Goal: Task Accomplishment & Management: Manage account settings

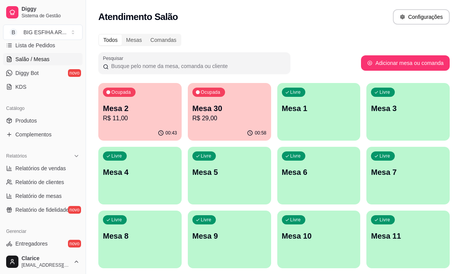
click at [234, 175] on p "Mesa 5" at bounding box center [229, 172] width 74 height 11
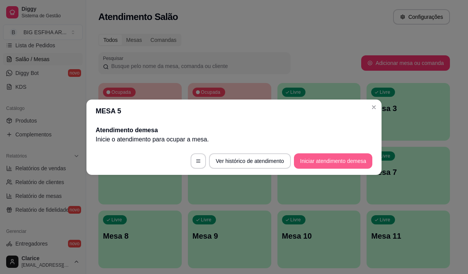
click at [329, 164] on button "Iniciar atendimento de mesa" at bounding box center [333, 160] width 78 height 15
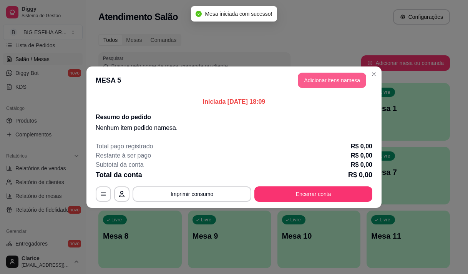
click at [326, 79] on button "Adicionar itens na mesa" at bounding box center [332, 80] width 68 height 15
click at [118, 56] on input "Pesquisa" at bounding box center [150, 54] width 260 height 8
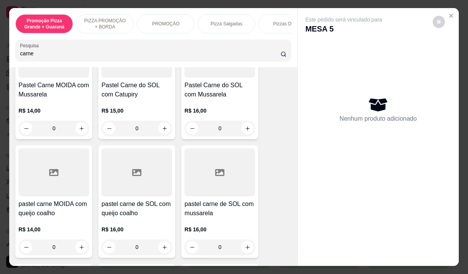
scroll to position [576, 0]
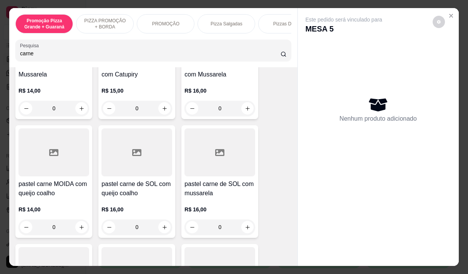
type input "carne"
click at [47, 207] on div "R$ 14,00 0" at bounding box center [53, 216] width 71 height 37
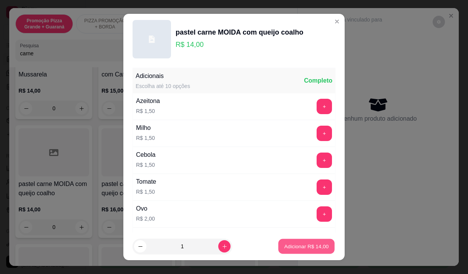
click at [304, 243] on p "Adicionar R$ 14,00" at bounding box center [306, 246] width 45 height 7
type input "1"
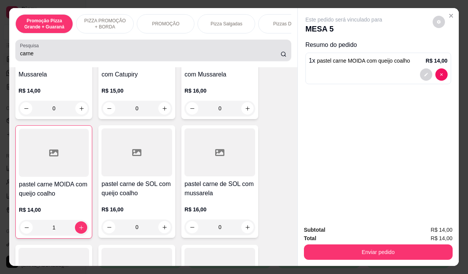
click at [33, 52] on div "carne" at bounding box center [153, 50] width 266 height 15
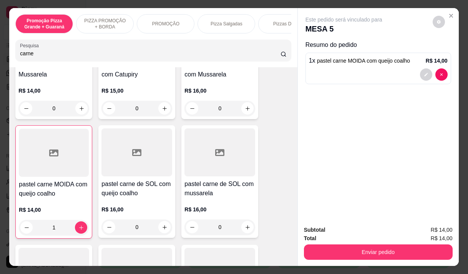
click at [33, 52] on div "carne" at bounding box center [153, 50] width 266 height 15
type input "c"
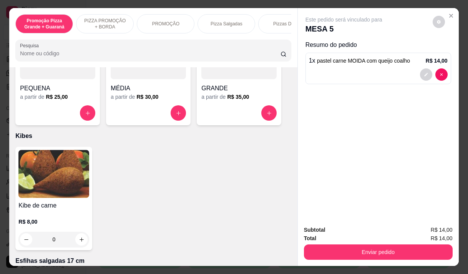
scroll to position [2091, 0]
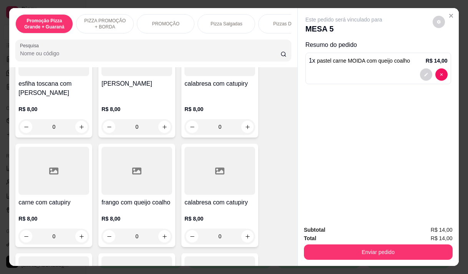
click at [32, 55] on input "Pesquisa" at bounding box center [150, 54] width 260 height 8
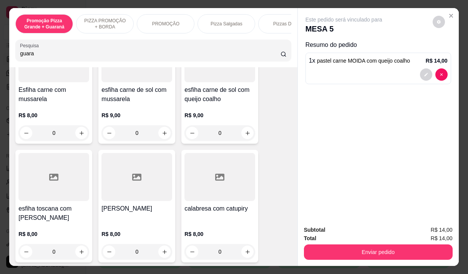
scroll to position [2216, 0]
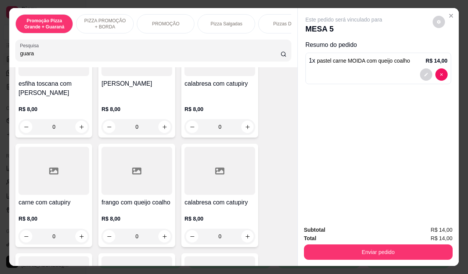
type input "guara"
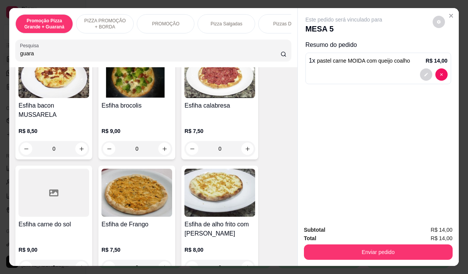
scroll to position [0, 0]
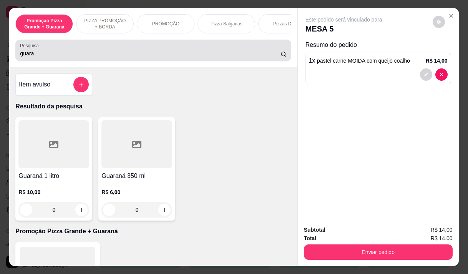
click at [100, 54] on input "guara" at bounding box center [150, 54] width 260 height 8
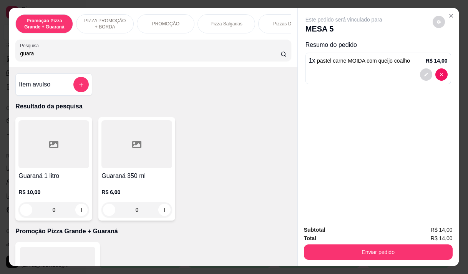
click at [100, 54] on input "guara" at bounding box center [150, 54] width 260 height 8
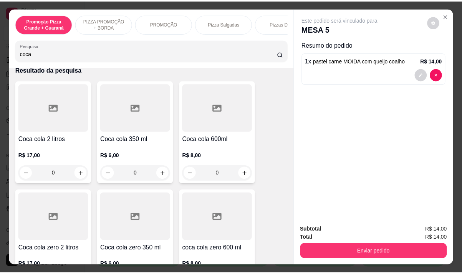
scroll to position [115, 0]
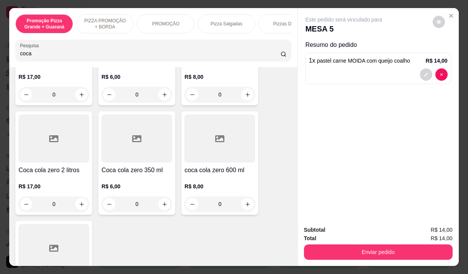
type input "coca"
click at [133, 186] on p "R$ 6,00" at bounding box center [136, 186] width 71 height 8
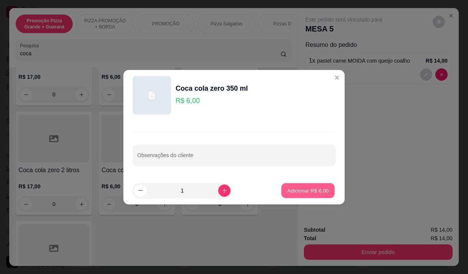
click at [317, 190] on p "Adicionar R$ 6,00" at bounding box center [307, 190] width 41 height 7
type input "1"
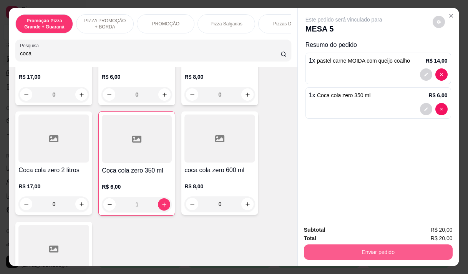
click at [361, 248] on button "Enviar pedido" at bounding box center [378, 251] width 149 height 15
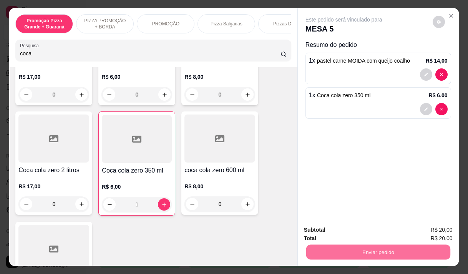
click at [355, 230] on button "Não registrar e enviar pedido" at bounding box center [353, 230] width 80 height 15
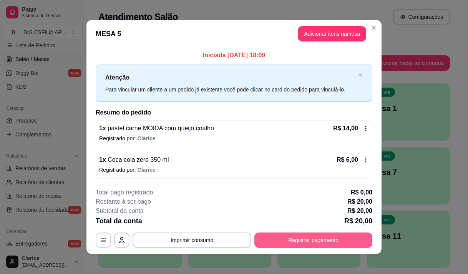
click at [274, 242] on button "Registrar pagamento" at bounding box center [313, 239] width 118 height 15
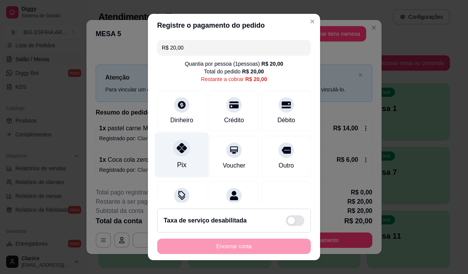
click at [172, 155] on div "Pix" at bounding box center [182, 154] width 54 height 45
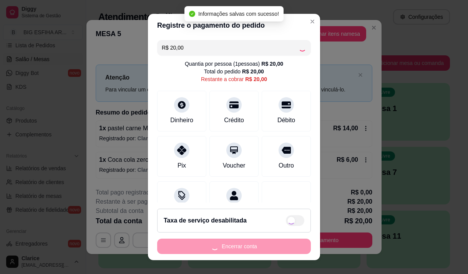
type input "R$ 0,00"
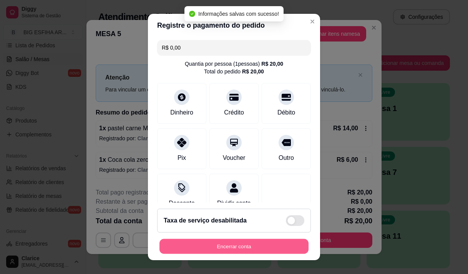
click at [233, 246] on button "Encerrar conta" at bounding box center [233, 246] width 149 height 15
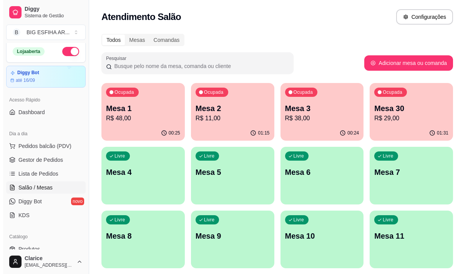
scroll to position [0, 0]
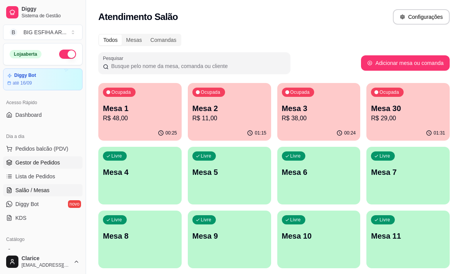
click at [53, 160] on span "Gestor de Pedidos" at bounding box center [37, 163] width 45 height 8
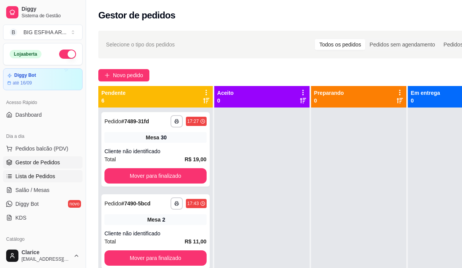
click at [51, 174] on span "Lista de Pedidos" at bounding box center [35, 176] width 40 height 8
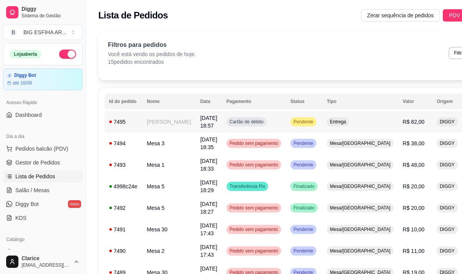
click at [197, 121] on td "[DATE] 18:57" at bounding box center [208, 122] width 26 height 22
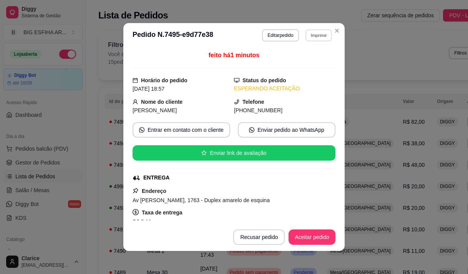
click at [312, 35] on button "Imprimir" at bounding box center [318, 35] width 27 height 12
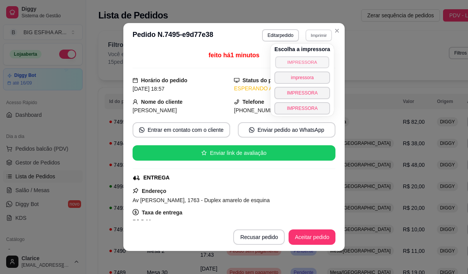
click at [309, 59] on button "IMPRESSORA" at bounding box center [302, 62] width 54 height 12
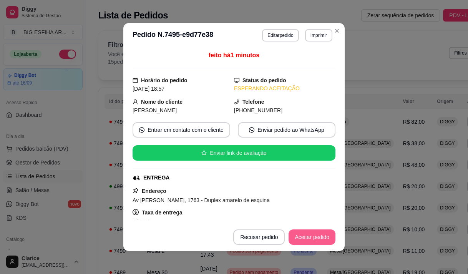
click at [322, 237] on button "Aceitar pedido" at bounding box center [311, 236] width 47 height 15
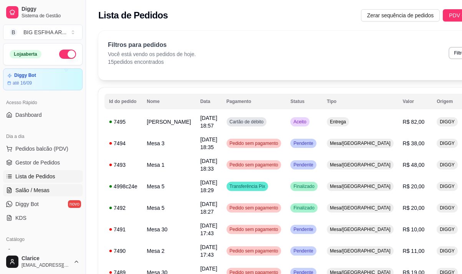
click at [38, 184] on link "Salão / Mesas" at bounding box center [43, 190] width 80 height 12
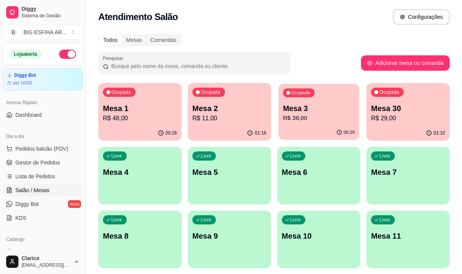
click at [302, 113] on p "Mesa 3" at bounding box center [319, 108] width 72 height 10
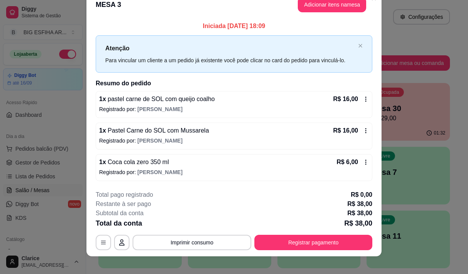
scroll to position [20, 0]
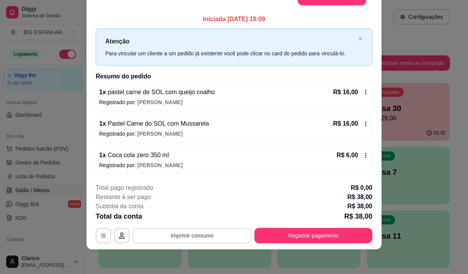
click at [193, 236] on button "Imprimir consumo" at bounding box center [192, 235] width 119 height 15
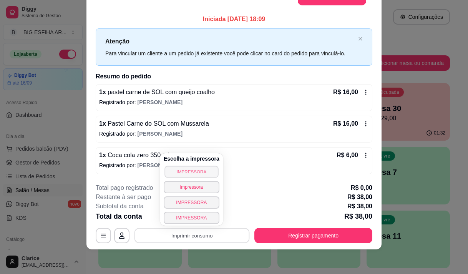
click at [197, 170] on button "IMPRESSORA" at bounding box center [191, 172] width 54 height 12
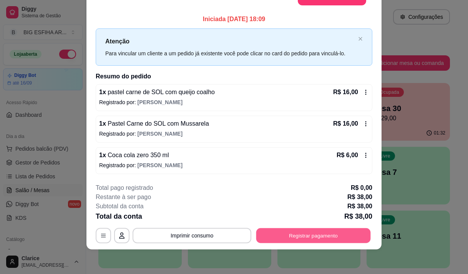
click at [274, 231] on button "Registrar pagamento" at bounding box center [313, 235] width 114 height 15
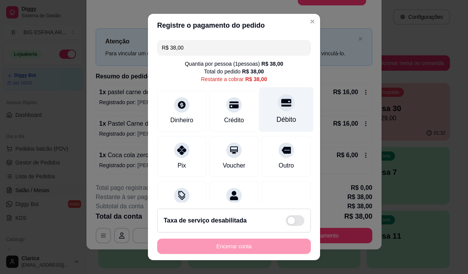
click at [278, 106] on div at bounding box center [286, 102] width 17 height 17
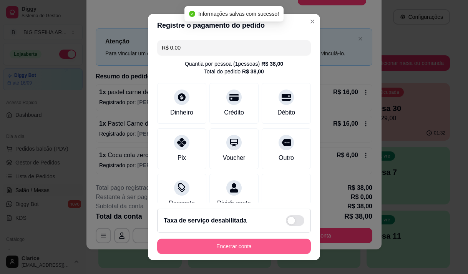
type input "R$ 0,00"
click at [261, 244] on button "Encerrar conta" at bounding box center [234, 246] width 154 height 15
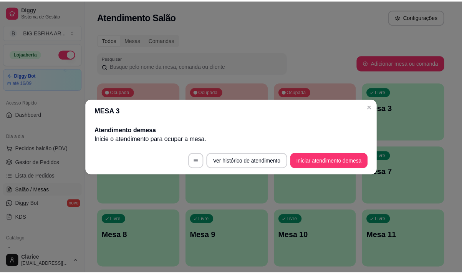
scroll to position [0, 0]
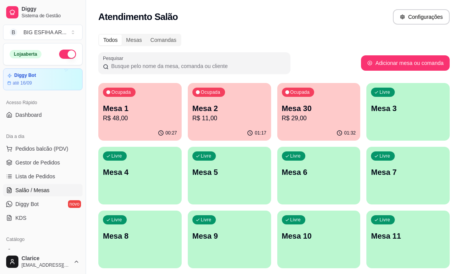
click at [217, 128] on div "01:17" at bounding box center [229, 133] width 83 height 15
click at [129, 118] on p "R$ 48,00" at bounding box center [140, 118] width 72 height 9
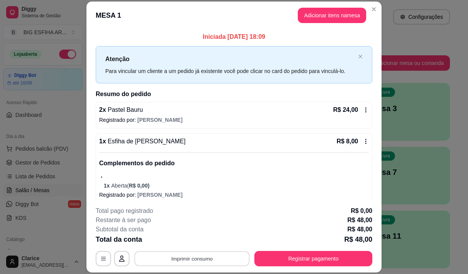
click at [199, 256] on button "Imprimir consumo" at bounding box center [191, 258] width 115 height 15
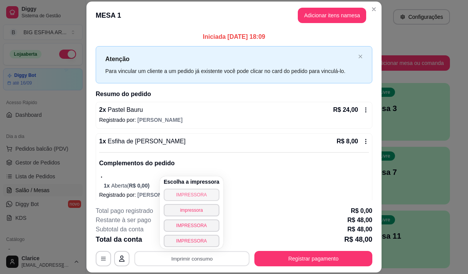
click at [187, 195] on button "IMPRESSORA" at bounding box center [192, 195] width 56 height 12
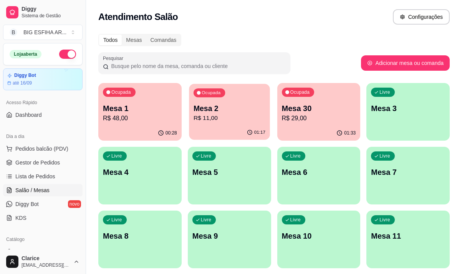
click at [207, 118] on p "R$ 11,00" at bounding box center [230, 118] width 72 height 9
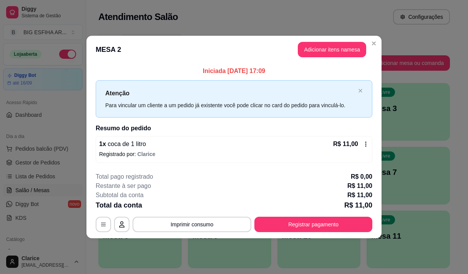
click at [368, 143] on icon at bounding box center [366, 144] width 6 height 6
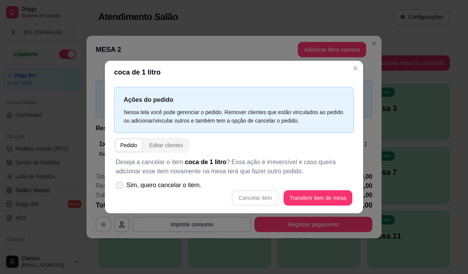
click at [119, 186] on icon at bounding box center [119, 185] width 6 height 4
click at [119, 186] on input "Sim, quero cancelar o item." at bounding box center [117, 188] width 5 height 5
checkbox input "true"
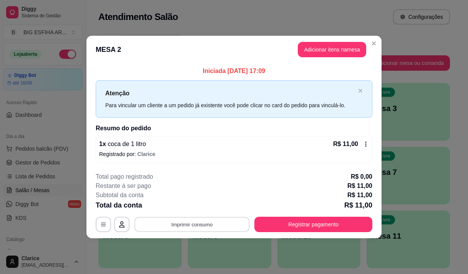
click at [239, 219] on button "Imprimir consumo" at bounding box center [191, 224] width 115 height 15
click at [285, 167] on footer "**********" at bounding box center [233, 202] width 295 height 72
click at [363, 141] on div "R$ 11,00" at bounding box center [351, 143] width 36 height 9
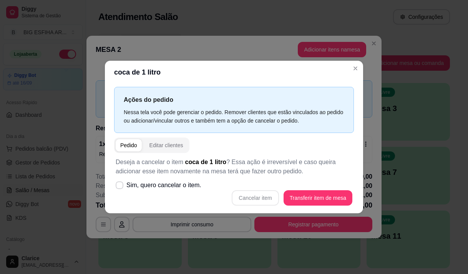
click at [257, 197] on div "Cancelar item Transferir item de mesa" at bounding box center [234, 197] width 237 height 15
click at [122, 186] on icon at bounding box center [119, 185] width 6 height 5
click at [120, 186] on input "Sim, quero cancelar o item." at bounding box center [117, 188] width 5 height 5
checkbox input "true"
click at [255, 199] on button "Cancelar item" at bounding box center [255, 197] width 47 height 15
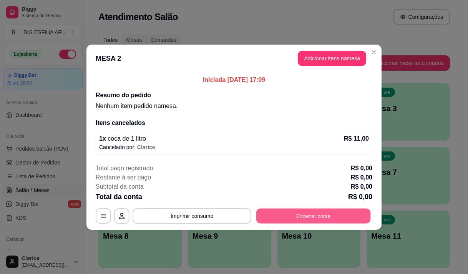
click at [336, 214] on button "Encerrar conta" at bounding box center [313, 215] width 114 height 15
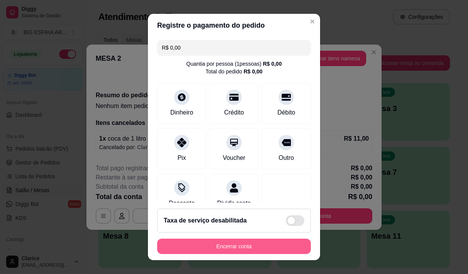
click at [243, 245] on button "Encerrar conta" at bounding box center [234, 246] width 154 height 15
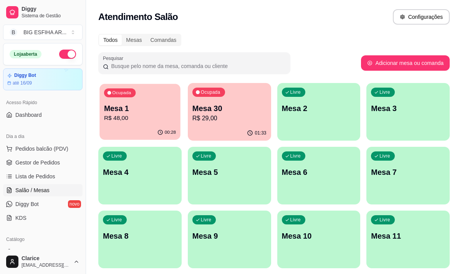
click at [151, 119] on p "R$ 48,00" at bounding box center [140, 118] width 72 height 9
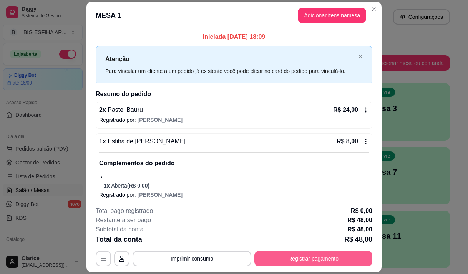
click at [290, 254] on button "Registrar pagamento" at bounding box center [313, 258] width 118 height 15
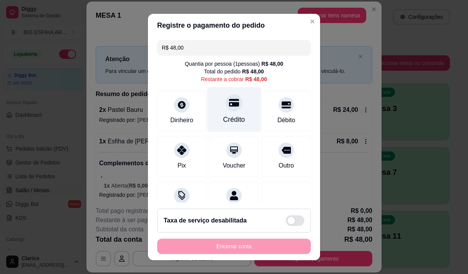
click at [229, 116] on div "Crédito" at bounding box center [234, 119] width 22 height 10
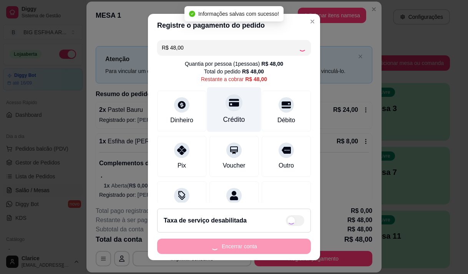
type input "R$ 0,00"
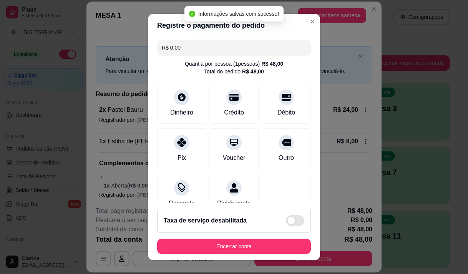
scroll to position [64, 0]
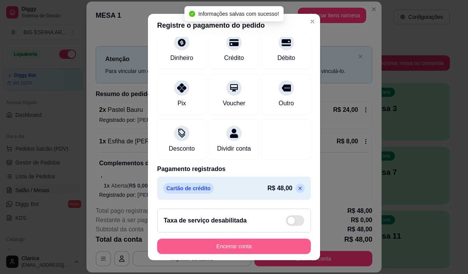
click at [235, 251] on button "Encerrar conta" at bounding box center [234, 246] width 154 height 15
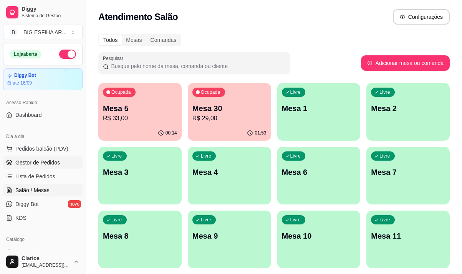
click at [35, 164] on span "Gestor de Pedidos" at bounding box center [37, 163] width 45 height 8
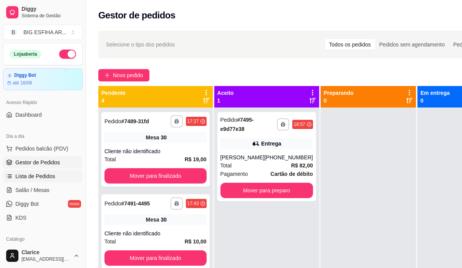
click at [43, 174] on span "Lista de Pedidos" at bounding box center [35, 176] width 40 height 8
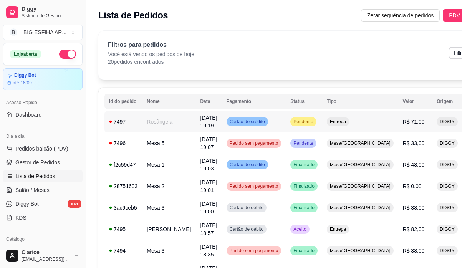
click at [195, 130] on td "[DATE] 19:19" at bounding box center [208, 122] width 26 height 22
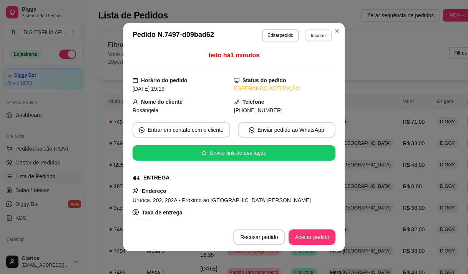
click at [318, 33] on button "Imprimir" at bounding box center [318, 35] width 27 height 12
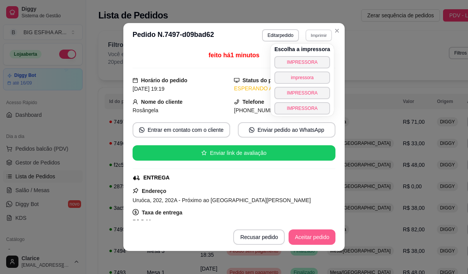
click at [300, 234] on button "Aceitar pedido" at bounding box center [311, 236] width 47 height 15
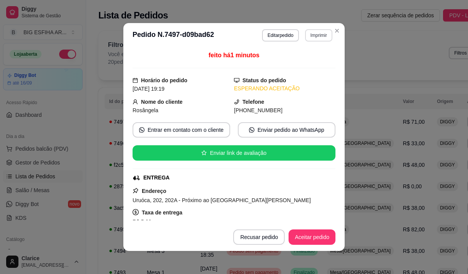
click at [315, 38] on button "Imprimir" at bounding box center [318, 35] width 27 height 12
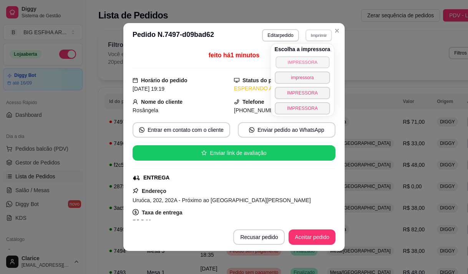
click at [299, 63] on button "IMPRESSORA" at bounding box center [302, 62] width 54 height 12
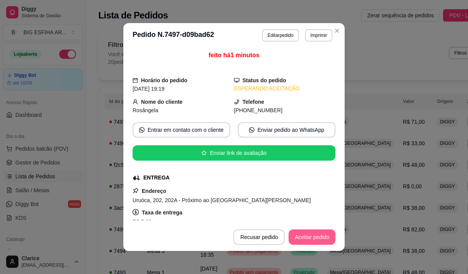
click at [320, 233] on button "Aceitar pedido" at bounding box center [311, 236] width 47 height 15
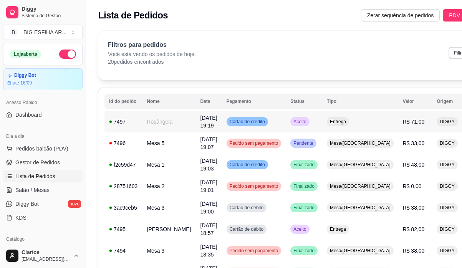
click at [195, 118] on td "[DATE] 19:19" at bounding box center [208, 122] width 26 height 22
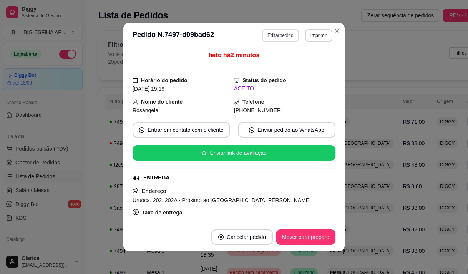
click at [278, 36] on button "Editar pedido" at bounding box center [280, 35] width 36 height 12
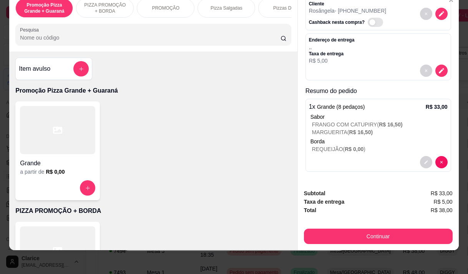
scroll to position [19, 0]
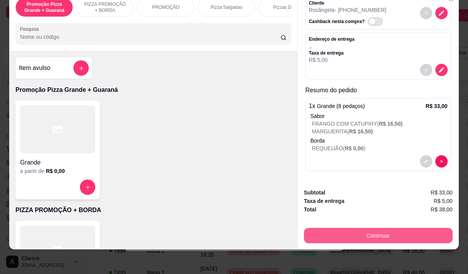
click at [376, 230] on button "Continuar" at bounding box center [378, 235] width 149 height 15
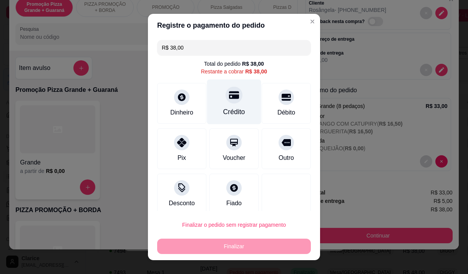
click at [228, 106] on div "Crédito" at bounding box center [234, 101] width 54 height 45
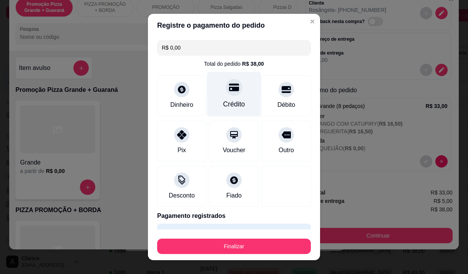
type input "R$ 0,00"
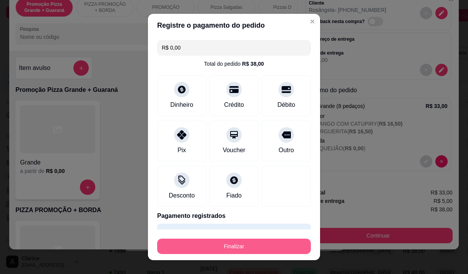
click at [236, 244] on button "Finalizar" at bounding box center [234, 246] width 154 height 15
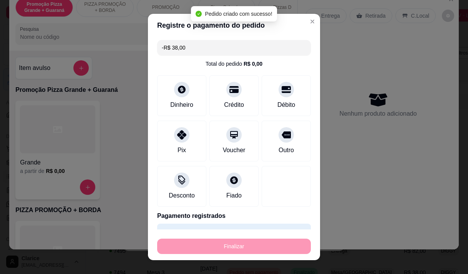
scroll to position [0, 0]
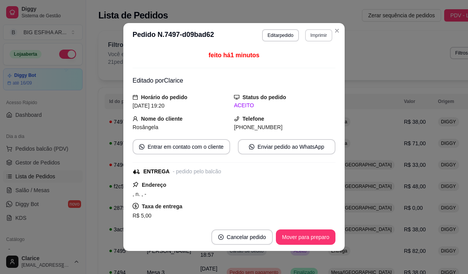
click at [307, 33] on button "Imprimir" at bounding box center [318, 35] width 27 height 12
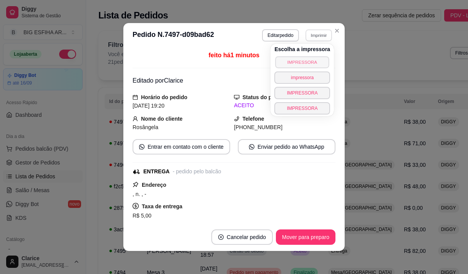
click at [301, 60] on button "IMPRESSORA" at bounding box center [302, 62] width 54 height 12
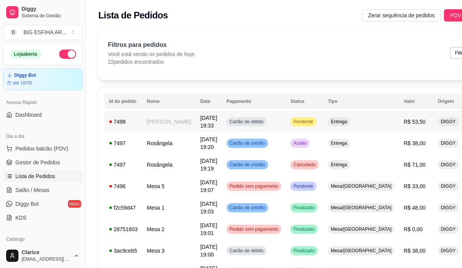
click at [160, 127] on td "[PERSON_NAME]" at bounding box center [168, 122] width 53 height 22
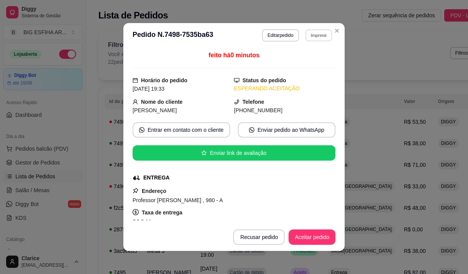
click at [313, 38] on button "Imprimir" at bounding box center [318, 35] width 27 height 12
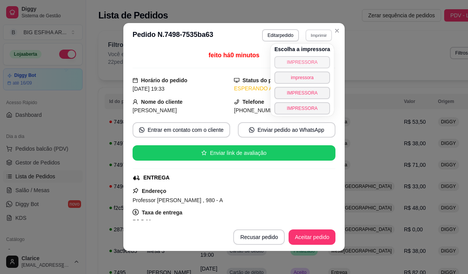
click at [307, 60] on button "IMPRESSORA" at bounding box center [302, 62] width 56 height 12
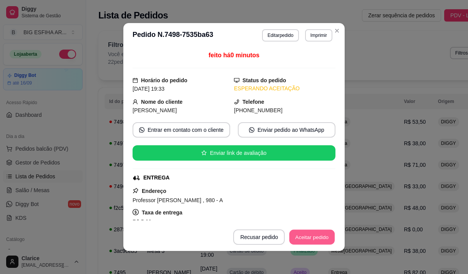
click at [301, 234] on button "Aceitar pedido" at bounding box center [311, 237] width 45 height 15
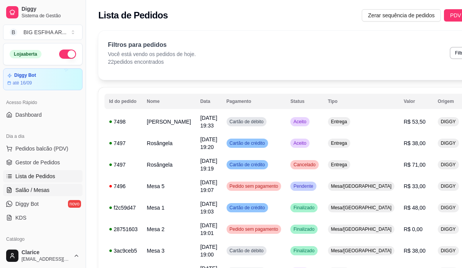
click at [39, 189] on span "Salão / Mesas" at bounding box center [32, 190] width 34 height 8
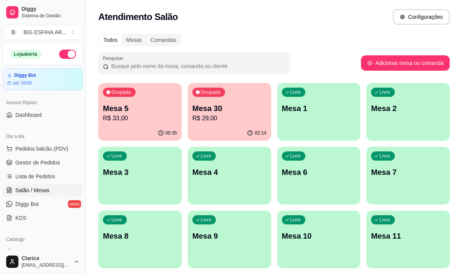
click at [150, 122] on p "R$ 33,00" at bounding box center [140, 118] width 74 height 9
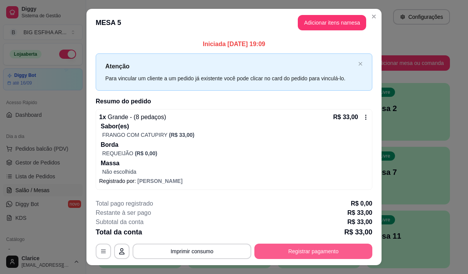
click at [336, 250] on button "Registrar pagamento" at bounding box center [313, 250] width 118 height 15
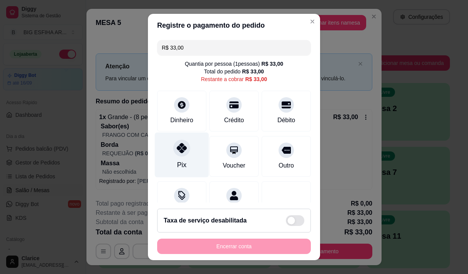
click at [174, 156] on div "Pix" at bounding box center [182, 154] width 54 height 45
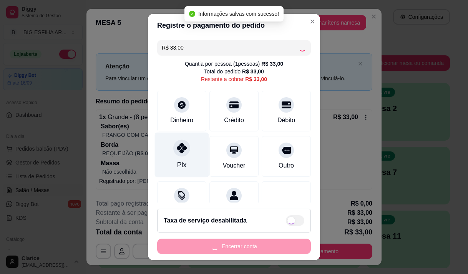
type input "R$ 0,00"
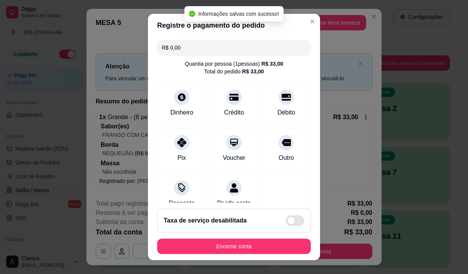
scroll to position [64, 0]
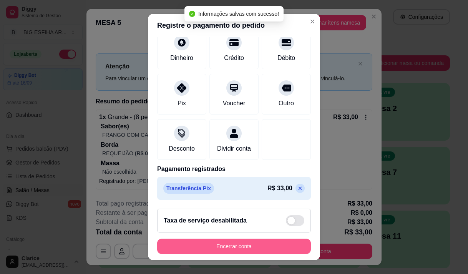
click at [246, 247] on button "Encerrar conta" at bounding box center [234, 246] width 154 height 15
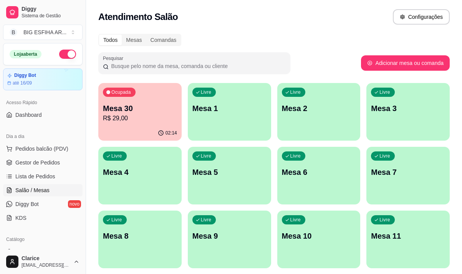
click at [229, 186] on div "Livre Mesa 5" at bounding box center [229, 171] width 83 height 48
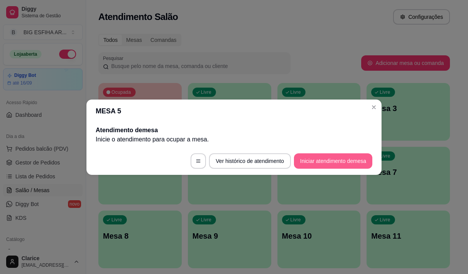
click at [359, 156] on button "Iniciar atendimento de mesa" at bounding box center [333, 160] width 78 height 15
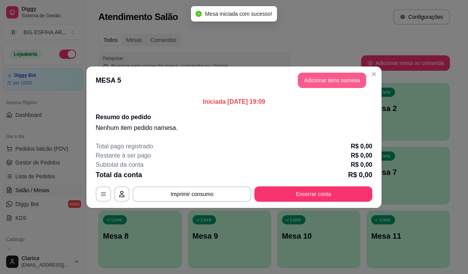
click at [346, 80] on button "Adicionar itens na mesa" at bounding box center [332, 80] width 68 height 15
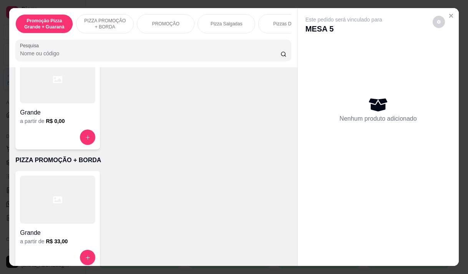
scroll to position [38, 0]
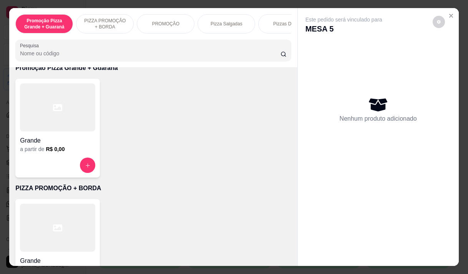
click at [48, 127] on div at bounding box center [57, 107] width 75 height 48
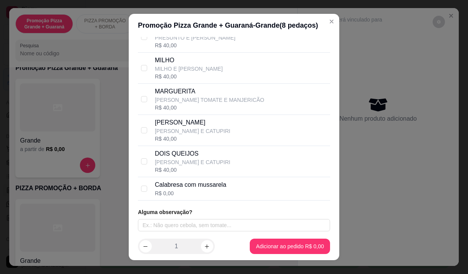
scroll to position [111, 0]
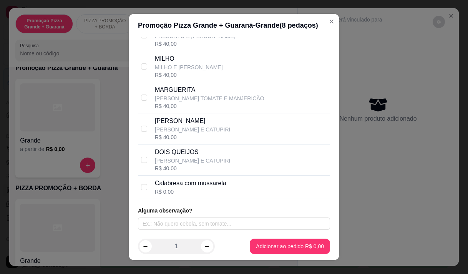
click at [220, 152] on div "DOIS QUEIJOS MUSSARELA E CATUPIRI R$ 40,00" at bounding box center [241, 159] width 172 height 25
checkbox input "true"
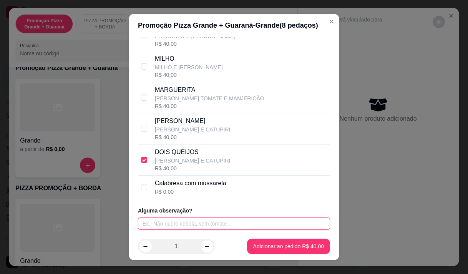
click at [216, 220] on input "text" at bounding box center [234, 223] width 192 height 12
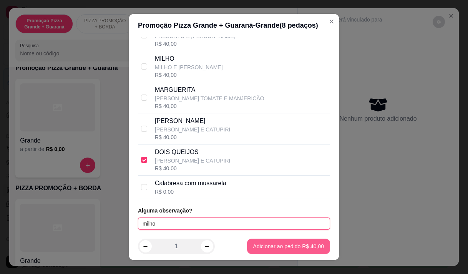
type input "milho"
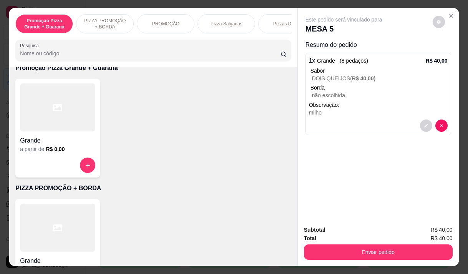
scroll to position [19, 0]
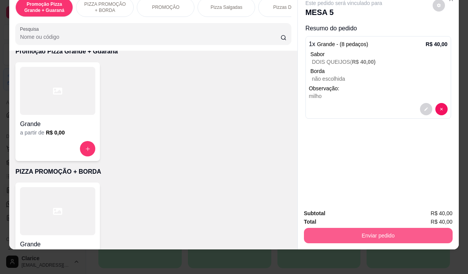
click at [352, 232] on button "Enviar pedido" at bounding box center [378, 235] width 149 height 15
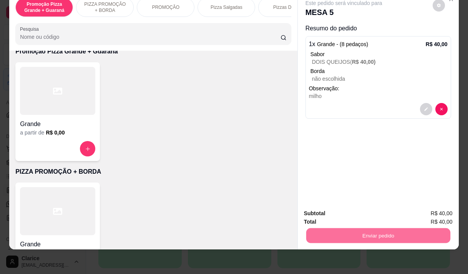
click at [351, 209] on button "Não registrar e enviar pedido" at bounding box center [353, 211] width 80 height 15
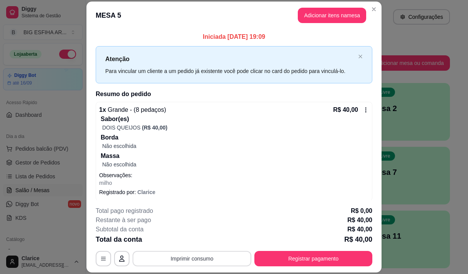
click at [221, 261] on button "Imprimir consumo" at bounding box center [192, 258] width 119 height 15
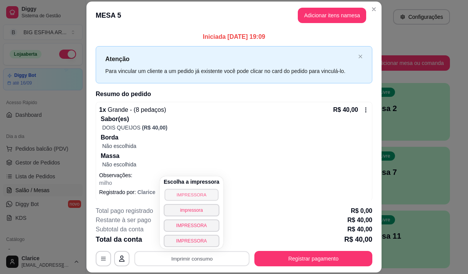
click at [198, 191] on button "IMPRESSORA" at bounding box center [191, 195] width 54 height 12
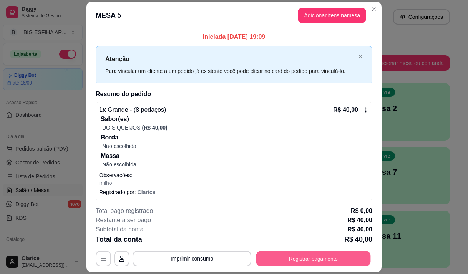
click at [321, 258] on button "Registrar pagamento" at bounding box center [313, 258] width 114 height 15
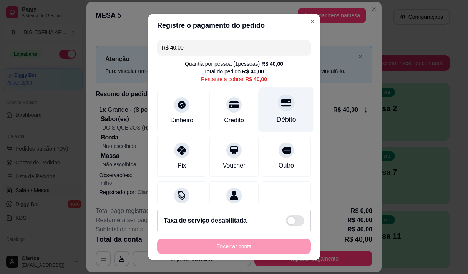
click at [281, 104] on div at bounding box center [286, 102] width 17 height 17
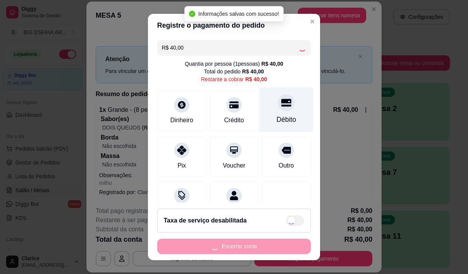
type input "R$ 0,00"
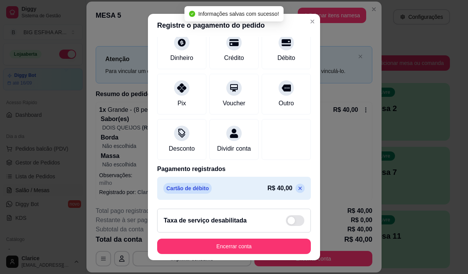
scroll to position [64, 0]
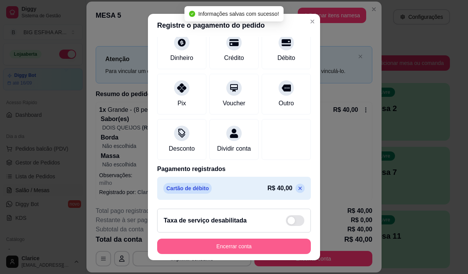
click at [226, 246] on button "Encerrar conta" at bounding box center [234, 246] width 154 height 15
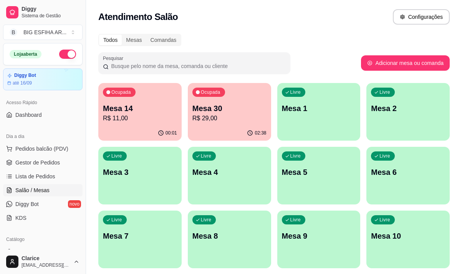
click at [141, 111] on p "Mesa 14" at bounding box center [140, 108] width 74 height 11
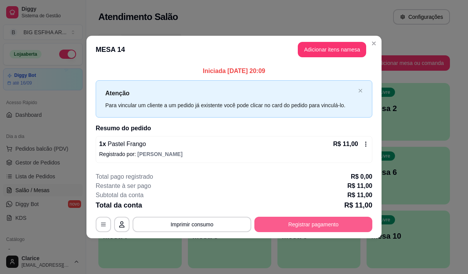
click at [314, 226] on button "Registrar pagamento" at bounding box center [313, 224] width 118 height 15
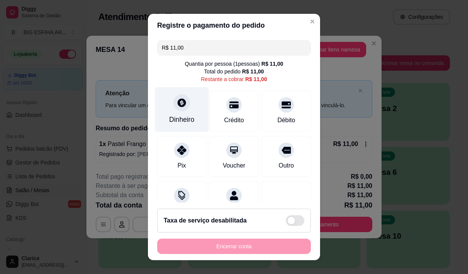
click at [185, 109] on div "Dinheiro" at bounding box center [182, 109] width 54 height 45
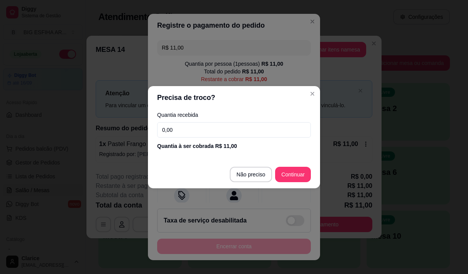
click at [187, 127] on input "0,00" at bounding box center [234, 129] width 154 height 15
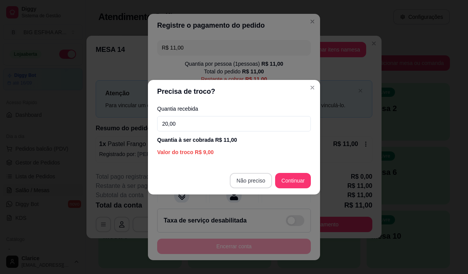
type input "20,00"
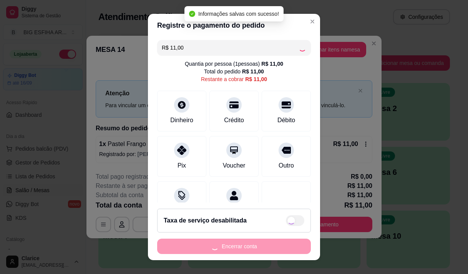
type input "R$ 0,00"
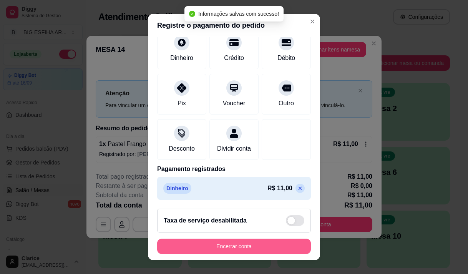
click at [242, 242] on button "Encerrar conta" at bounding box center [234, 246] width 154 height 15
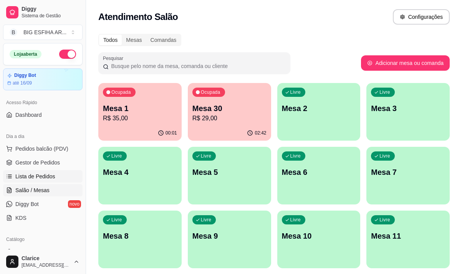
click at [46, 177] on span "Lista de Pedidos" at bounding box center [35, 176] width 40 height 8
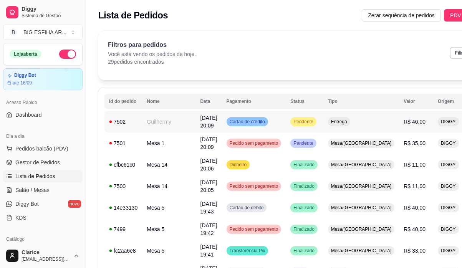
click at [167, 120] on td "Guilhermy" at bounding box center [168, 122] width 53 height 22
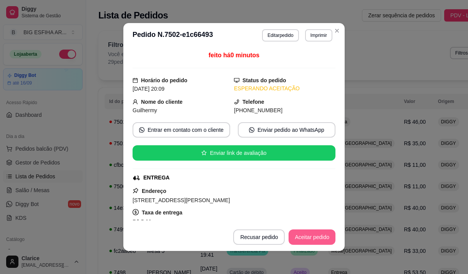
click at [309, 240] on button "Aceitar pedido" at bounding box center [311, 236] width 47 height 15
click at [307, 240] on button "Mover para preparo" at bounding box center [306, 236] width 60 height 15
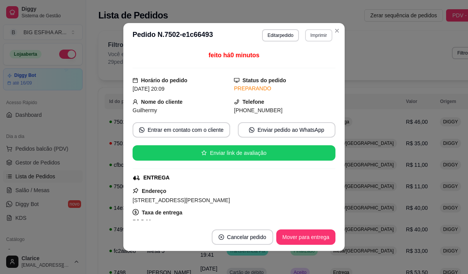
click at [323, 35] on button "Imprimir" at bounding box center [318, 35] width 27 height 12
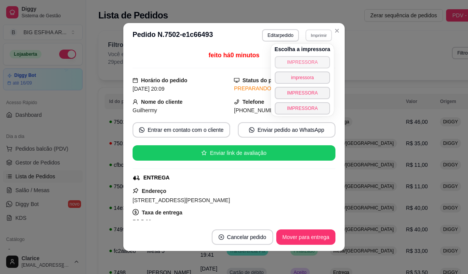
click at [305, 57] on button "IMPRESSORA" at bounding box center [303, 62] width 56 height 12
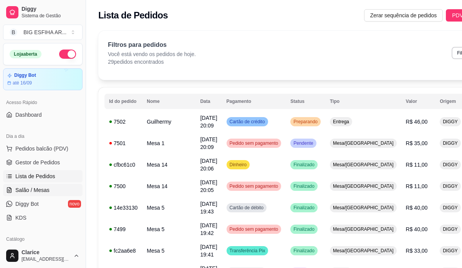
click at [24, 187] on span "Salão / Mesas" at bounding box center [32, 190] width 34 height 8
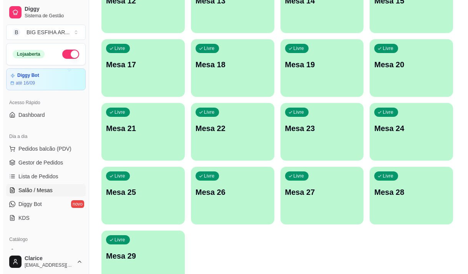
scroll to position [344, 0]
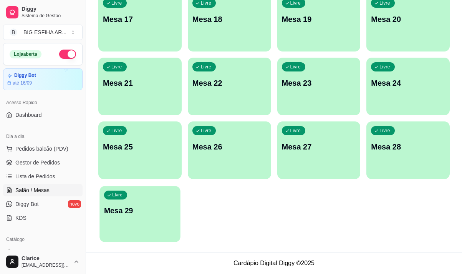
click at [146, 220] on div "Livre Mesa 29" at bounding box center [139, 209] width 81 height 47
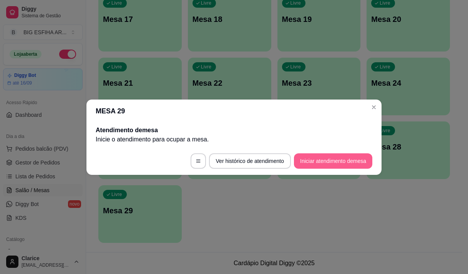
click at [335, 159] on button "Iniciar atendimento de mesa" at bounding box center [333, 160] width 78 height 15
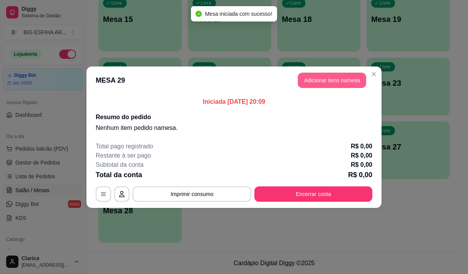
click at [352, 76] on button "Adicionar itens na mesa" at bounding box center [332, 80] width 68 height 15
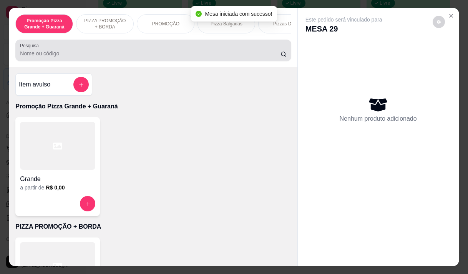
click at [87, 53] on input "Pesquisa" at bounding box center [150, 54] width 260 height 8
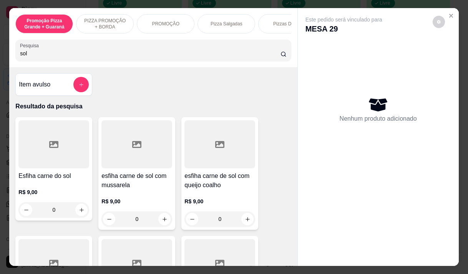
type input "sol"
click at [199, 182] on h4 "esfiha carne de sol com queijo coalho" at bounding box center [219, 180] width 71 height 18
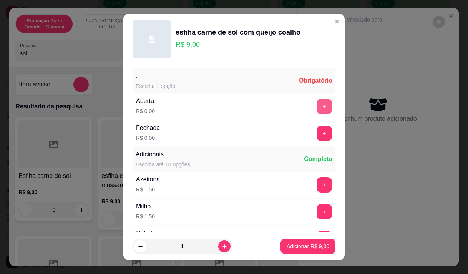
click at [316, 105] on button "+" at bounding box center [323, 106] width 15 height 15
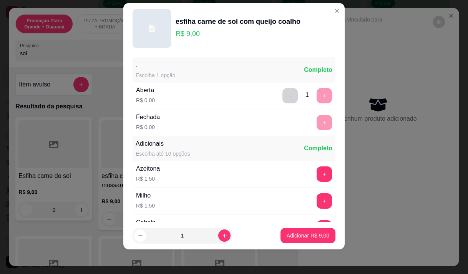
scroll to position [82, 0]
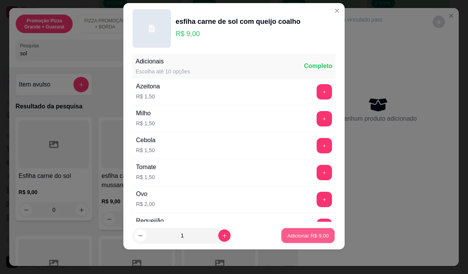
click at [287, 232] on p "Adicionar R$ 9,00" at bounding box center [307, 235] width 41 height 7
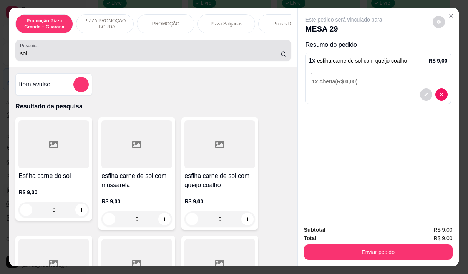
click at [134, 53] on input "sol" at bounding box center [150, 54] width 260 height 8
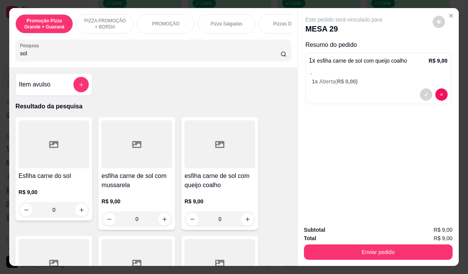
click at [134, 53] on input "sol" at bounding box center [150, 54] width 260 height 8
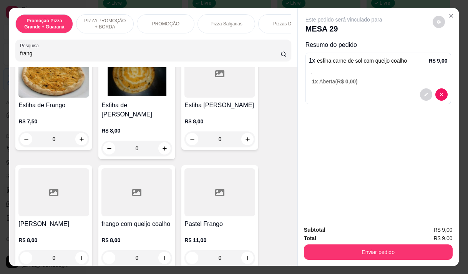
scroll to position [115, 0]
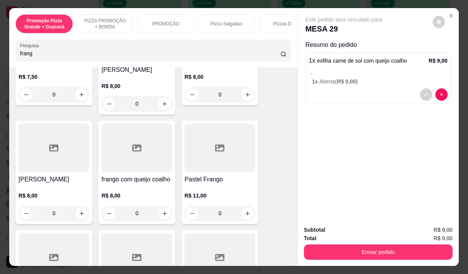
type input "frang"
click at [54, 184] on div "R$ 8,00 0" at bounding box center [53, 202] width 71 height 37
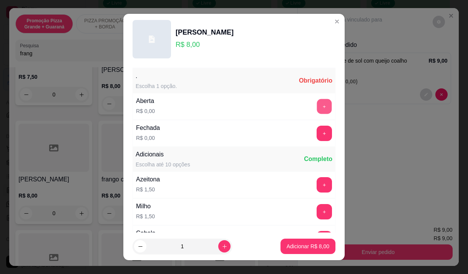
click at [317, 107] on button "+" at bounding box center [324, 106] width 15 height 15
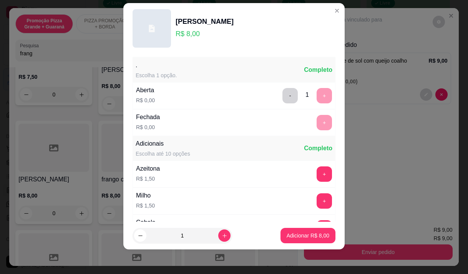
scroll to position [82, 0]
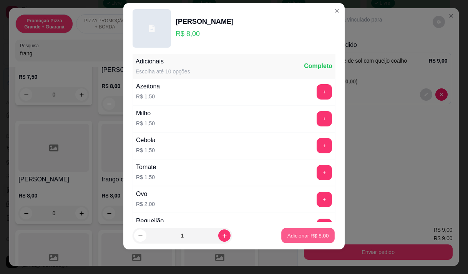
click at [301, 235] on p "Adicionar R$ 8,00" at bounding box center [307, 235] width 41 height 7
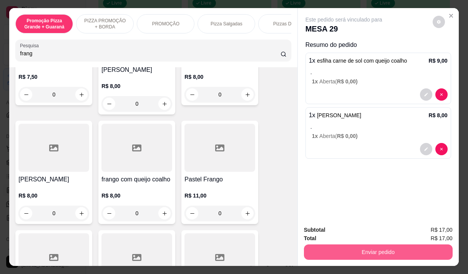
click at [337, 244] on button "Enviar pedido" at bounding box center [378, 251] width 149 height 15
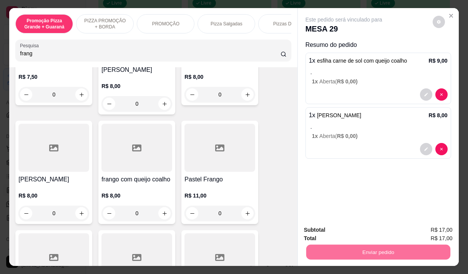
click at [330, 228] on button "Não registrar e enviar pedido" at bounding box center [353, 230] width 78 height 14
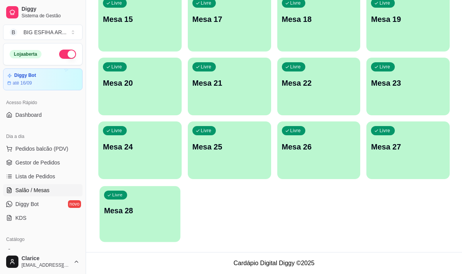
click at [152, 209] on p "Mesa 28" at bounding box center [140, 210] width 72 height 10
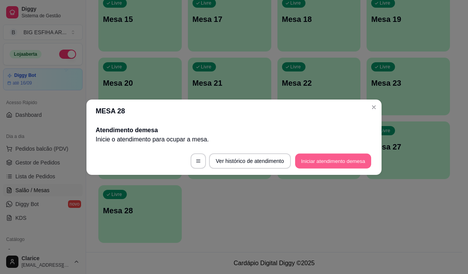
click at [318, 157] on button "Iniciar atendimento de mesa" at bounding box center [333, 160] width 76 height 15
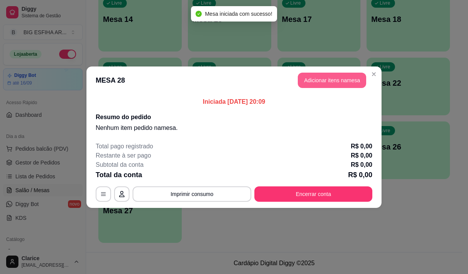
click at [341, 82] on button "Adicionar itens na mesa" at bounding box center [332, 80] width 68 height 15
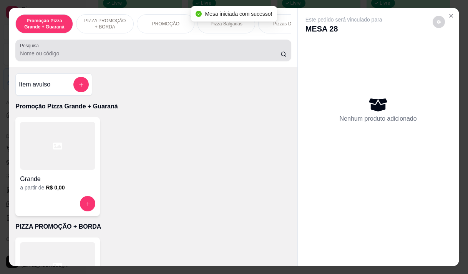
click at [228, 53] on input "Pesquisa" at bounding box center [150, 54] width 260 height 8
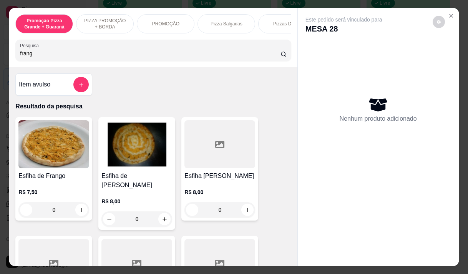
type input "frang"
click at [131, 190] on div "R$ 8,00 0" at bounding box center [136, 208] width 71 height 37
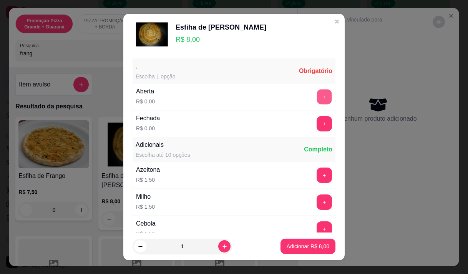
click at [317, 91] on button "+" at bounding box center [324, 96] width 15 height 15
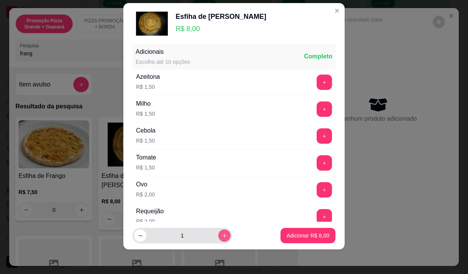
click at [222, 235] on icon "increase-product-quantity" at bounding box center [225, 236] width 6 height 6
type input "2"
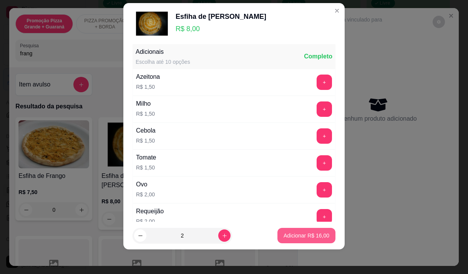
click at [285, 235] on p "Adicionar R$ 16,00" at bounding box center [306, 236] width 46 height 8
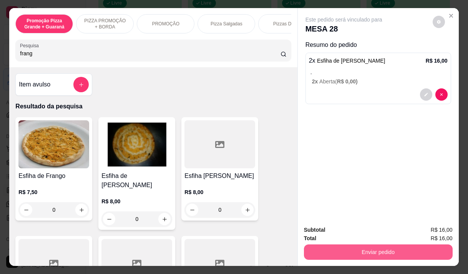
click at [364, 250] on button "Enviar pedido" at bounding box center [378, 251] width 149 height 15
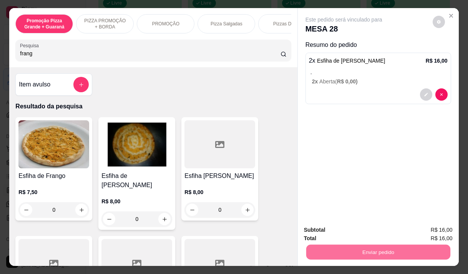
click at [354, 231] on button "Não registrar e enviar pedido" at bounding box center [353, 230] width 80 height 15
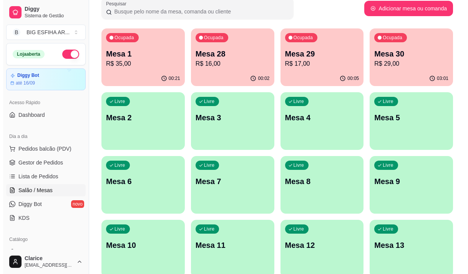
scroll to position [0, 0]
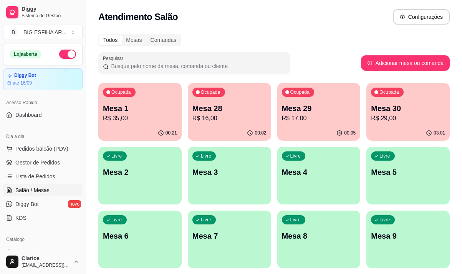
click at [138, 106] on p "Mesa 1" at bounding box center [140, 108] width 74 height 11
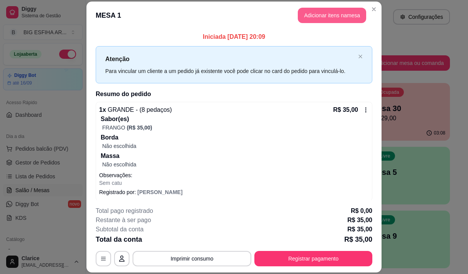
click at [336, 10] on button "Adicionar itens na mesa" at bounding box center [332, 15] width 68 height 15
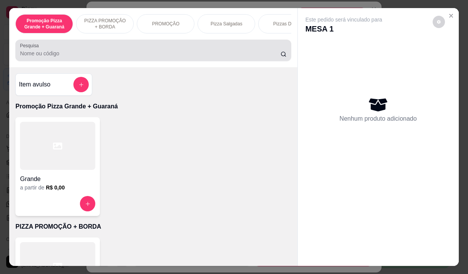
click at [127, 57] on input "Pesquisa" at bounding box center [150, 54] width 260 height 8
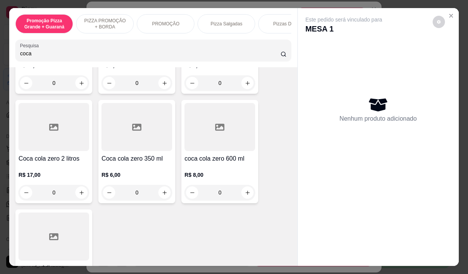
scroll to position [230, 0]
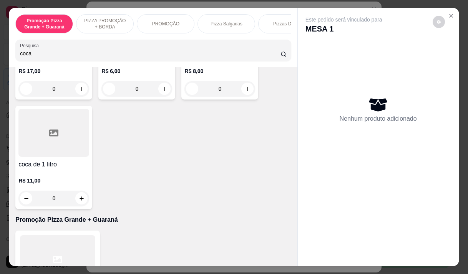
type input "coca"
click at [50, 175] on div "R$ 11,00 0" at bounding box center [53, 187] width 71 height 37
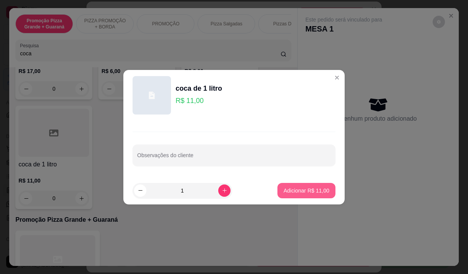
click at [321, 192] on p "Adicionar R$ 11,00" at bounding box center [306, 191] width 46 height 8
type input "1"
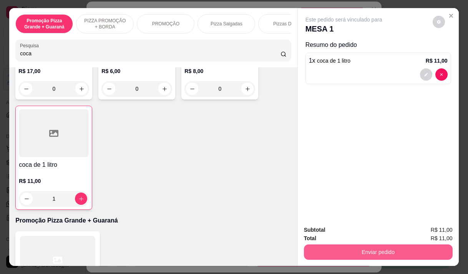
click at [361, 247] on button "Enviar pedido" at bounding box center [378, 251] width 149 height 15
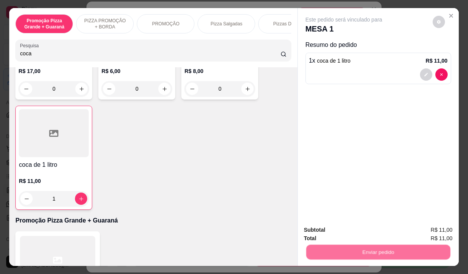
click at [352, 225] on button "Não registrar e enviar pedido" at bounding box center [353, 230] width 80 height 15
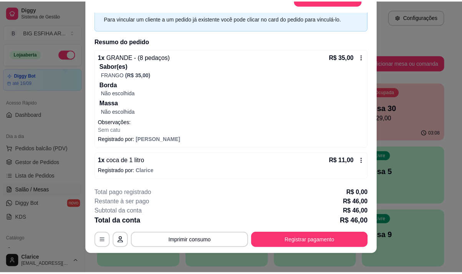
scroll to position [23, 0]
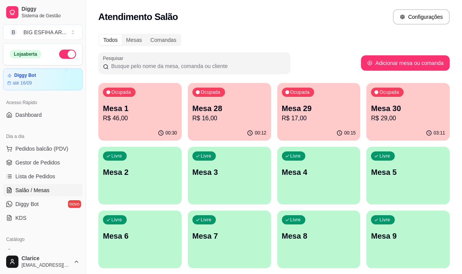
click at [154, 108] on p "Mesa 1" at bounding box center [140, 108] width 74 height 11
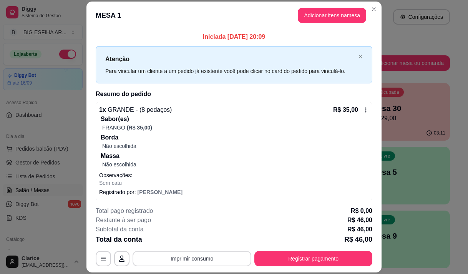
click at [171, 260] on button "Imprimir consumo" at bounding box center [192, 258] width 119 height 15
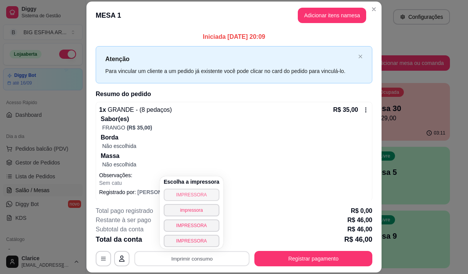
click at [189, 192] on button "IMPRESSORA" at bounding box center [192, 195] width 56 height 12
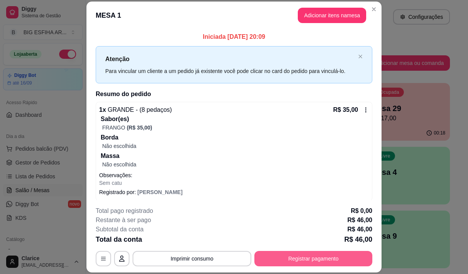
click at [279, 257] on button "Registrar pagamento" at bounding box center [313, 258] width 118 height 15
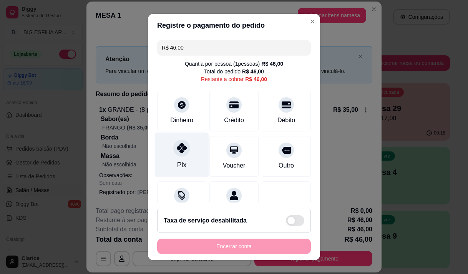
click at [173, 154] on div at bounding box center [181, 147] width 17 height 17
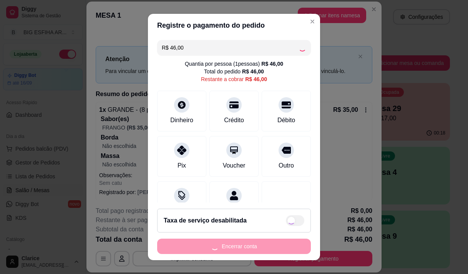
type input "R$ 0,00"
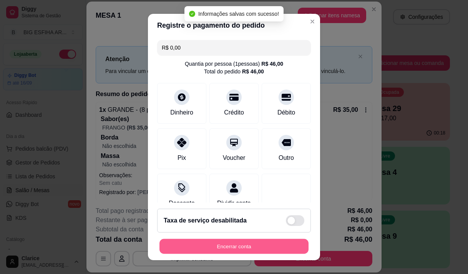
click at [217, 239] on button "Encerrar conta" at bounding box center [233, 246] width 149 height 15
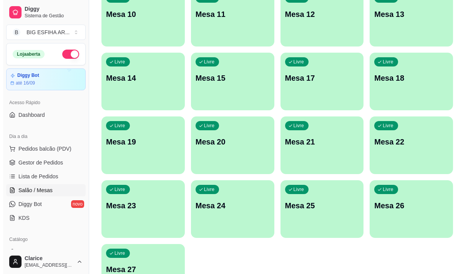
scroll to position [344, 0]
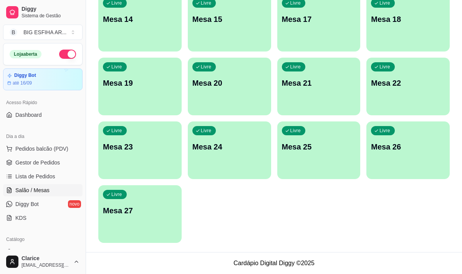
click at [146, 214] on p "Mesa 27" at bounding box center [140, 210] width 74 height 11
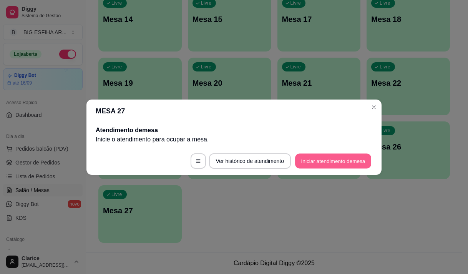
click at [311, 157] on button "Iniciar atendimento de mesa" at bounding box center [333, 160] width 76 height 15
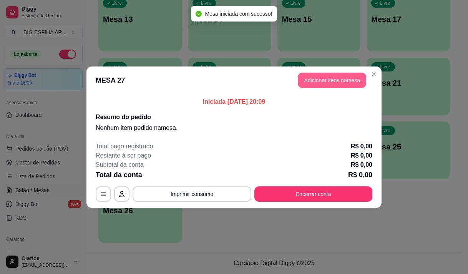
click at [331, 81] on button "Adicionar itens na mesa" at bounding box center [332, 80] width 68 height 15
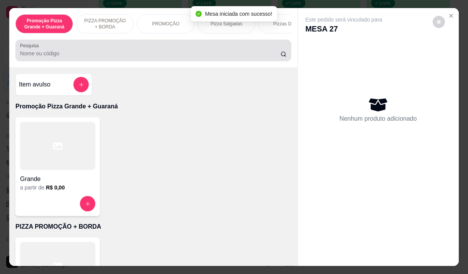
click at [93, 57] on input "Pesquisa" at bounding box center [150, 54] width 260 height 8
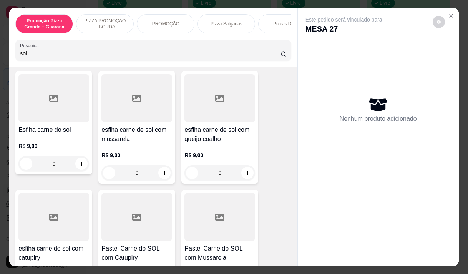
scroll to position [0, 0]
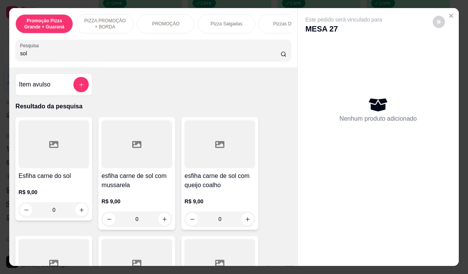
type input "sol"
click at [203, 202] on p "R$ 9,00" at bounding box center [219, 201] width 71 height 8
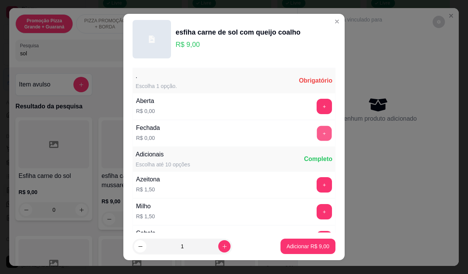
click at [317, 132] on button "+" at bounding box center [324, 133] width 15 height 15
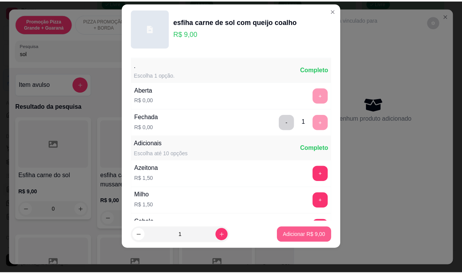
scroll to position [82, 0]
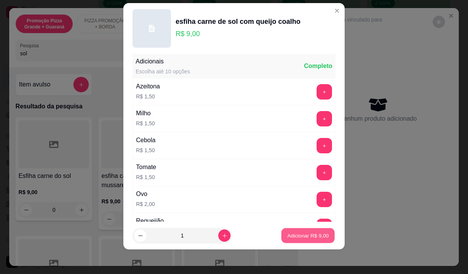
click at [292, 236] on p "Adicionar R$ 9,00" at bounding box center [307, 235] width 41 height 7
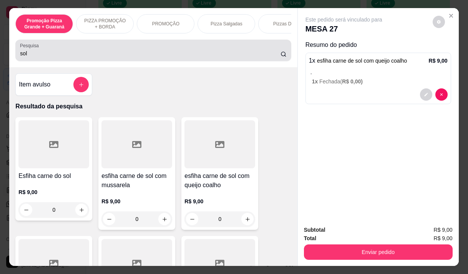
click at [36, 53] on input "sol" at bounding box center [150, 54] width 260 height 8
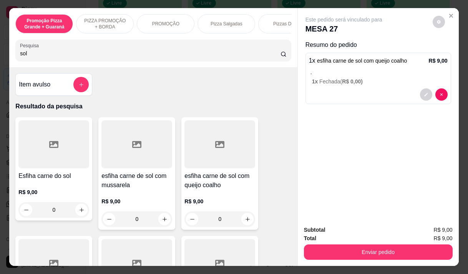
click at [36, 53] on input "sol" at bounding box center [150, 54] width 260 height 8
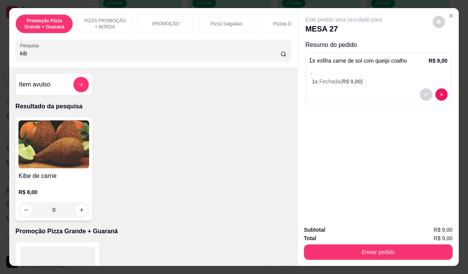
type input "kib"
click at [35, 190] on div "R$ 8,00 0" at bounding box center [53, 199] width 71 height 37
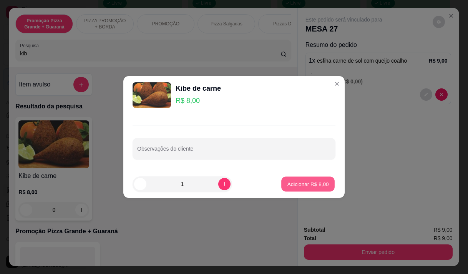
click at [291, 185] on p "Adicionar R$ 8,00" at bounding box center [307, 183] width 41 height 7
type input "1"
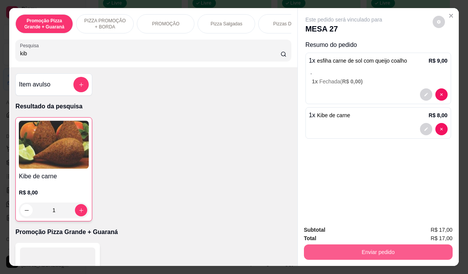
click at [356, 245] on button "Enviar pedido" at bounding box center [378, 251] width 149 height 15
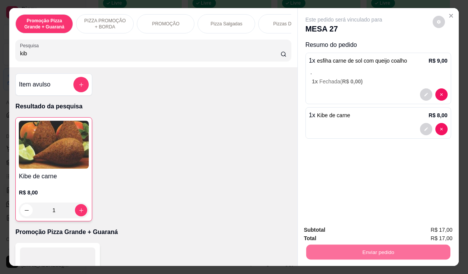
click at [346, 229] on button "Não registrar e enviar pedido" at bounding box center [353, 230] width 78 height 14
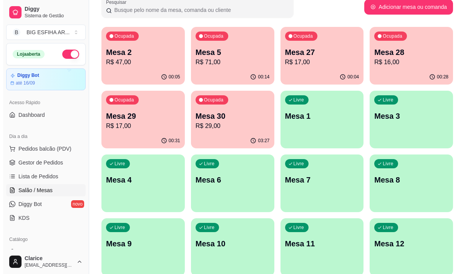
scroll to position [0, 0]
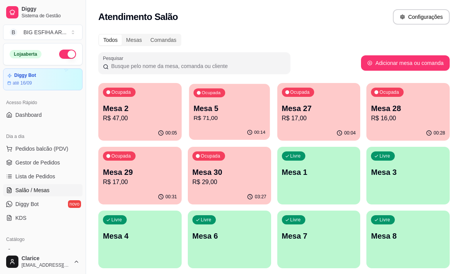
click at [207, 103] on p "Mesa 5" at bounding box center [230, 108] width 72 height 10
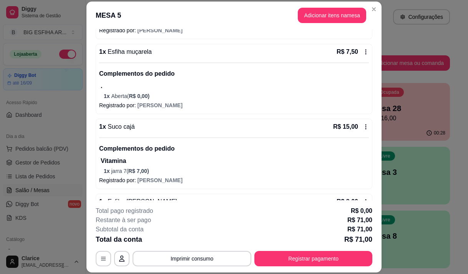
scroll to position [346, 0]
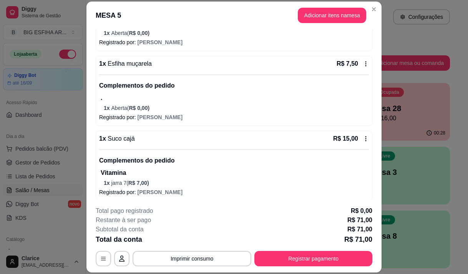
click at [365, 140] on icon at bounding box center [365, 138] width 1 height 5
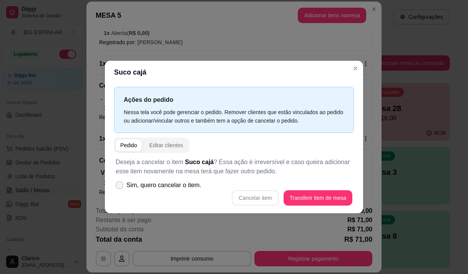
click at [117, 187] on span at bounding box center [120, 185] width 8 height 8
click at [117, 187] on input "Sim, quero cancelar o item." at bounding box center [117, 188] width 5 height 5
checkbox input "true"
click at [248, 197] on button "Cancelar item" at bounding box center [255, 197] width 46 height 15
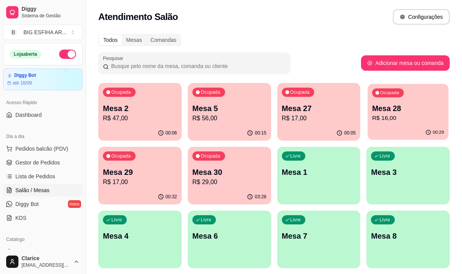
click at [401, 107] on p "Mesa 28" at bounding box center [408, 108] width 72 height 10
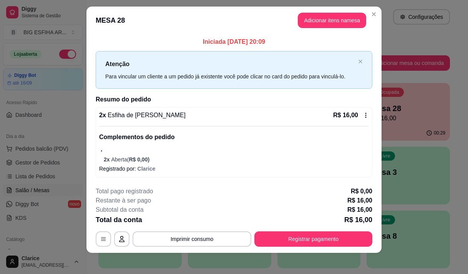
scroll to position [11, 0]
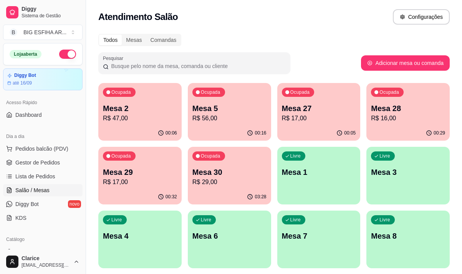
click at [210, 120] on p "R$ 56,00" at bounding box center [229, 118] width 74 height 9
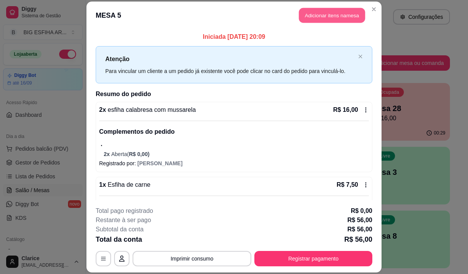
click at [318, 17] on button "Adicionar itens na mesa" at bounding box center [332, 15] width 66 height 15
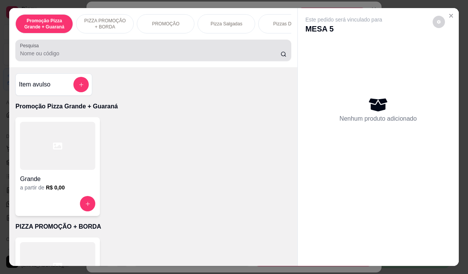
click at [79, 57] on input "Pesquisa" at bounding box center [150, 54] width 260 height 8
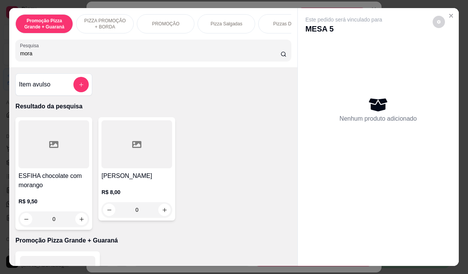
type input "mora"
click at [120, 187] on div "R$ 8,00 0" at bounding box center [136, 199] width 71 height 37
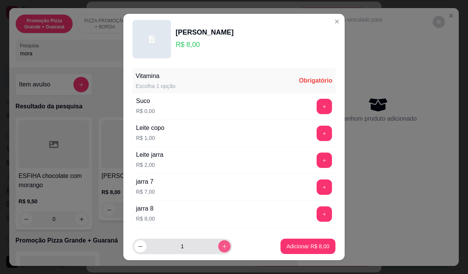
click at [222, 248] on icon "increase-product-quantity" at bounding box center [225, 246] width 6 height 6
type input "2"
click at [295, 202] on div "Vitamina Escolha 1 opção. Obrigatório Suco R$ 0,00 + Leite copo R$ 1,00 + Leite…" at bounding box center [234, 161] width 203 height 186
click at [316, 104] on button "+" at bounding box center [323, 106] width 15 height 15
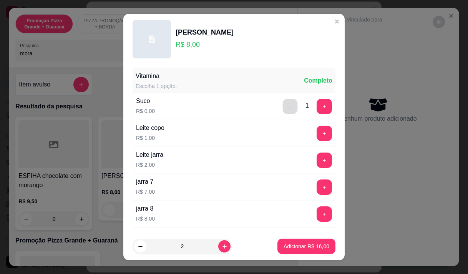
click at [283, 105] on button "-" at bounding box center [290, 106] width 15 height 15
click at [317, 131] on button "+" at bounding box center [324, 133] width 15 height 15
click at [303, 248] on p "Adicionar R$ 18,00" at bounding box center [306, 246] width 46 height 8
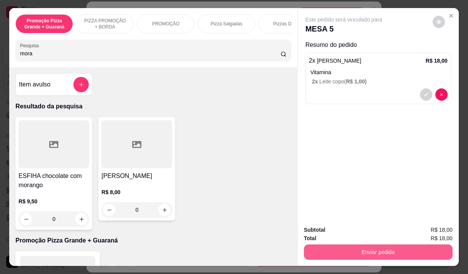
click at [374, 249] on button "Enviar pedido" at bounding box center [378, 251] width 149 height 15
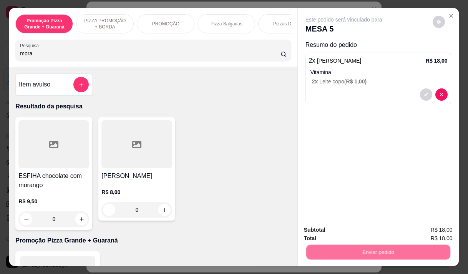
click at [358, 229] on button "Não registrar e enviar pedido" at bounding box center [353, 230] width 78 height 14
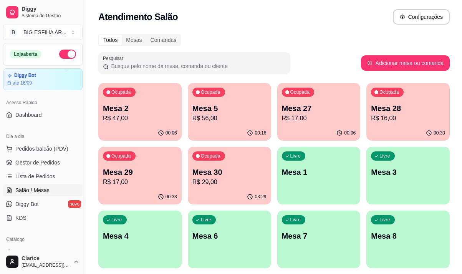
drag, startPoint x: 305, startPoint y: 78, endPoint x: 311, endPoint y: 114, distance: 36.8
click at [311, 114] on p "R$ 17,00" at bounding box center [319, 118] width 74 height 9
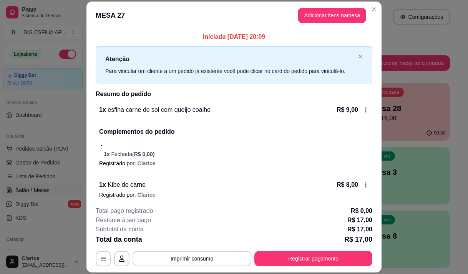
scroll to position [6, 0]
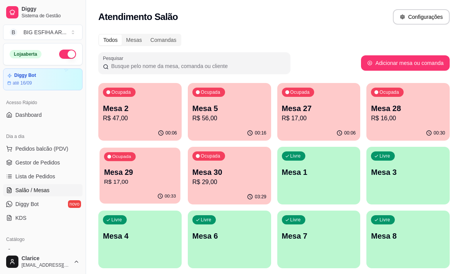
click at [137, 176] on p "Mesa 29" at bounding box center [140, 172] width 72 height 10
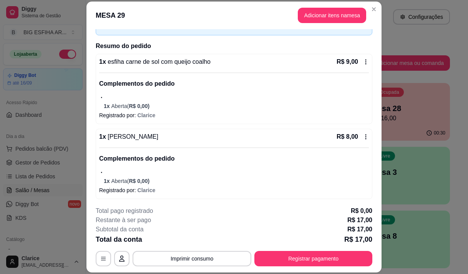
scroll to position [50, 0]
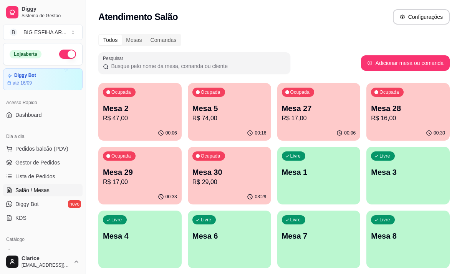
click at [310, 118] on p "R$ 17,00" at bounding box center [319, 118] width 74 height 9
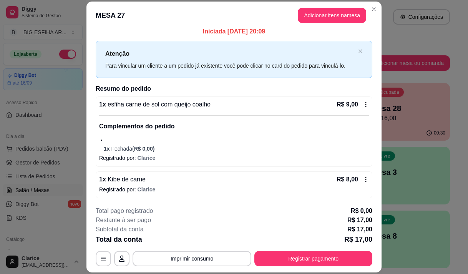
scroll to position [6, 0]
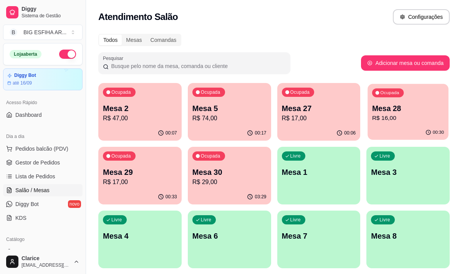
click at [401, 121] on p "R$ 16,00" at bounding box center [408, 118] width 72 height 9
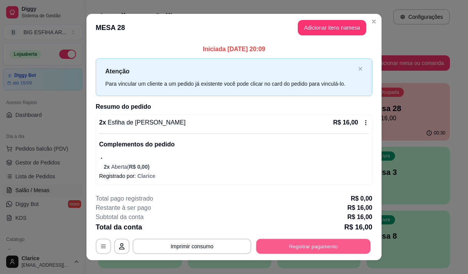
click at [284, 247] on button "Registrar pagamento" at bounding box center [313, 246] width 114 height 15
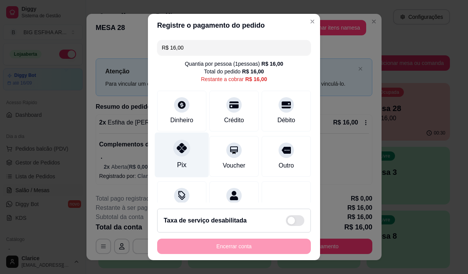
click at [175, 157] on div "Pix" at bounding box center [182, 154] width 54 height 45
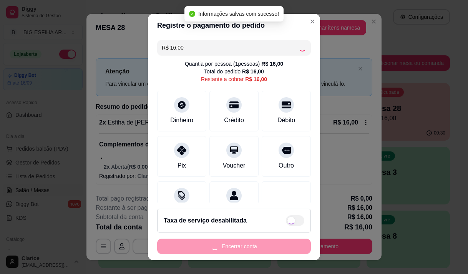
type input "R$ 0,00"
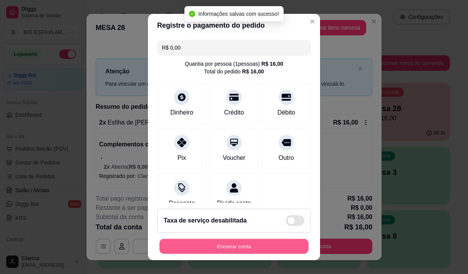
click at [225, 246] on button "Encerrar conta" at bounding box center [233, 246] width 149 height 15
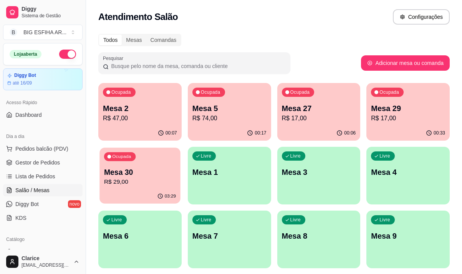
click at [137, 181] on p "R$ 29,00" at bounding box center [140, 181] width 72 height 9
click at [396, 116] on p "R$ 17,00" at bounding box center [408, 118] width 74 height 9
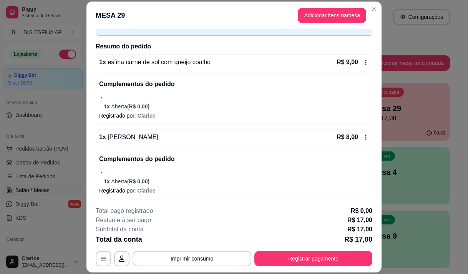
scroll to position [50, 0]
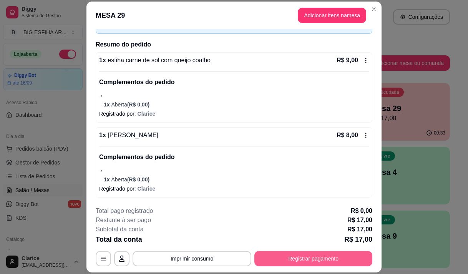
click at [285, 262] on button "Registrar pagamento" at bounding box center [313, 258] width 118 height 15
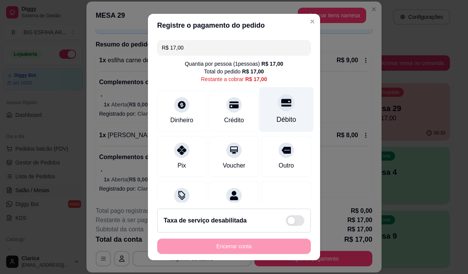
click at [277, 118] on div "Débito" at bounding box center [287, 119] width 20 height 10
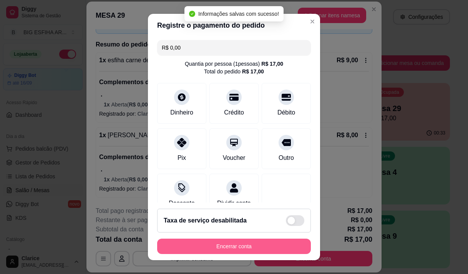
type input "R$ 0,00"
click at [264, 247] on button "Encerrar conta" at bounding box center [233, 246] width 149 height 15
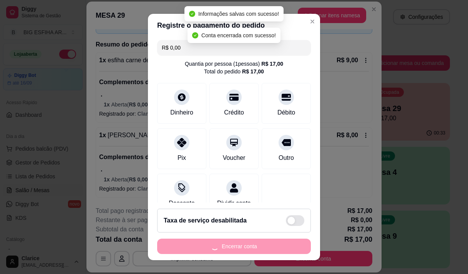
scroll to position [0, 0]
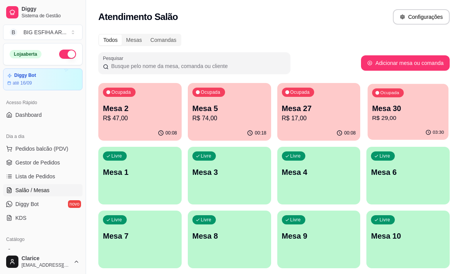
click at [411, 112] on p "Mesa 30" at bounding box center [408, 108] width 72 height 10
click at [239, 116] on p "R$ 74,00" at bounding box center [229, 118] width 74 height 9
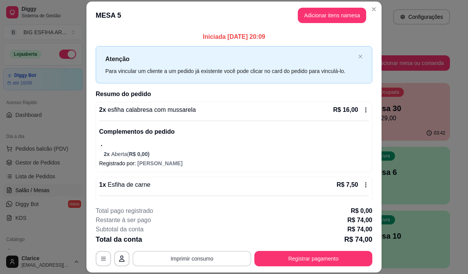
click at [197, 262] on button "Imprimir consumo" at bounding box center [192, 258] width 119 height 15
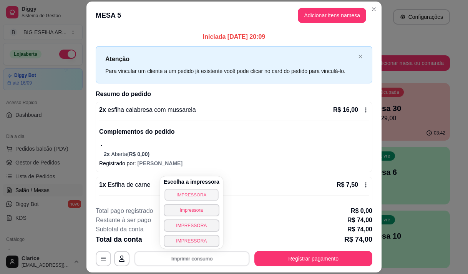
click at [199, 191] on button "IMPRESSORA" at bounding box center [191, 195] width 54 height 12
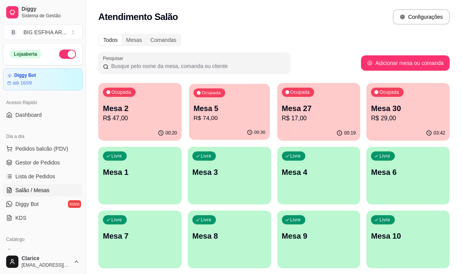
click at [234, 120] on p "R$ 74,00" at bounding box center [230, 118] width 72 height 9
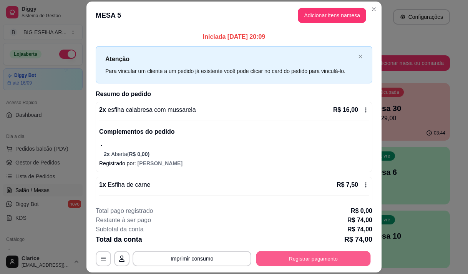
click at [318, 257] on button "Registrar pagamento" at bounding box center [313, 258] width 114 height 15
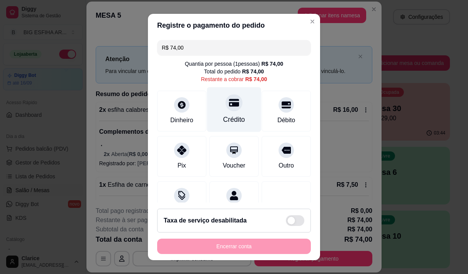
click at [229, 106] on icon at bounding box center [234, 103] width 10 height 8
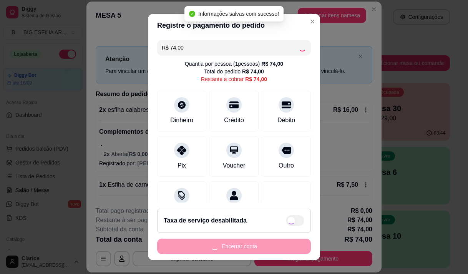
type input "R$ 0,00"
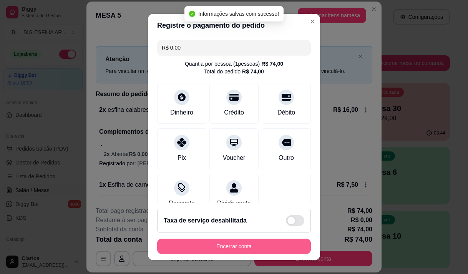
click at [251, 248] on button "Encerrar conta" at bounding box center [234, 246] width 154 height 15
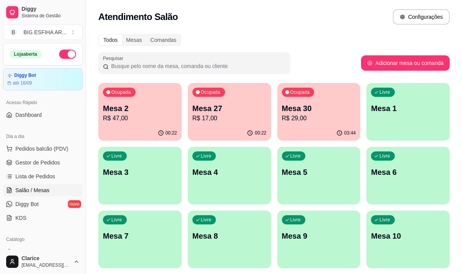
click at [224, 126] on div "00:22" at bounding box center [229, 133] width 83 height 15
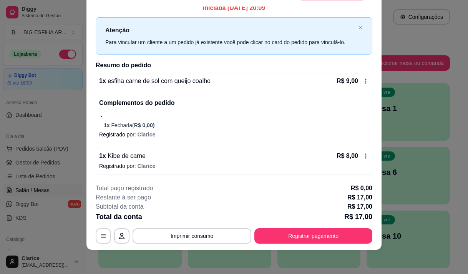
scroll to position [23, 0]
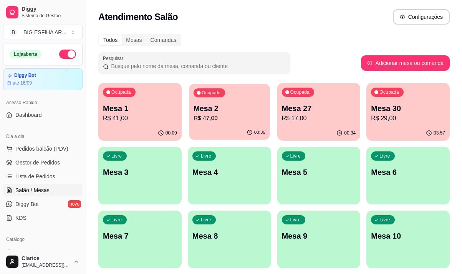
click at [220, 109] on p "Mesa 2" at bounding box center [230, 108] width 72 height 10
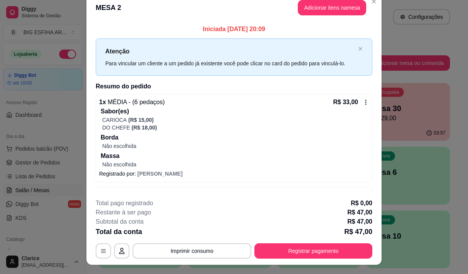
scroll to position [0, 0]
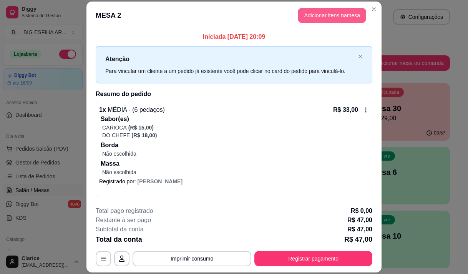
click at [314, 17] on button "Adicionar itens na mesa" at bounding box center [332, 15] width 68 height 15
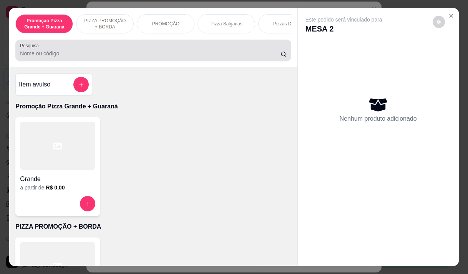
click at [214, 50] on div at bounding box center [153, 50] width 266 height 15
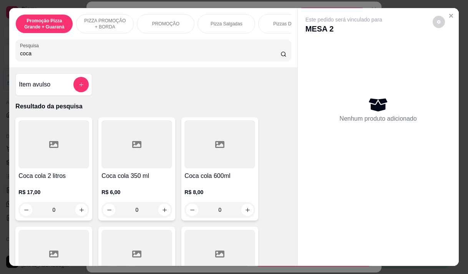
scroll to position [38, 0]
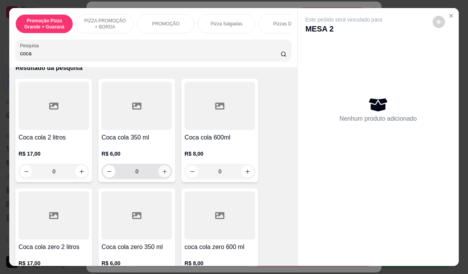
type input "coca"
click at [160, 171] on button "increase-product-quantity" at bounding box center [164, 171] width 12 height 12
type input "1"
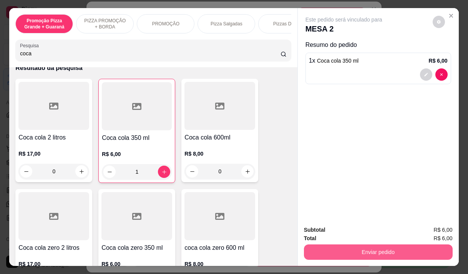
click at [337, 244] on button "Enviar pedido" at bounding box center [378, 251] width 149 height 15
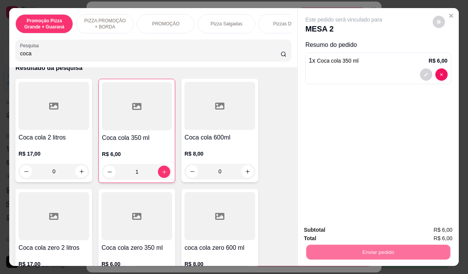
click at [340, 228] on button "Não registrar e enviar pedido" at bounding box center [353, 230] width 80 height 15
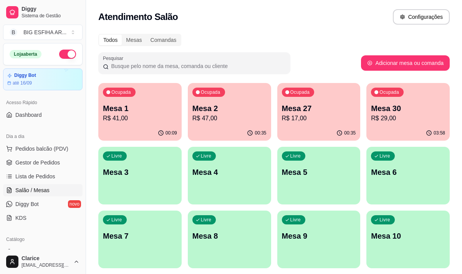
click at [304, 109] on p "Mesa 27" at bounding box center [319, 108] width 74 height 11
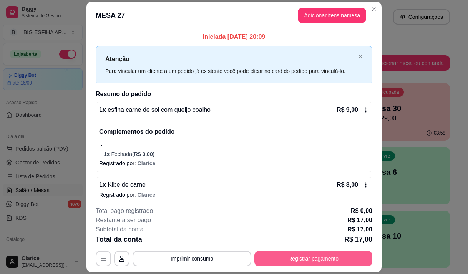
click at [320, 255] on button "Registrar pagamento" at bounding box center [313, 258] width 118 height 15
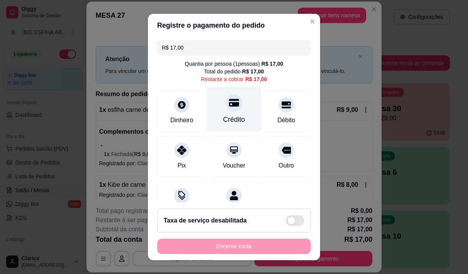
click at [227, 119] on div "Crédito" at bounding box center [234, 119] width 22 height 10
type input "R$ 0,00"
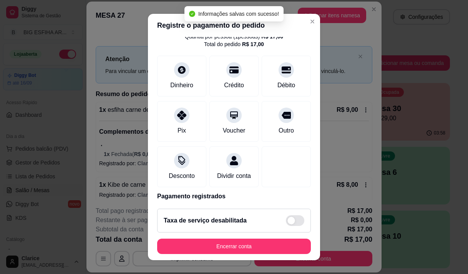
scroll to position [64, 0]
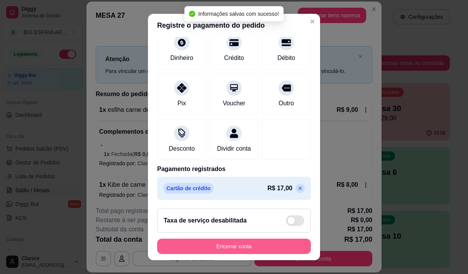
click at [223, 245] on button "Encerrar conta" at bounding box center [234, 246] width 154 height 15
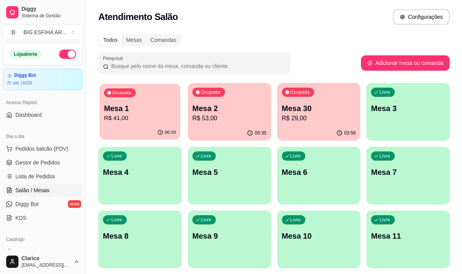
click at [144, 112] on p "Mesa 1" at bounding box center [140, 108] width 72 height 10
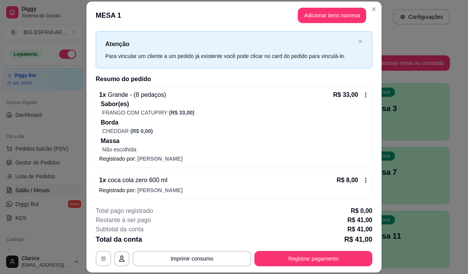
scroll to position [17, 0]
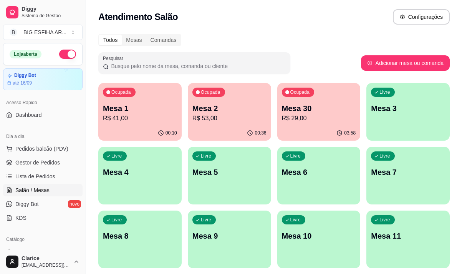
click at [296, 110] on p "Mesa 30" at bounding box center [319, 108] width 74 height 11
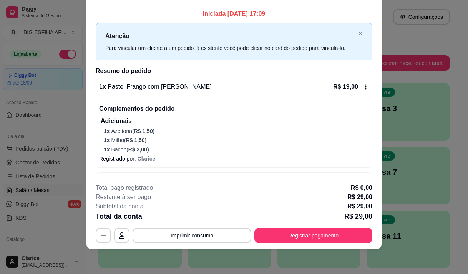
scroll to position [25, 0]
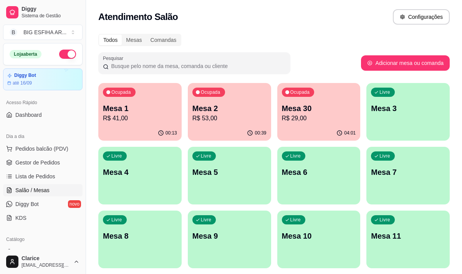
click at [223, 106] on p "Mesa 2" at bounding box center [229, 108] width 74 height 11
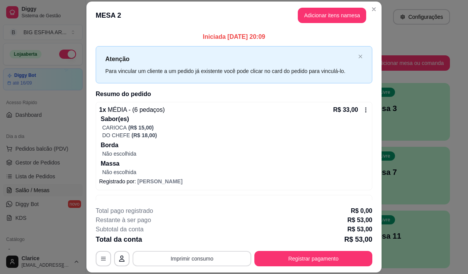
click at [207, 260] on button "Imprimir consumo" at bounding box center [192, 258] width 119 height 15
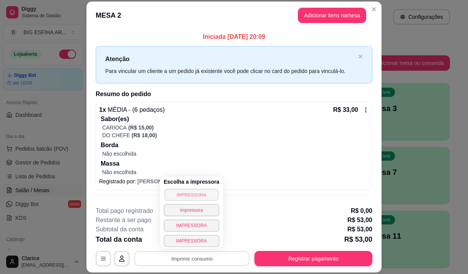
click at [190, 195] on button "IMPRESSORA" at bounding box center [191, 195] width 54 height 12
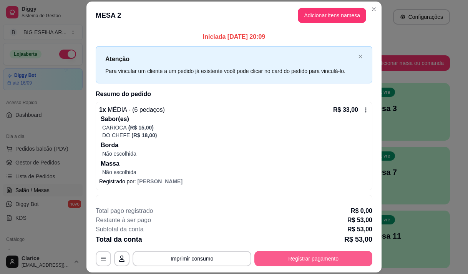
click at [325, 255] on button "Registrar pagamento" at bounding box center [313, 258] width 118 height 15
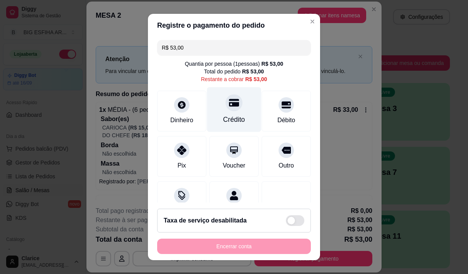
click at [229, 97] on div at bounding box center [233, 102] width 17 height 17
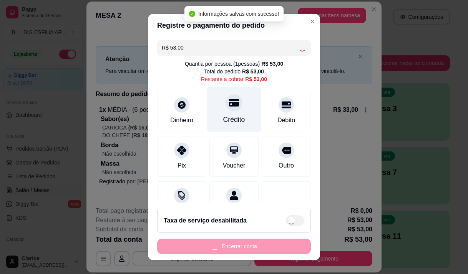
type input "R$ 0,00"
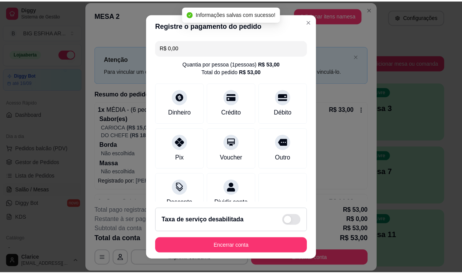
scroll to position [64, 0]
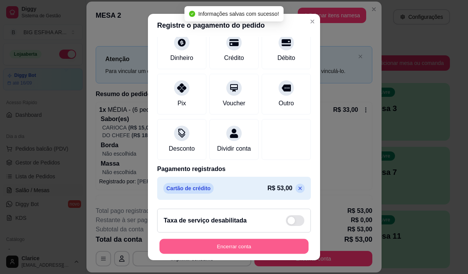
click at [244, 248] on button "Encerrar conta" at bounding box center [233, 246] width 149 height 15
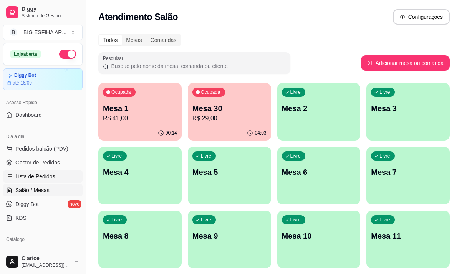
click at [40, 175] on span "Lista de Pedidos" at bounding box center [35, 176] width 40 height 8
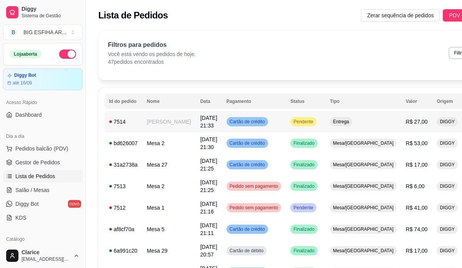
click at [165, 132] on td "[PERSON_NAME]" at bounding box center [168, 122] width 53 height 22
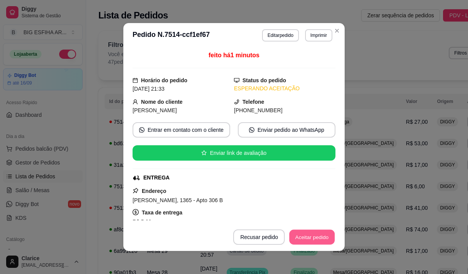
click at [305, 232] on button "Aceitar pedido" at bounding box center [311, 237] width 45 height 15
click at [305, 233] on button "Mover para preparo" at bounding box center [306, 236] width 60 height 15
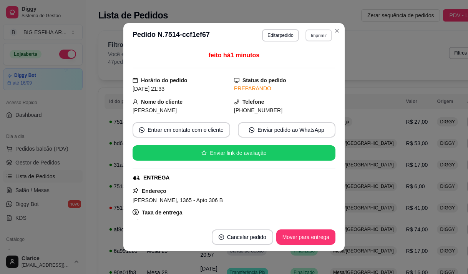
click at [307, 31] on button "Imprimir" at bounding box center [318, 35] width 27 height 12
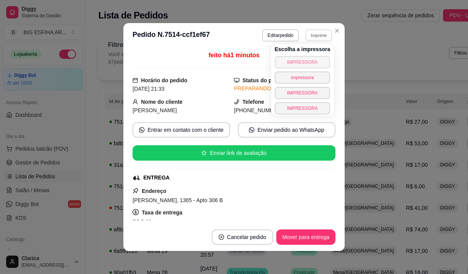
click at [305, 61] on button "IMPRESSORA" at bounding box center [303, 62] width 56 height 12
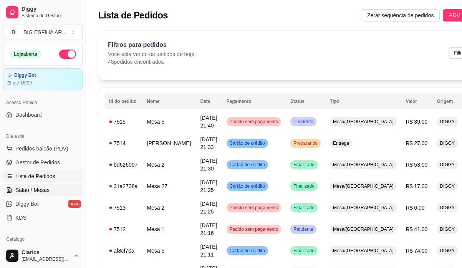
click at [15, 196] on link "Salão / Mesas" at bounding box center [43, 190] width 80 height 12
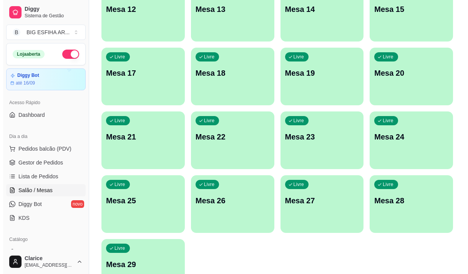
scroll to position [344, 0]
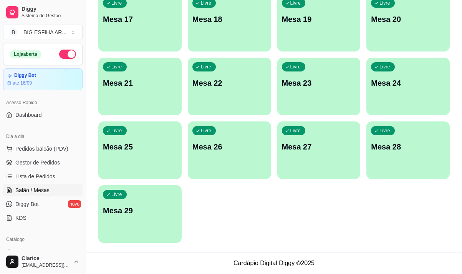
click at [141, 215] on p "Mesa 29" at bounding box center [140, 210] width 74 height 11
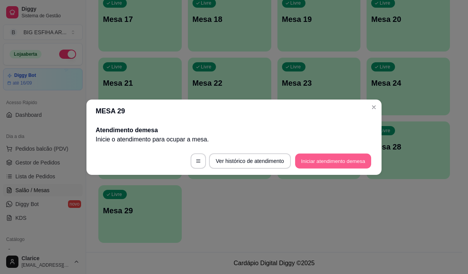
click at [342, 162] on button "Iniciar atendimento de mesa" at bounding box center [333, 160] width 76 height 15
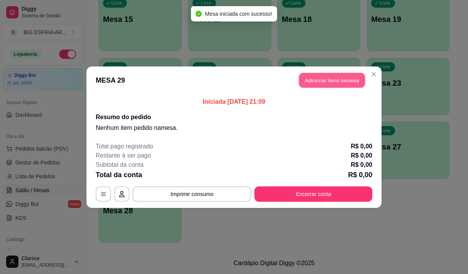
click at [351, 84] on button "Adicionar itens na mesa" at bounding box center [332, 80] width 66 height 15
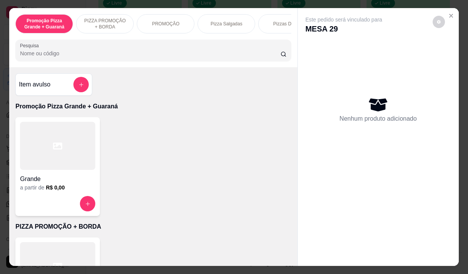
click at [160, 56] on input "Pesquisa" at bounding box center [150, 54] width 260 height 8
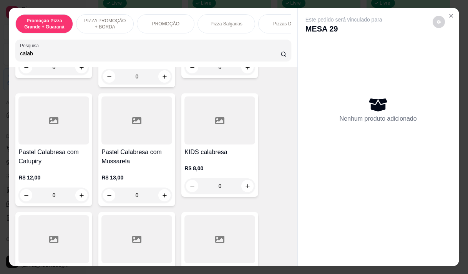
scroll to position [269, 0]
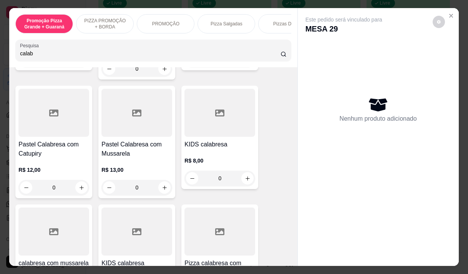
type input "calab"
click at [38, 167] on div "R$ 12,00 0" at bounding box center [53, 176] width 71 height 37
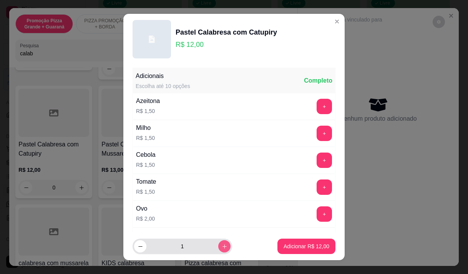
click at [219, 245] on button "increase-product-quantity" at bounding box center [224, 246] width 12 height 12
type input "4"
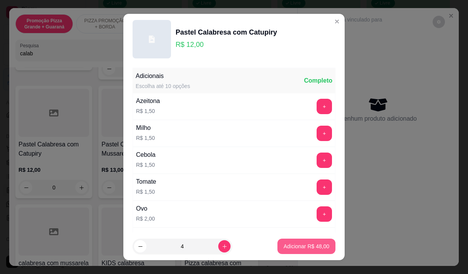
click at [310, 247] on p "Adicionar R$ 48,00" at bounding box center [306, 246] width 46 height 8
type input "4"
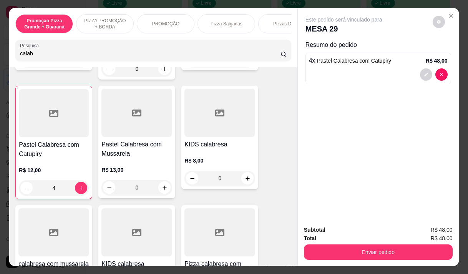
click at [36, 55] on input "calab" at bounding box center [150, 54] width 260 height 8
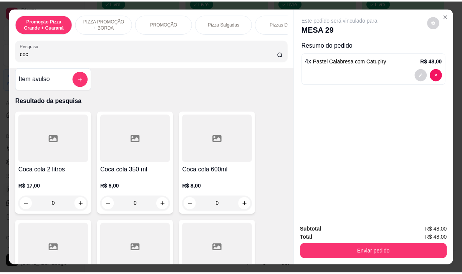
scroll to position [0, 0]
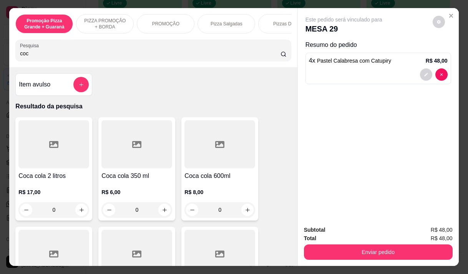
type input "coc"
click at [43, 180] on h4 "Coca cola 2 litros" at bounding box center [53, 175] width 71 height 9
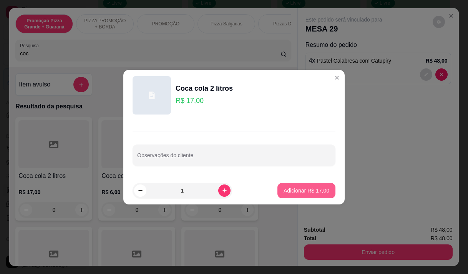
click at [288, 191] on p "Adicionar R$ 17,00" at bounding box center [306, 191] width 46 height 8
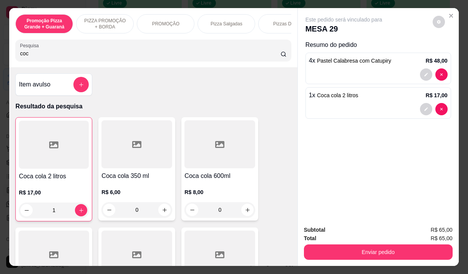
type input "1"
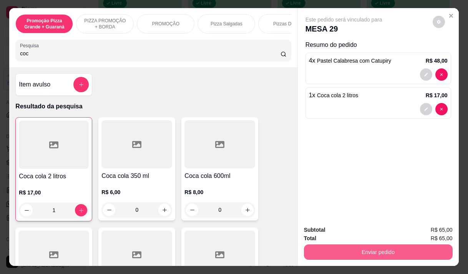
click at [351, 244] on button "Enviar pedido" at bounding box center [378, 251] width 149 height 15
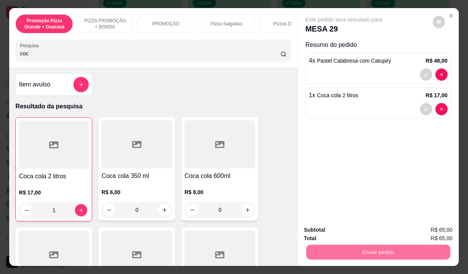
click at [331, 230] on button "Não registrar e enviar pedido" at bounding box center [353, 230] width 78 height 14
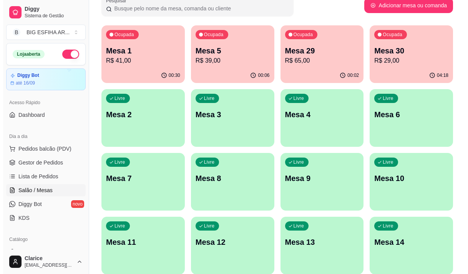
scroll to position [37, 0]
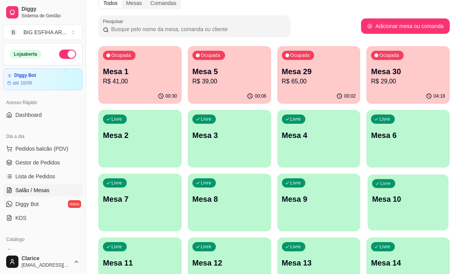
click at [416, 200] on p "Mesa 10" at bounding box center [408, 199] width 72 height 10
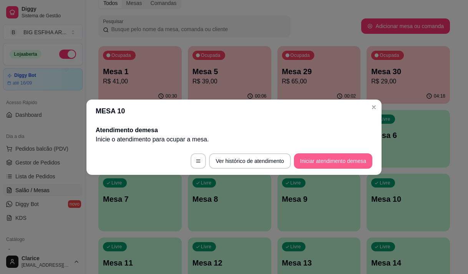
click at [336, 164] on button "Iniciar atendimento de mesa" at bounding box center [333, 160] width 78 height 15
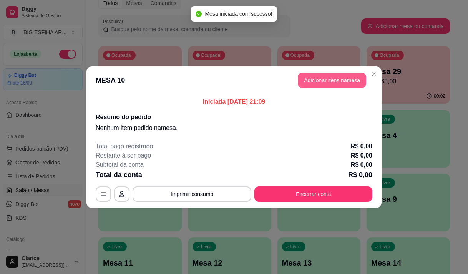
click at [333, 83] on button "Adicionar itens na mesa" at bounding box center [332, 80] width 68 height 15
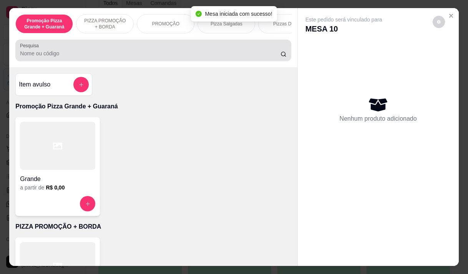
click at [54, 57] on input "Pesquisa" at bounding box center [150, 54] width 260 height 8
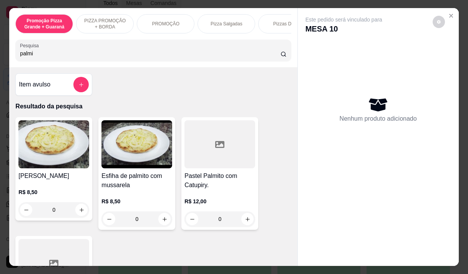
click at [136, 159] on img at bounding box center [136, 144] width 71 height 48
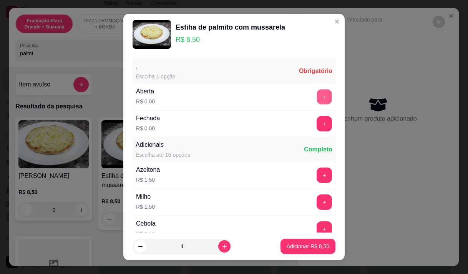
click at [317, 96] on button "+" at bounding box center [324, 96] width 15 height 15
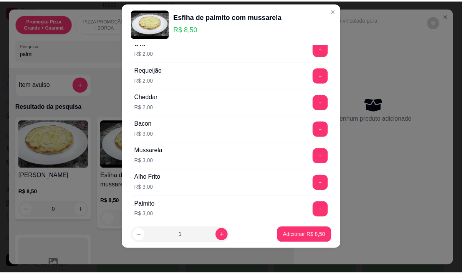
scroll to position [236, 0]
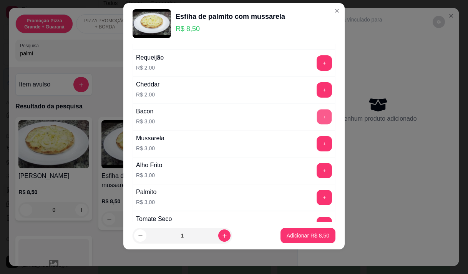
click at [317, 115] on button "+" at bounding box center [324, 116] width 15 height 15
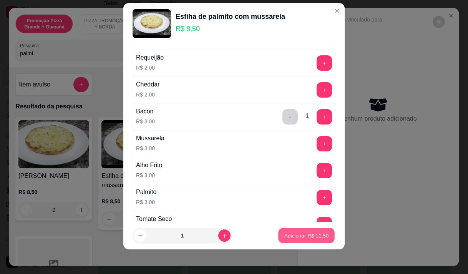
click at [286, 235] on p "Adicionar R$ 11,50" at bounding box center [306, 235] width 45 height 7
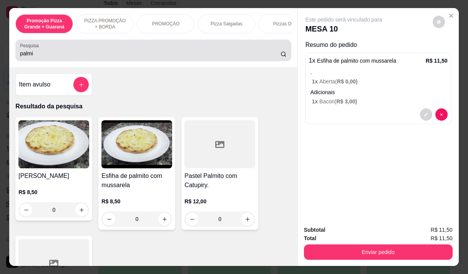
click at [55, 53] on input "palmi" at bounding box center [150, 54] width 260 height 8
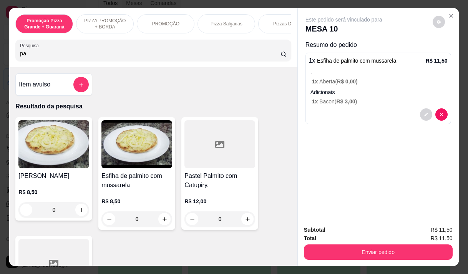
type input "p"
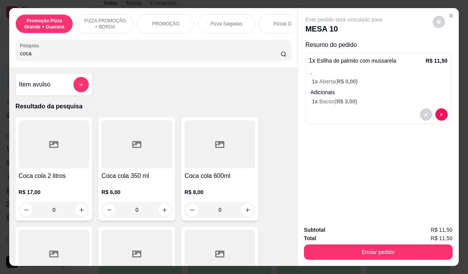
type input "coca"
click at [128, 161] on div at bounding box center [136, 144] width 71 height 48
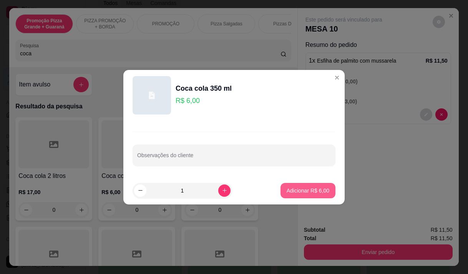
click at [299, 195] on button "Adicionar R$ 6,00" at bounding box center [307, 190] width 55 height 15
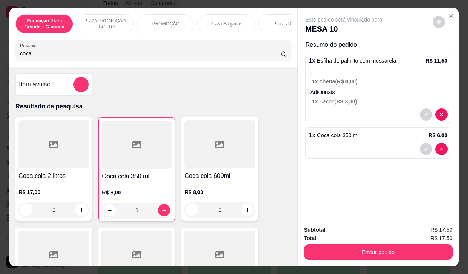
type input "1"
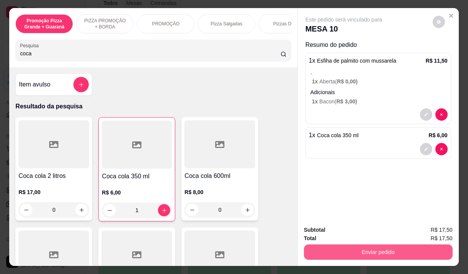
click at [352, 248] on button "Enviar pedido" at bounding box center [378, 251] width 149 height 15
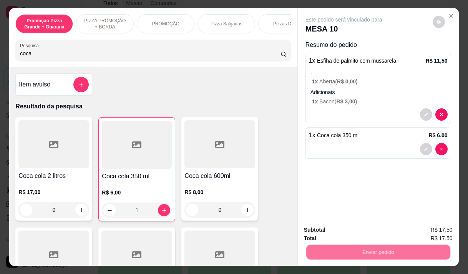
click at [346, 229] on button "Não registrar e enviar pedido" at bounding box center [353, 230] width 80 height 15
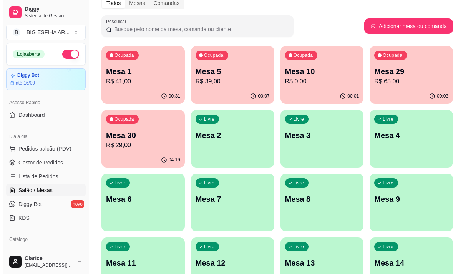
scroll to position [0, 0]
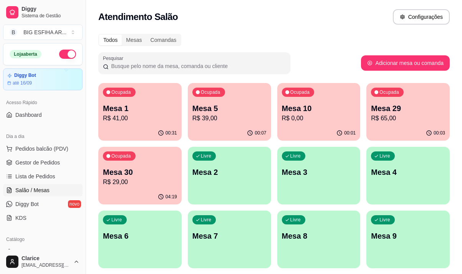
click at [305, 118] on p "R$ 0,00" at bounding box center [319, 118] width 74 height 9
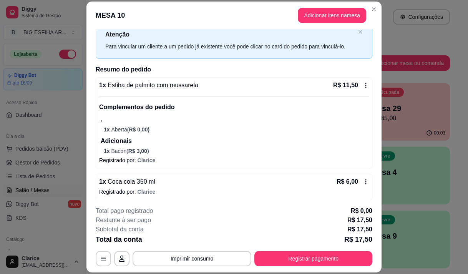
scroll to position [28, 0]
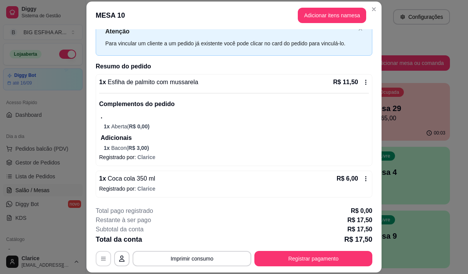
click at [100, 260] on icon "button" at bounding box center [103, 258] width 6 height 6
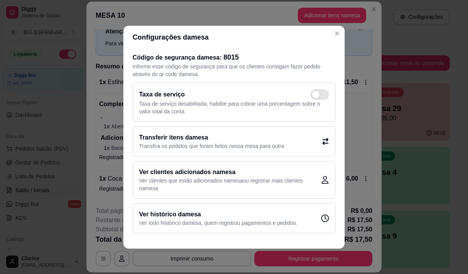
click at [194, 149] on p "Transfira os pedidos que foram feitos nessa mesa para outra" at bounding box center [211, 146] width 145 height 8
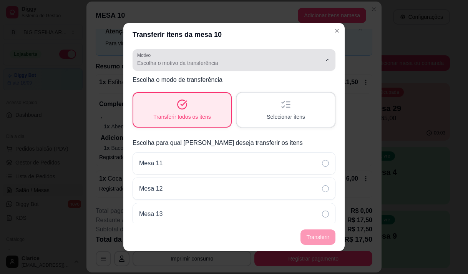
click at [167, 52] on button "Motivo Escolha o motivo da transferência" at bounding box center [234, 60] width 203 height 22
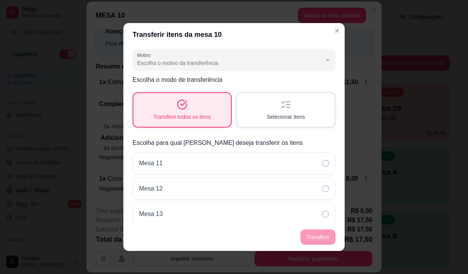
click at [184, 95] on span "Mudança de mesa" at bounding box center [224, 93] width 170 height 7
type input "TABLE_TRANSFER"
select select "TABLE_TRANSFER"
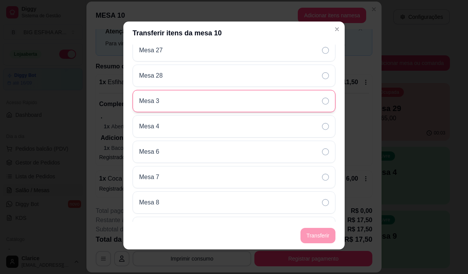
scroll to position [499, 0]
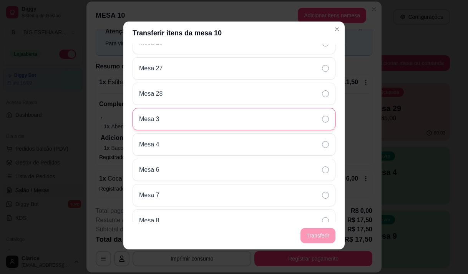
click at [214, 121] on div "Mesa 3" at bounding box center [234, 119] width 203 height 22
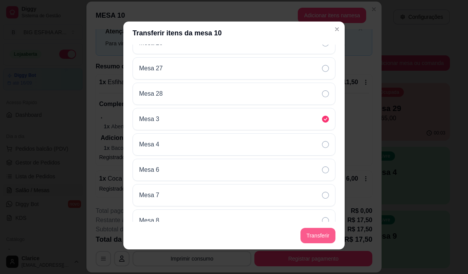
click at [305, 235] on button "Transferir" at bounding box center [317, 235] width 35 height 15
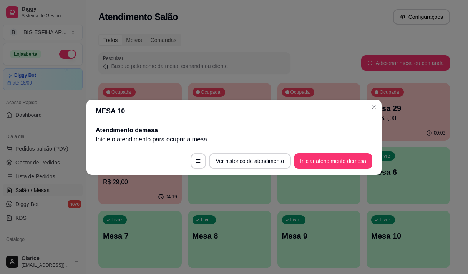
scroll to position [0, 0]
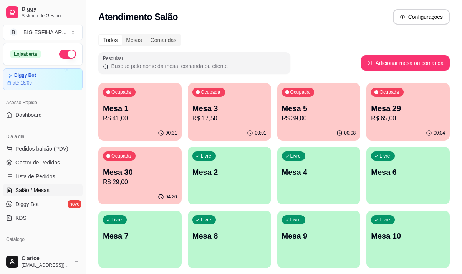
click at [406, 112] on p "Mesa 29" at bounding box center [408, 108] width 74 height 11
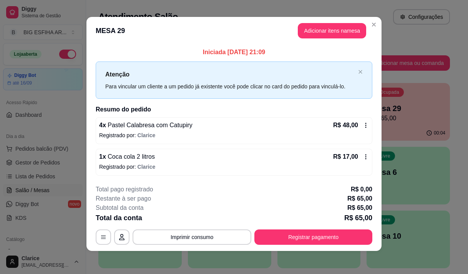
scroll to position [5, 0]
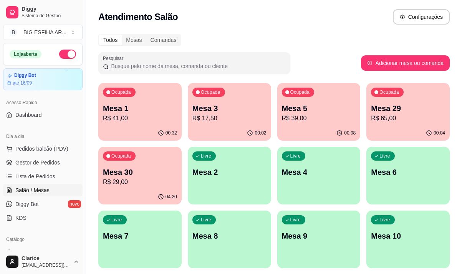
click at [168, 172] on p "Mesa 30" at bounding box center [140, 172] width 74 height 11
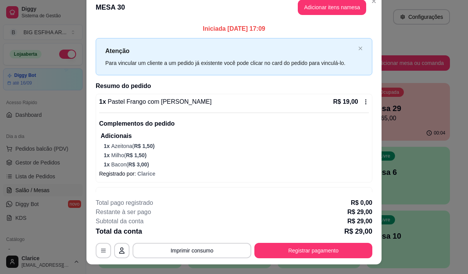
scroll to position [0, 0]
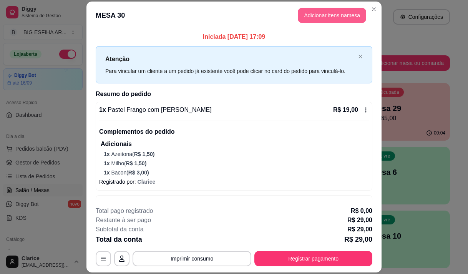
click at [332, 15] on button "Adicionar itens na mesa" at bounding box center [332, 15] width 68 height 15
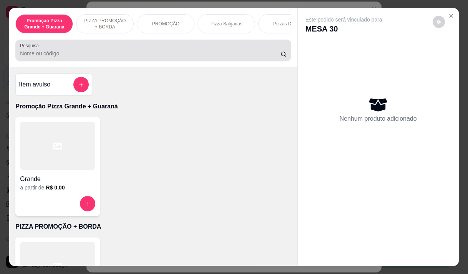
click at [148, 55] on input "Pesquisa" at bounding box center [150, 54] width 260 height 8
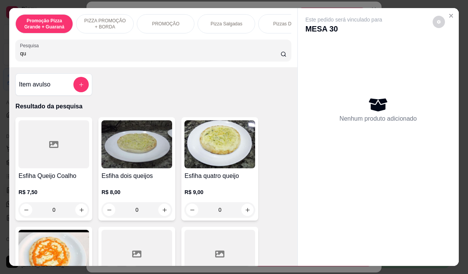
type input "qu"
click at [196, 167] on img at bounding box center [219, 144] width 71 height 48
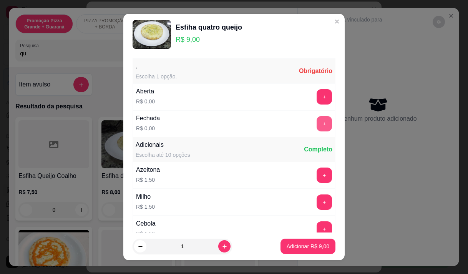
click at [316, 124] on button "+" at bounding box center [323, 123] width 15 height 15
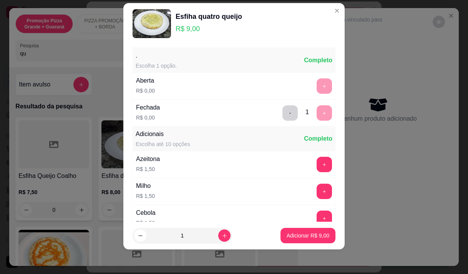
scroll to position [82, 0]
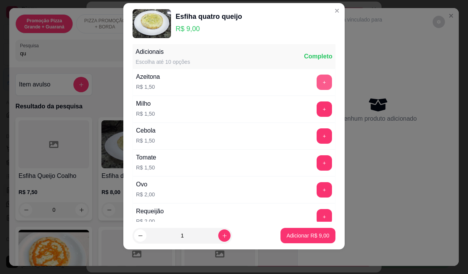
click at [316, 85] on button "+" at bounding box center [323, 82] width 15 height 15
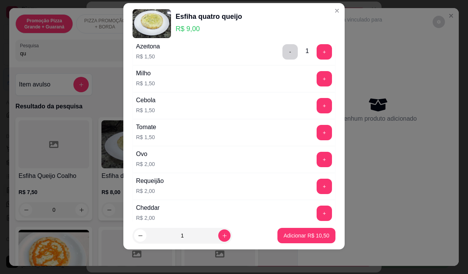
scroll to position [121, 0]
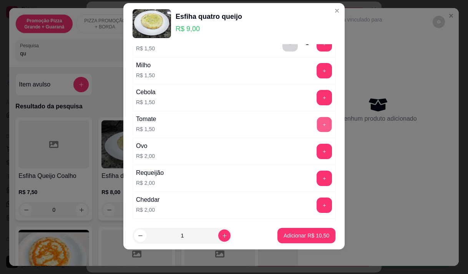
click at [317, 124] on button "+" at bounding box center [324, 124] width 15 height 15
click at [285, 232] on p "Adicionar R$ 12,00" at bounding box center [306, 236] width 46 height 8
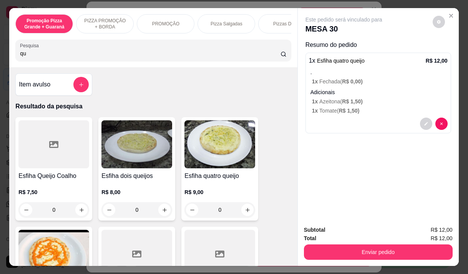
click at [346, 242] on div "Enviar pedido" at bounding box center [378, 250] width 149 height 17
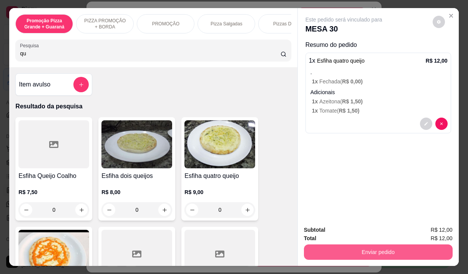
click at [349, 249] on button "Enviar pedido" at bounding box center [378, 251] width 149 height 15
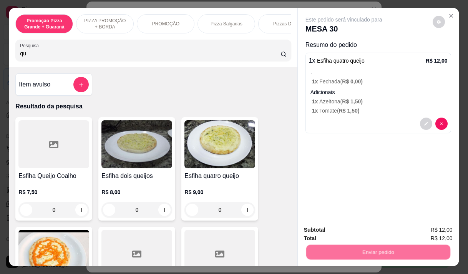
click at [343, 231] on button "Não registrar e enviar pedido" at bounding box center [353, 230] width 80 height 15
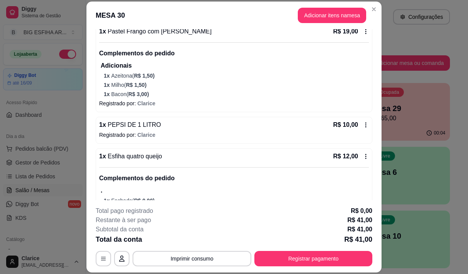
scroll to position [130, 0]
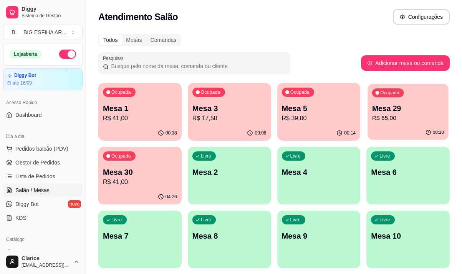
click at [403, 111] on p "Mesa 29" at bounding box center [408, 108] width 72 height 10
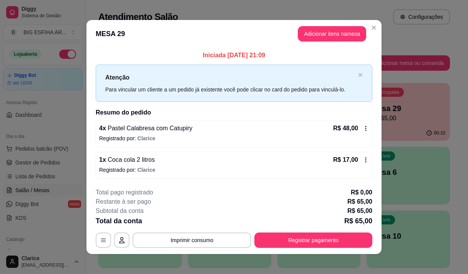
scroll to position [5, 0]
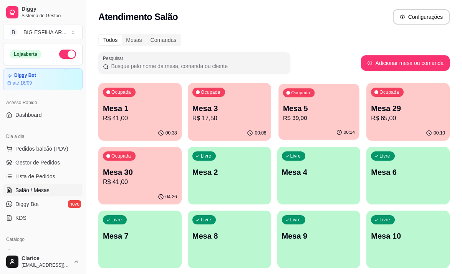
click at [298, 108] on p "Mesa 5" at bounding box center [319, 108] width 72 height 10
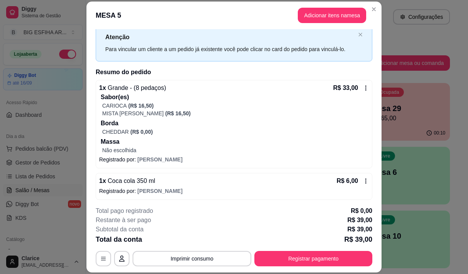
scroll to position [24, 0]
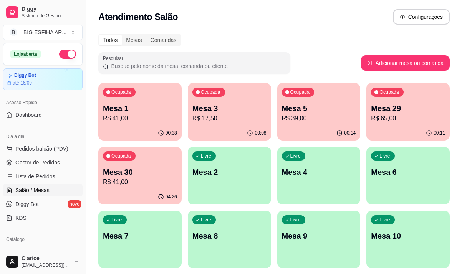
click at [128, 172] on p "Mesa 30" at bounding box center [140, 172] width 74 height 11
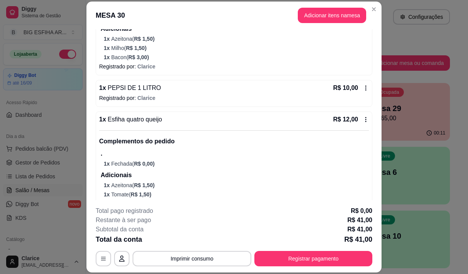
scroll to position [130, 0]
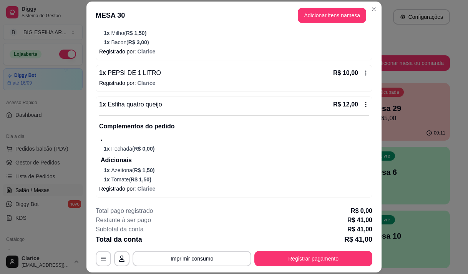
click at [186, 172] on p "1 x Azeitona ( R$ 1,50 )" at bounding box center [236, 170] width 265 height 8
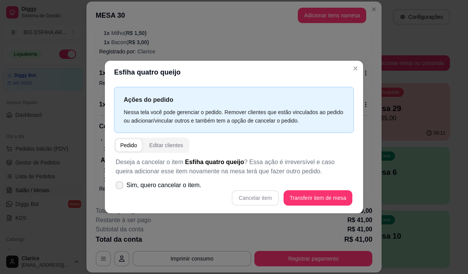
click at [160, 180] on label "Sim, quero cancelar o item." at bounding box center [159, 184] width 92 height 15
click at [120, 186] on input "Sim, quero cancelar o item." at bounding box center [117, 188] width 5 height 5
checkbox input "true"
click at [256, 194] on button "Cancelar item" at bounding box center [255, 197] width 46 height 15
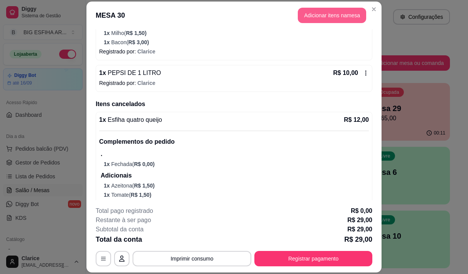
click at [334, 15] on button "Adicionar itens na mesa" at bounding box center [332, 15] width 68 height 15
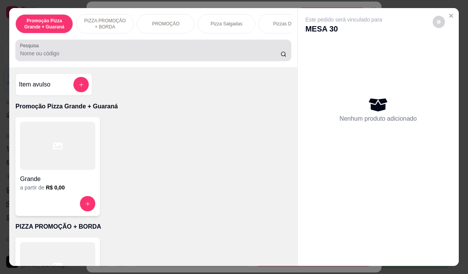
click at [139, 48] on div at bounding box center [153, 50] width 266 height 15
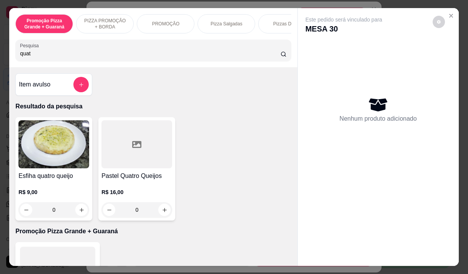
type input "quat"
click at [55, 164] on img at bounding box center [53, 144] width 71 height 48
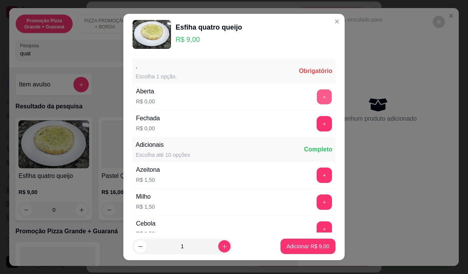
click at [317, 98] on button "+" at bounding box center [324, 96] width 15 height 15
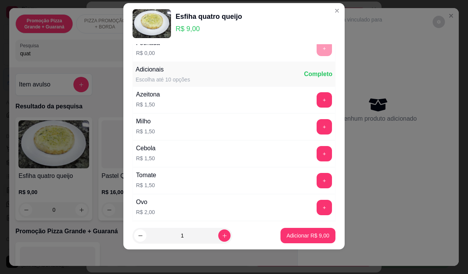
scroll to position [77, 0]
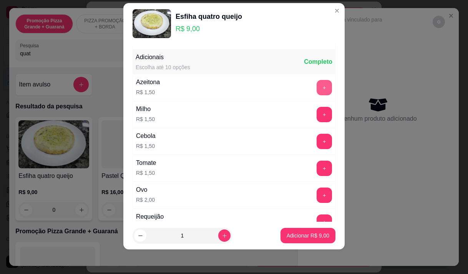
click at [316, 90] on button "+" at bounding box center [323, 87] width 15 height 15
click at [317, 172] on button "+" at bounding box center [324, 168] width 15 height 15
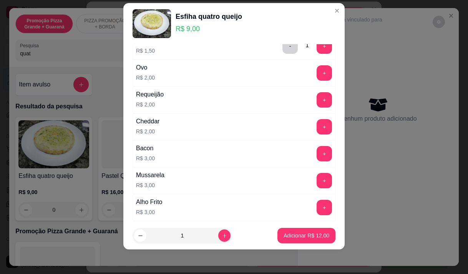
scroll to position [192, 0]
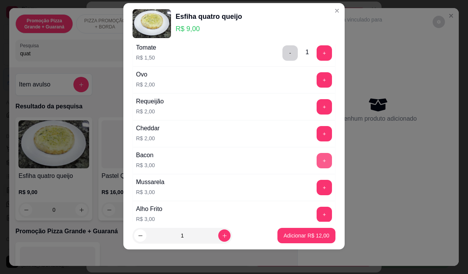
click at [316, 160] on button "+" at bounding box center [323, 160] width 15 height 15
click at [284, 232] on p "Adicionar R$ 15,00" at bounding box center [306, 235] width 45 height 7
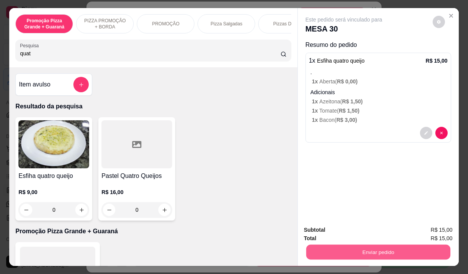
click at [371, 248] on button "Enviar pedido" at bounding box center [378, 251] width 144 height 15
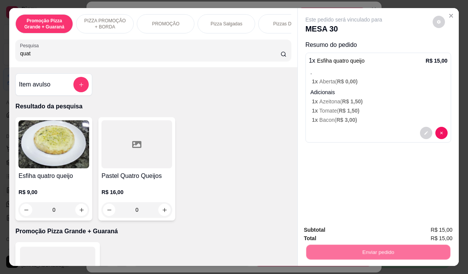
click at [360, 231] on button "Não registrar e enviar pedido" at bounding box center [353, 230] width 78 height 14
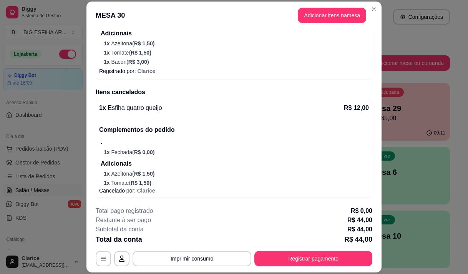
scroll to position [257, 0]
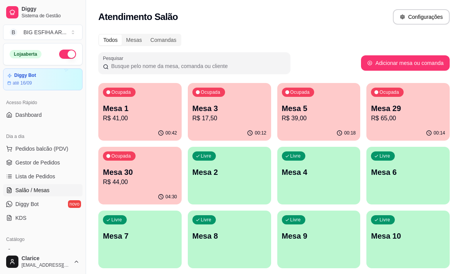
click at [152, 116] on p "R$ 41,00" at bounding box center [140, 118] width 74 height 9
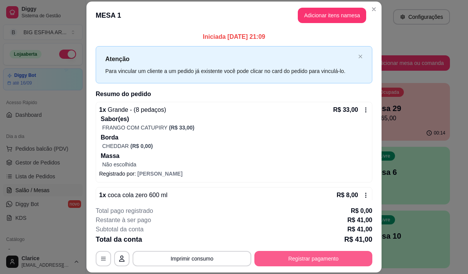
click at [328, 258] on button "Registrar pagamento" at bounding box center [313, 258] width 118 height 15
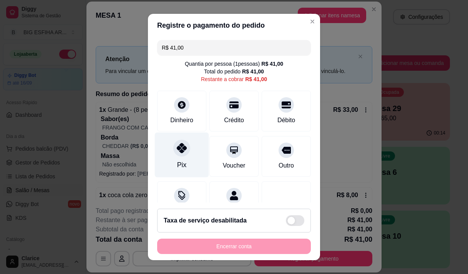
click at [177, 152] on icon at bounding box center [182, 148] width 10 height 10
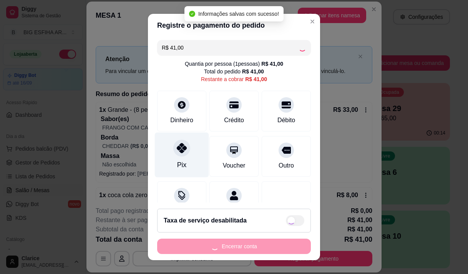
type input "R$ 0,00"
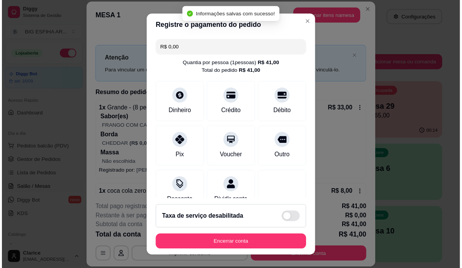
scroll to position [64, 0]
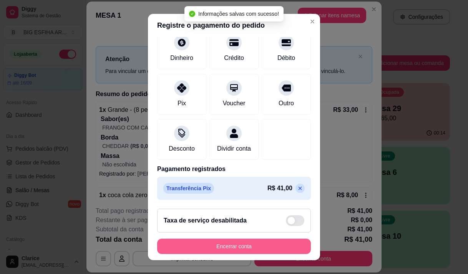
click at [229, 253] on button "Encerrar conta" at bounding box center [234, 246] width 154 height 15
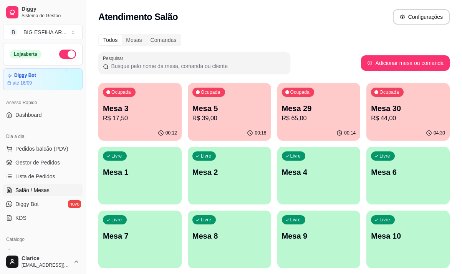
click at [325, 113] on p "Mesa 29" at bounding box center [319, 108] width 74 height 11
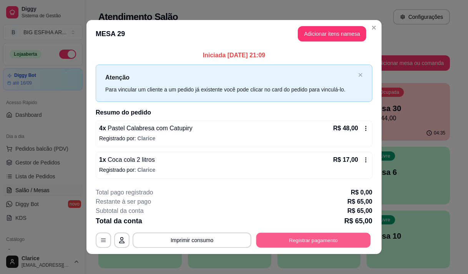
click at [314, 239] on button "Registrar pagamento" at bounding box center [313, 240] width 114 height 15
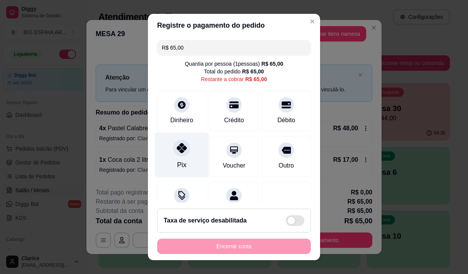
click at [172, 159] on div "Pix" at bounding box center [182, 154] width 54 height 45
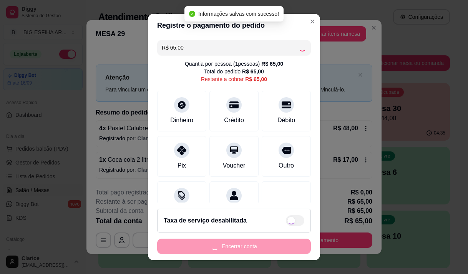
type input "R$ 0,00"
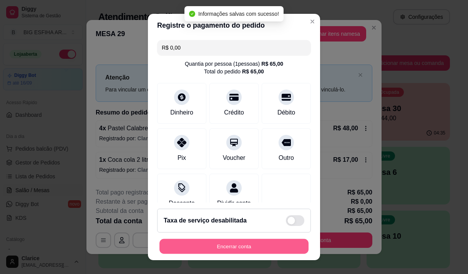
click at [214, 247] on button "Encerrar conta" at bounding box center [233, 246] width 149 height 15
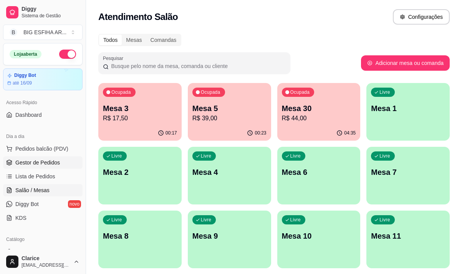
click at [50, 160] on span "Gestor de Pedidos" at bounding box center [37, 163] width 45 height 8
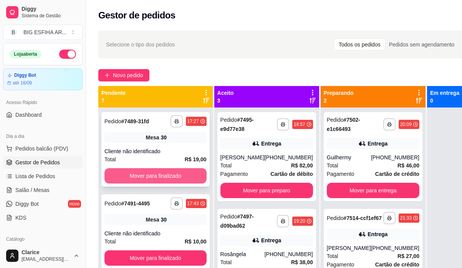
click at [171, 174] on button "Mover para finalizado" at bounding box center [155, 175] width 102 height 15
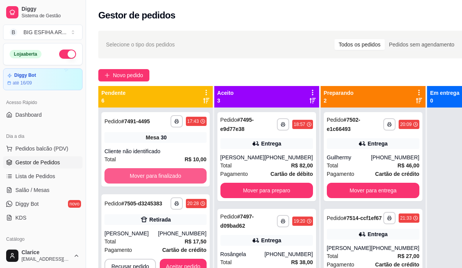
click at [171, 174] on button "Mover para finalizado" at bounding box center [155, 175] width 102 height 15
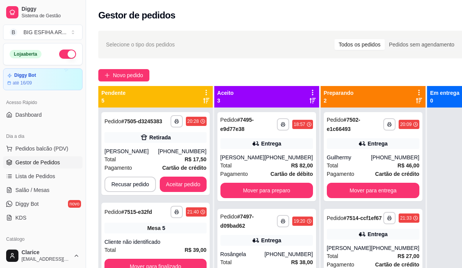
click at [171, 174] on div "**********" at bounding box center [155, 153] width 108 height 83
click at [177, 185] on button "Aceitar pedido" at bounding box center [183, 184] width 47 height 15
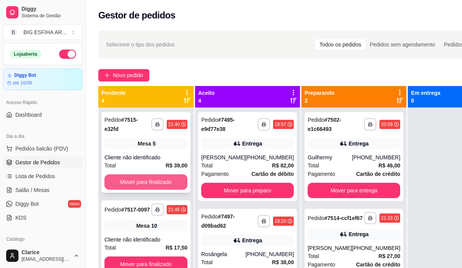
click at [178, 182] on button "Mover para finalizado" at bounding box center [145, 181] width 83 height 15
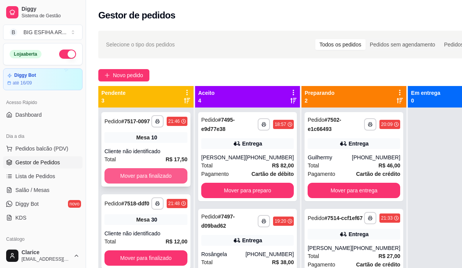
click at [168, 178] on button "Mover para finalizado" at bounding box center [145, 175] width 83 height 15
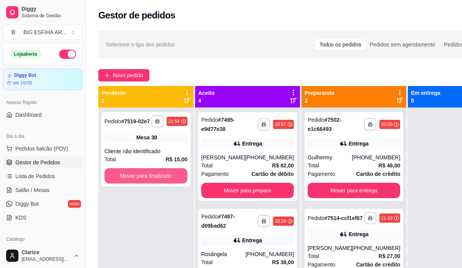
click at [168, 178] on button "Mover para finalizado" at bounding box center [145, 175] width 83 height 15
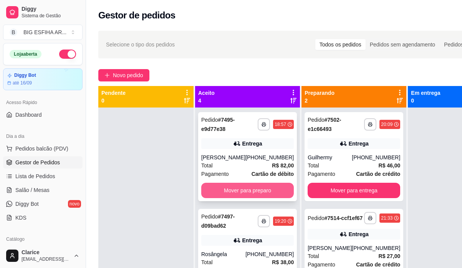
click at [230, 191] on button "Mover para preparo" at bounding box center [247, 190] width 93 height 15
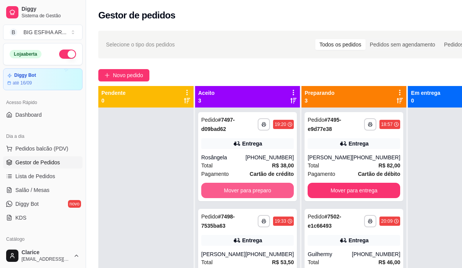
click at [230, 191] on button "Mover para preparo" at bounding box center [247, 190] width 93 height 15
click at [230, 198] on button "Mover para preparo" at bounding box center [248, 190] width 90 height 15
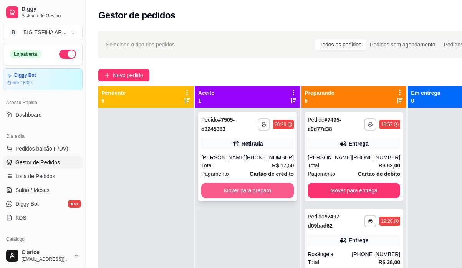
click at [232, 190] on button "Mover para preparo" at bounding box center [247, 190] width 93 height 15
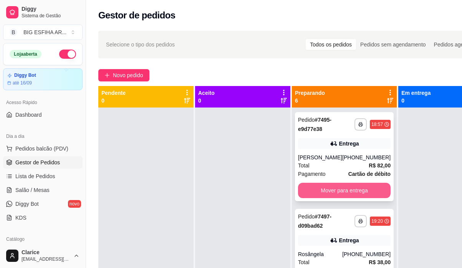
click at [318, 189] on button "Mover para entrega" at bounding box center [344, 190] width 93 height 15
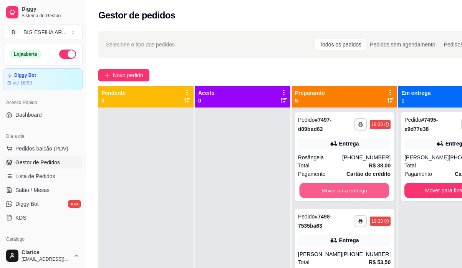
click at [318, 189] on button "Mover para entrega" at bounding box center [345, 190] width 90 height 15
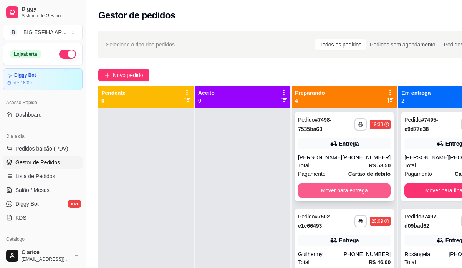
click at [320, 198] on button "Mover para entrega" at bounding box center [344, 190] width 93 height 15
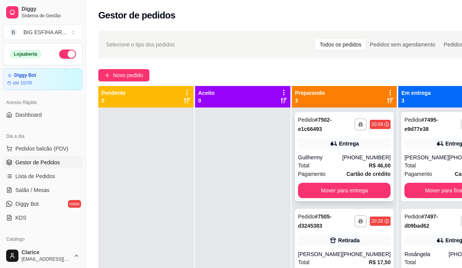
click at [320, 199] on div "**********" at bounding box center [344, 156] width 99 height 89
click at [355, 187] on button "Mover para entrega" at bounding box center [344, 190] width 93 height 15
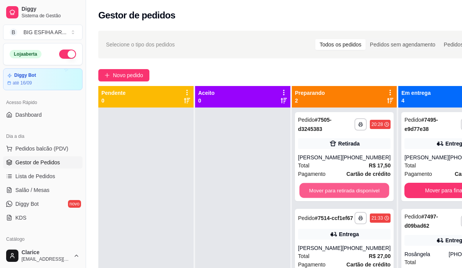
click at [355, 187] on button "Mover para retirada disponível" at bounding box center [345, 190] width 90 height 15
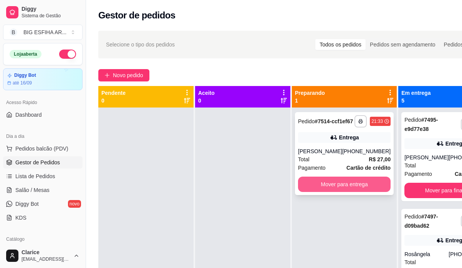
click at [352, 192] on button "Mover para entrega" at bounding box center [344, 184] width 93 height 15
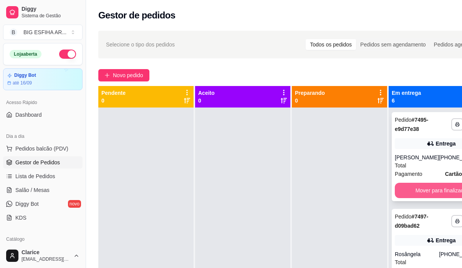
click at [435, 186] on button "Mover para finalizado" at bounding box center [441, 190] width 93 height 15
click at [435, 188] on button "Mover para finalizado" at bounding box center [441, 190] width 90 height 15
click at [432, 198] on button "Mover para finalizado" at bounding box center [441, 190] width 93 height 15
click at [429, 189] on button "Mover para finalizado" at bounding box center [441, 190] width 90 height 15
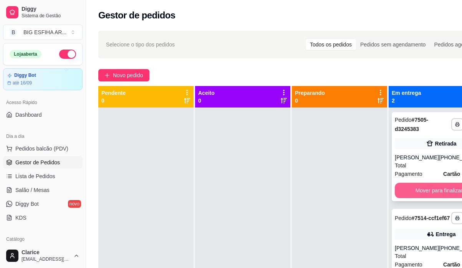
click at [429, 192] on button "Mover para finalizado" at bounding box center [441, 190] width 93 height 15
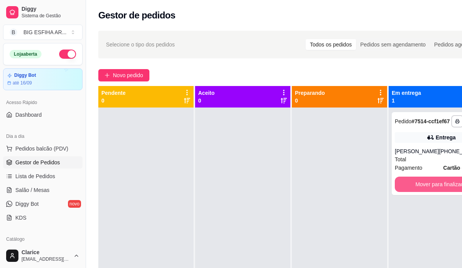
click at [429, 192] on button "Mover para finalizado" at bounding box center [441, 184] width 93 height 15
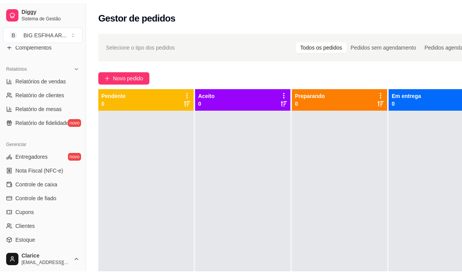
scroll to position [230, 0]
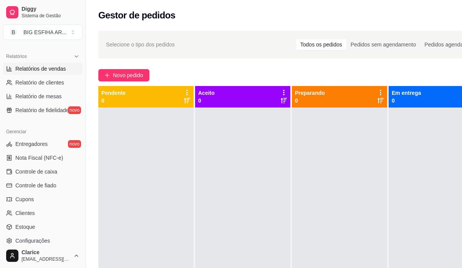
click at [43, 71] on span "Relatórios de vendas" at bounding box center [40, 69] width 51 height 8
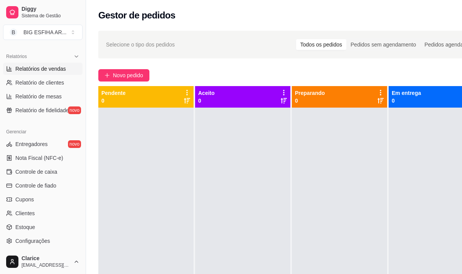
select select "ALL"
select select "0"
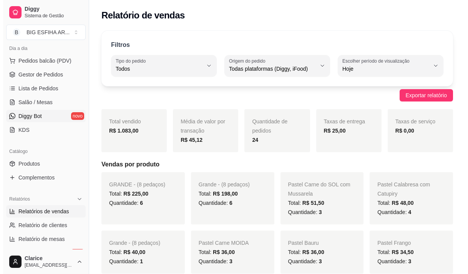
scroll to position [77, 0]
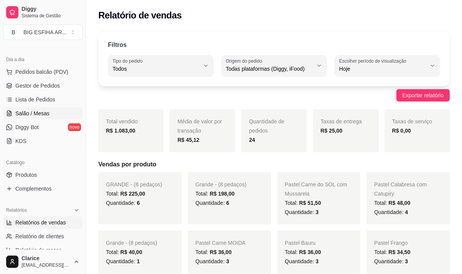
drag, startPoint x: 33, startPoint y: 123, endPoint x: 33, endPoint y: 113, distance: 10.4
click at [33, 113] on span "Salão / Mesas" at bounding box center [32, 113] width 34 height 8
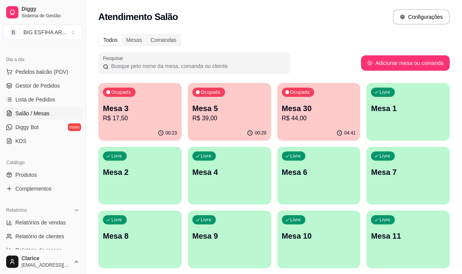
click at [129, 120] on p "R$ 17,50" at bounding box center [140, 118] width 74 height 9
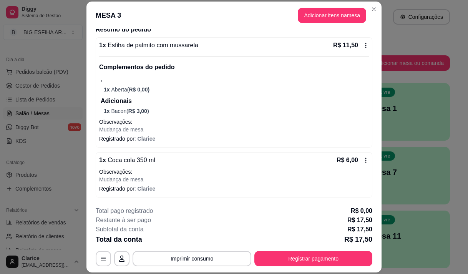
scroll to position [23, 0]
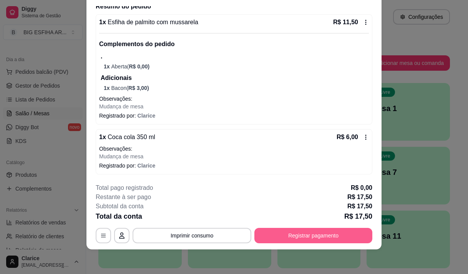
click at [342, 234] on button "Registrar pagamento" at bounding box center [313, 235] width 118 height 15
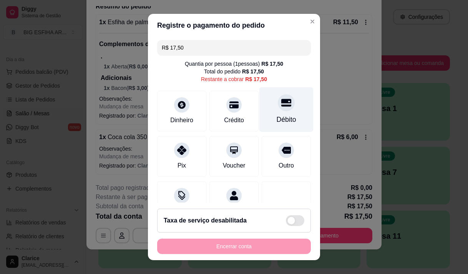
click at [287, 110] on div "Débito" at bounding box center [286, 109] width 54 height 45
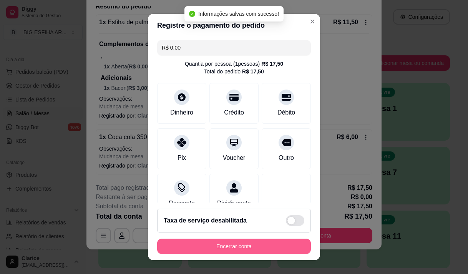
type input "R$ 0,00"
click at [242, 243] on button "Encerrar conta" at bounding box center [233, 246] width 149 height 15
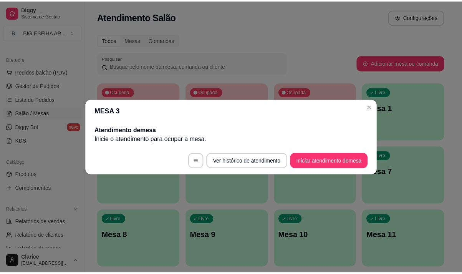
scroll to position [0, 0]
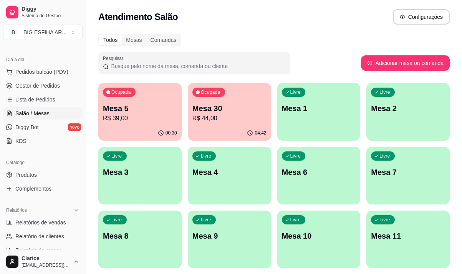
click at [151, 112] on p "Mesa 5" at bounding box center [140, 108] width 74 height 11
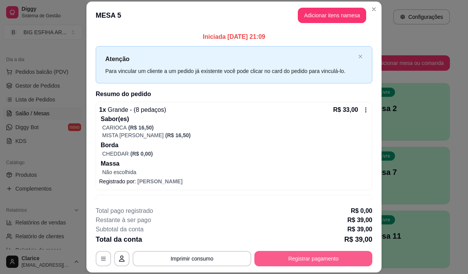
click at [286, 258] on button "Registrar pagamento" at bounding box center [313, 258] width 118 height 15
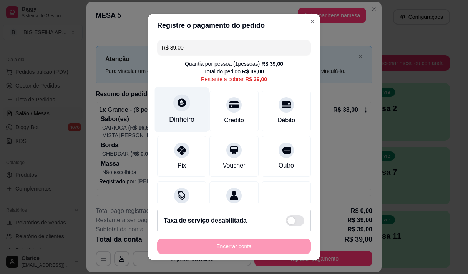
click at [173, 115] on div "Dinheiro" at bounding box center [181, 119] width 25 height 10
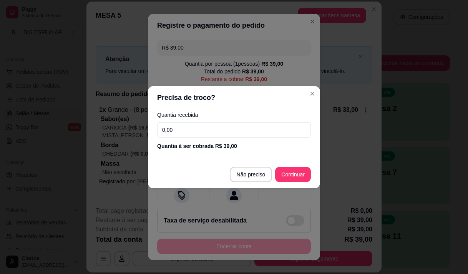
click at [185, 127] on input "0,00" at bounding box center [234, 129] width 154 height 15
click at [208, 131] on input "39,00" at bounding box center [234, 129] width 154 height 15
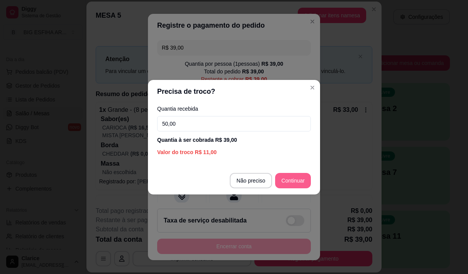
type input "50,00"
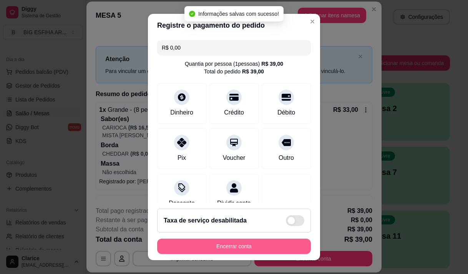
type input "R$ 0,00"
click at [232, 246] on button "Encerrar conta" at bounding box center [233, 246] width 149 height 15
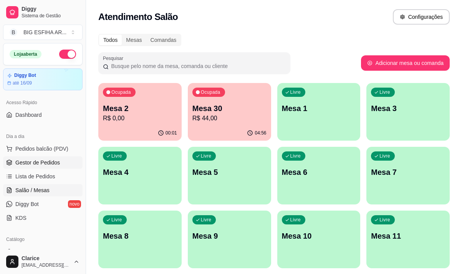
click at [30, 162] on span "Gestor de Pedidos" at bounding box center [37, 163] width 45 height 8
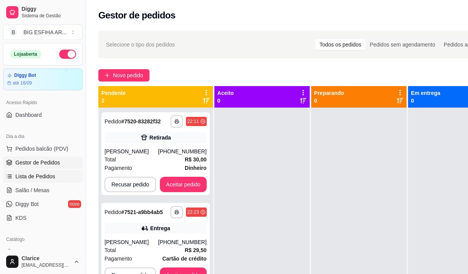
click at [30, 172] on link "Lista de Pedidos" at bounding box center [43, 176] width 80 height 12
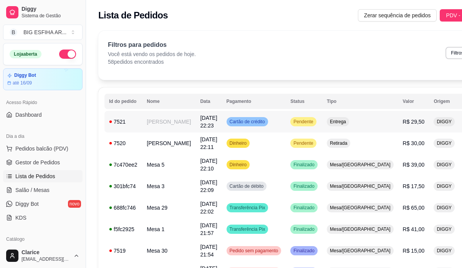
click at [164, 132] on td "[PERSON_NAME]" at bounding box center [168, 122] width 53 height 22
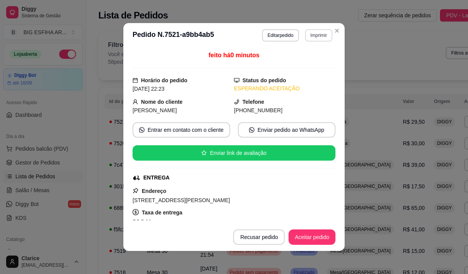
click at [310, 33] on button "Imprimir" at bounding box center [318, 35] width 27 height 12
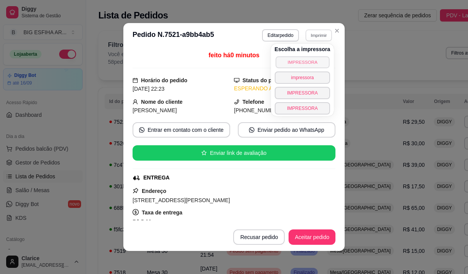
click at [304, 59] on button "IMPRESSORA" at bounding box center [302, 62] width 54 height 12
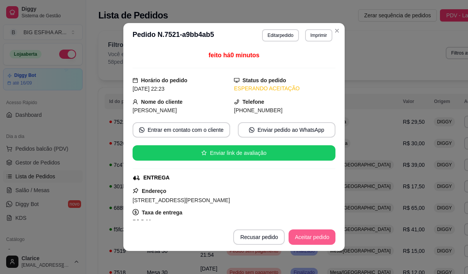
click at [306, 237] on button "Aceitar pedido" at bounding box center [311, 236] width 47 height 15
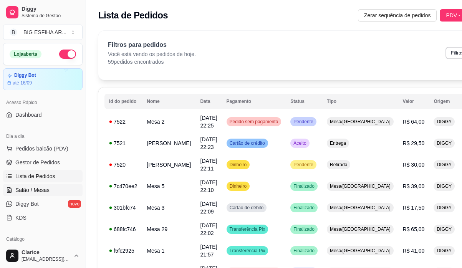
click at [22, 193] on span "Salão / Mesas" at bounding box center [32, 190] width 34 height 8
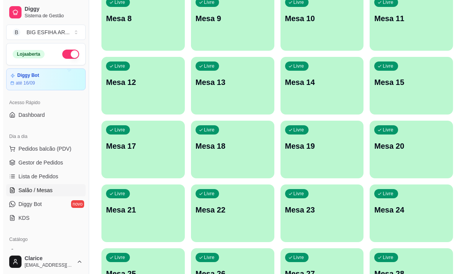
scroll to position [307, 0]
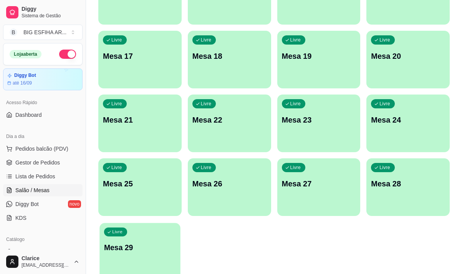
click at [152, 249] on p "Mesa 29" at bounding box center [140, 247] width 72 height 10
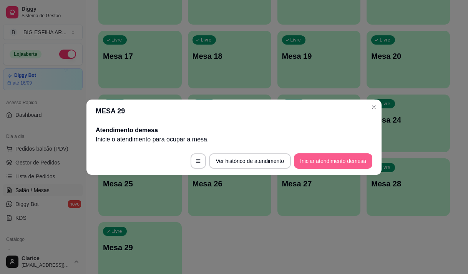
click at [335, 162] on button "Iniciar atendimento de mesa" at bounding box center [333, 160] width 78 height 15
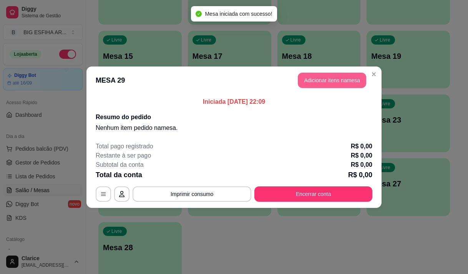
click at [331, 76] on button "Adicionar itens na mesa" at bounding box center [332, 80] width 68 height 15
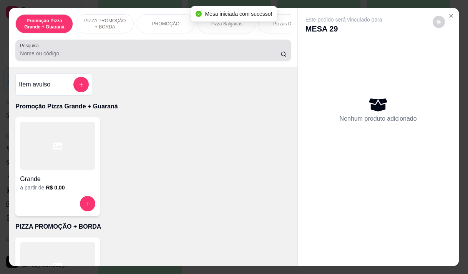
click at [88, 53] on input "Pesquisa" at bounding box center [150, 54] width 260 height 8
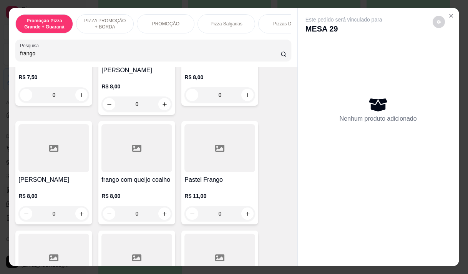
scroll to position [192, 0]
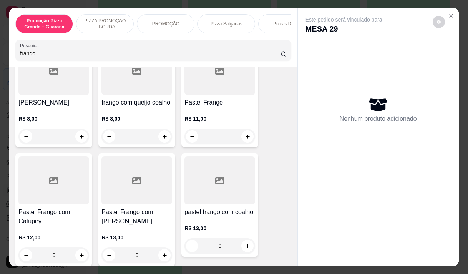
type input "frango"
click at [211, 115] on p "R$ 11,00" at bounding box center [219, 119] width 71 height 8
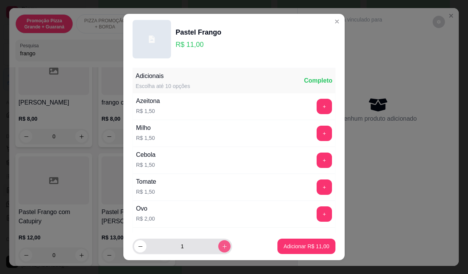
click at [222, 244] on icon "increase-product-quantity" at bounding box center [225, 246] width 6 height 6
click at [134, 244] on button "decrease-product-quantity" at bounding box center [140, 246] width 12 height 12
type input "2"
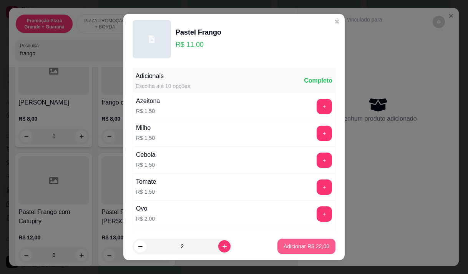
click at [296, 246] on p "Adicionar R$ 22,00" at bounding box center [306, 246] width 46 height 8
type input "2"
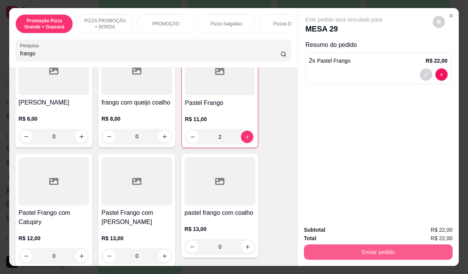
click at [382, 251] on button "Enviar pedido" at bounding box center [378, 251] width 149 height 15
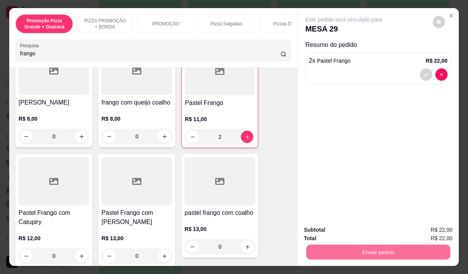
click at [345, 228] on button "Não registrar e enviar pedido" at bounding box center [353, 230] width 80 height 15
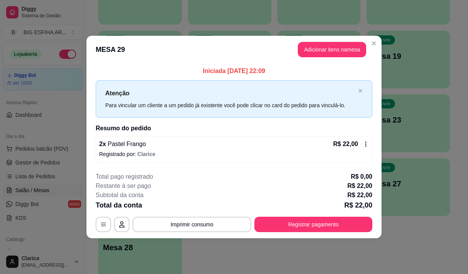
click at [345, 223] on button "Registrar pagamento" at bounding box center [313, 224] width 118 height 15
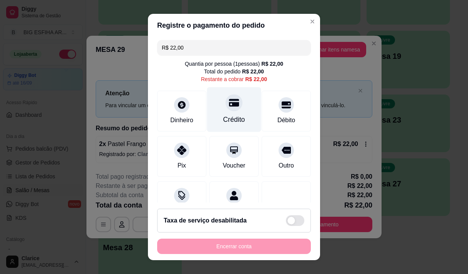
click at [242, 110] on div "Crédito" at bounding box center [234, 109] width 54 height 45
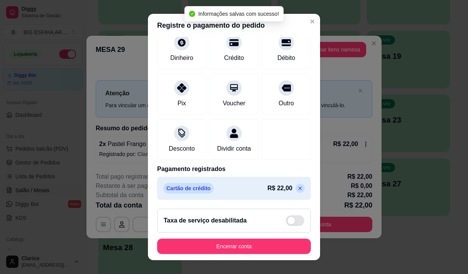
scroll to position [11, 0]
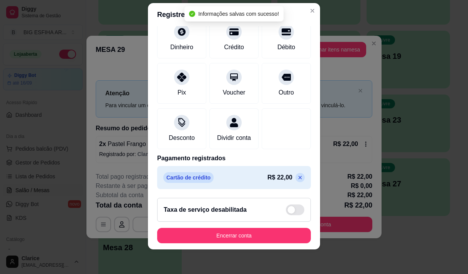
click at [295, 176] on p at bounding box center [299, 177] width 9 height 9
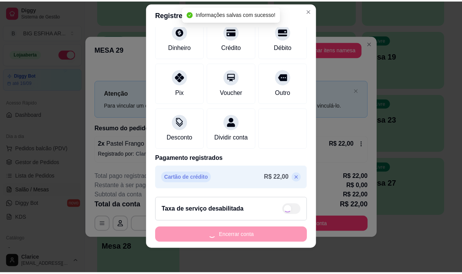
scroll to position [0, 0]
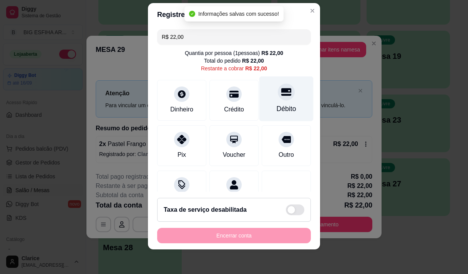
click at [279, 110] on div "Débito" at bounding box center [287, 109] width 20 height 10
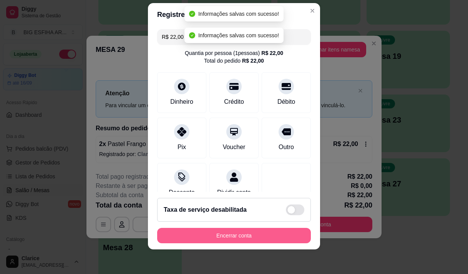
type input "R$ 0,00"
click at [246, 236] on button "Encerrar conta" at bounding box center [234, 235] width 154 height 15
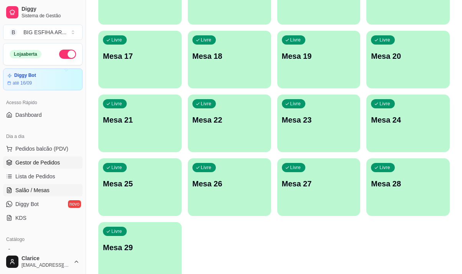
click at [41, 164] on span "Gestor de Pedidos" at bounding box center [37, 163] width 45 height 8
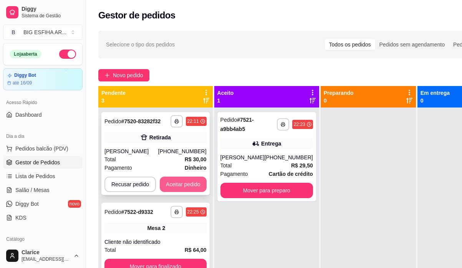
click at [177, 179] on button "Aceitar pedido" at bounding box center [183, 184] width 47 height 15
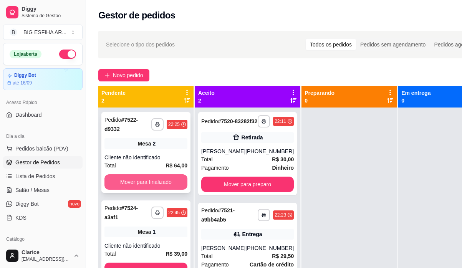
click at [158, 181] on button "Mover para finalizado" at bounding box center [145, 181] width 83 height 15
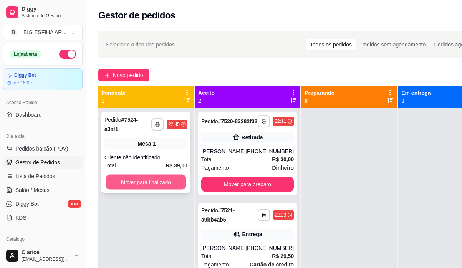
click at [159, 181] on button "Mover para finalizado" at bounding box center [146, 182] width 81 height 15
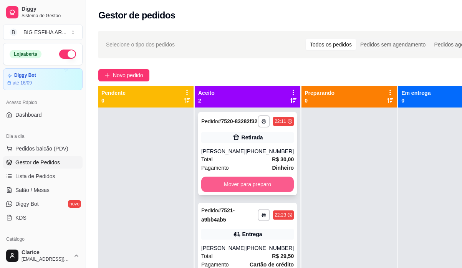
click at [236, 192] on button "Mover para preparo" at bounding box center [247, 184] width 93 height 15
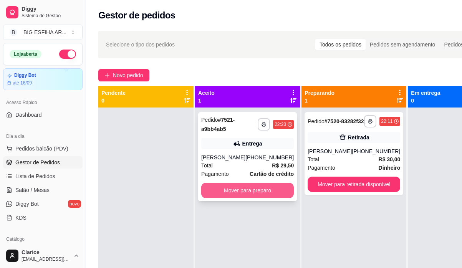
click at [237, 195] on button "Mover para preparo" at bounding box center [247, 190] width 93 height 15
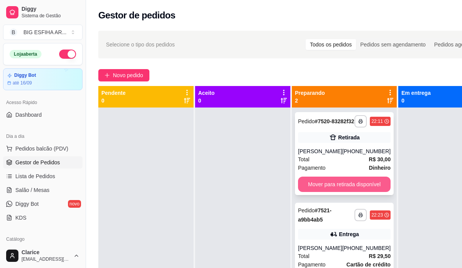
click at [321, 185] on button "Mover para retirada disponível" at bounding box center [344, 184] width 93 height 15
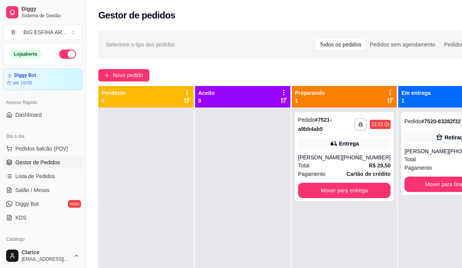
click at [321, 178] on span "Pagamento" at bounding box center [312, 174] width 28 height 8
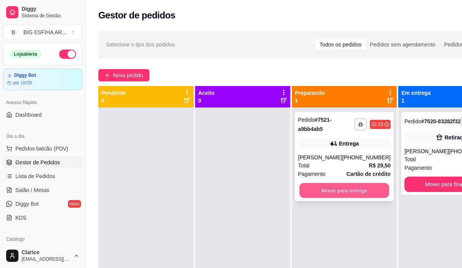
click at [361, 198] on button "Mover para entrega" at bounding box center [345, 190] width 90 height 15
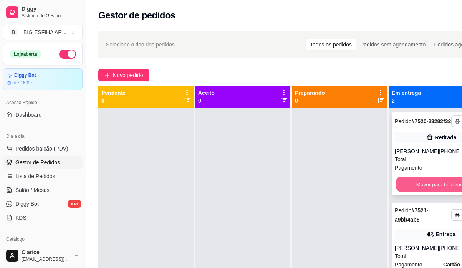
click at [413, 192] on button "Mover para finalizado" at bounding box center [441, 184] width 90 height 15
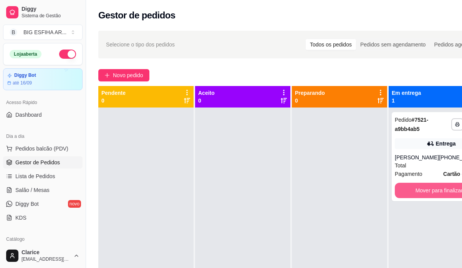
click at [413, 193] on button "Mover para finalizado" at bounding box center [441, 190] width 93 height 15
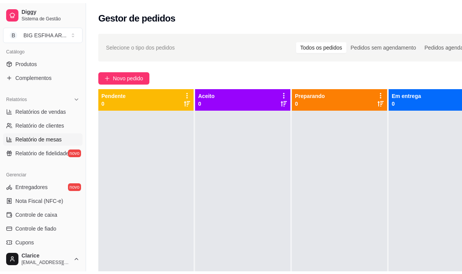
scroll to position [192, 0]
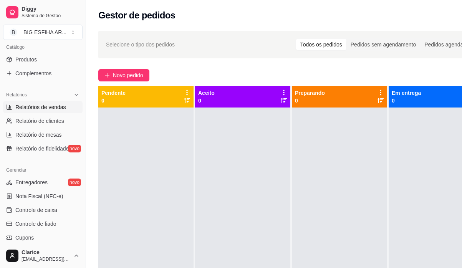
click at [46, 103] on link "Relatórios de vendas" at bounding box center [43, 107] width 80 height 12
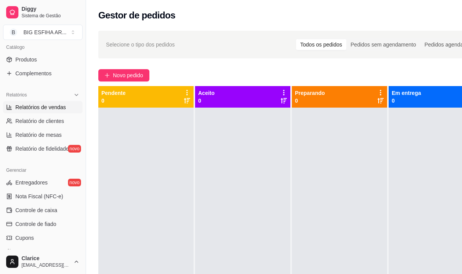
select select "ALL"
select select "0"
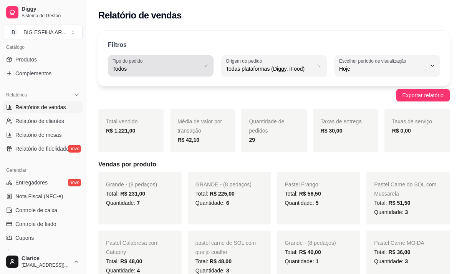
click at [157, 59] on div "Todos" at bounding box center [156, 65] width 87 height 15
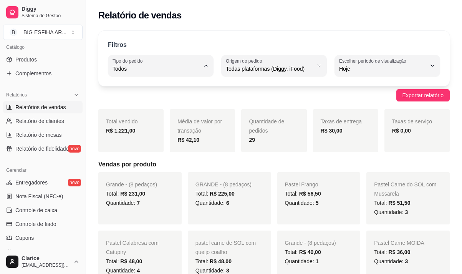
click at [146, 99] on span "Entrega" at bounding box center [157, 99] width 82 height 7
type input "DELIVERY"
select select "DELIVERY"
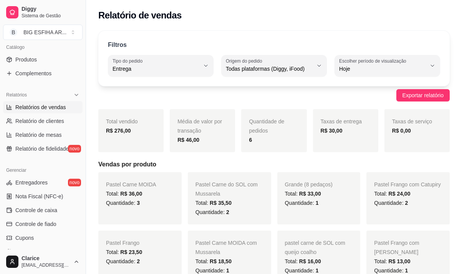
click at [176, 76] on button "Tipo do pedido Entrega" at bounding box center [161, 66] width 106 height 22
click at [169, 89] on span "Todos" at bounding box center [157, 86] width 82 height 7
type input "ALL"
select select "ALL"
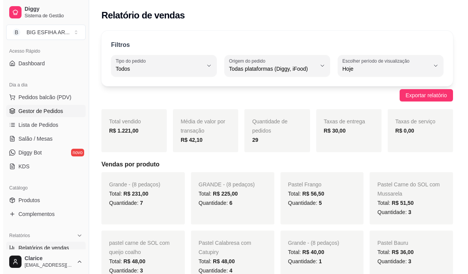
scroll to position [38, 0]
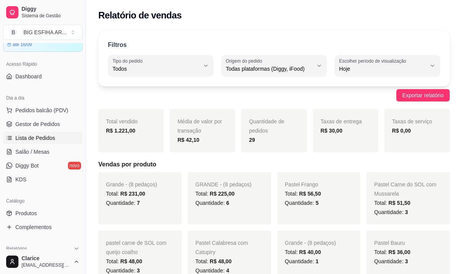
click at [46, 133] on link "Lista de Pedidos" at bounding box center [43, 138] width 80 height 12
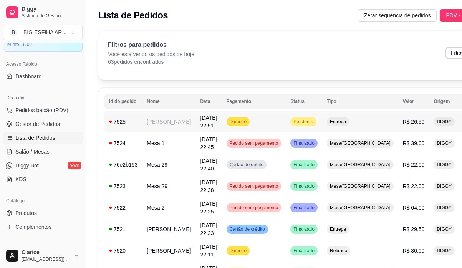
click at [195, 123] on td "[DATE] 22:51" at bounding box center [208, 122] width 26 height 22
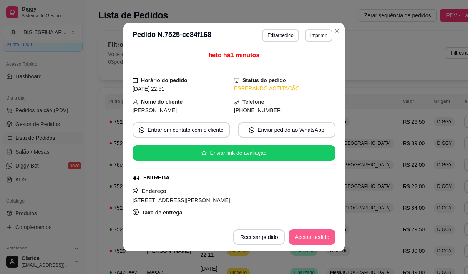
click at [296, 236] on button "Aceitar pedido" at bounding box center [311, 236] width 47 height 15
click at [296, 236] on button "Mover para preparo" at bounding box center [306, 236] width 60 height 15
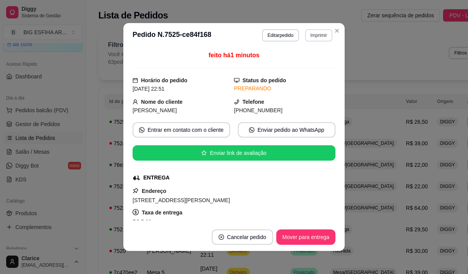
click at [315, 31] on button "Imprimir" at bounding box center [318, 35] width 27 height 12
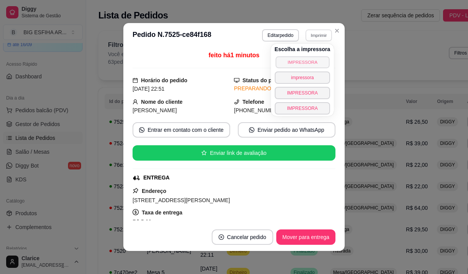
click at [306, 59] on button "IMPRESSORA" at bounding box center [302, 62] width 54 height 12
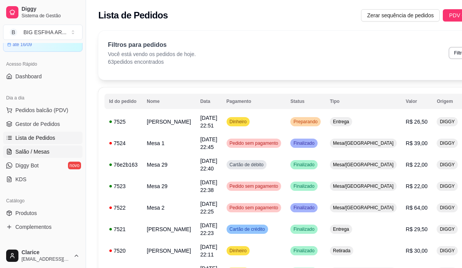
click at [33, 150] on span "Salão / Mesas" at bounding box center [32, 152] width 34 height 8
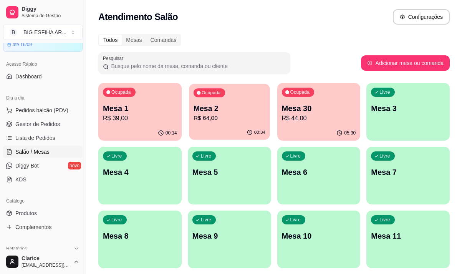
click at [226, 118] on p "R$ 64,00" at bounding box center [230, 118] width 72 height 9
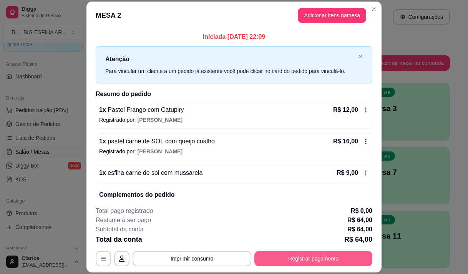
click at [300, 260] on button "Registrar pagamento" at bounding box center [313, 258] width 118 height 15
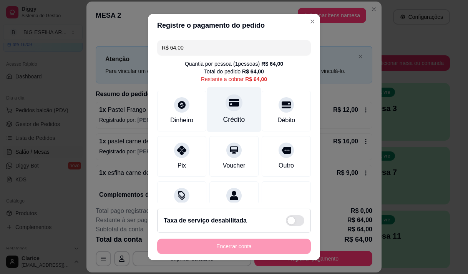
click at [229, 102] on icon at bounding box center [234, 103] width 10 height 10
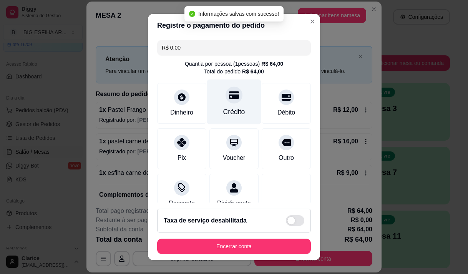
type input "R$ 0,00"
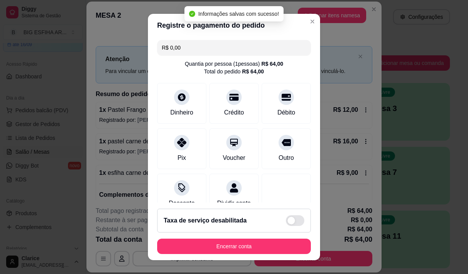
scroll to position [64, 0]
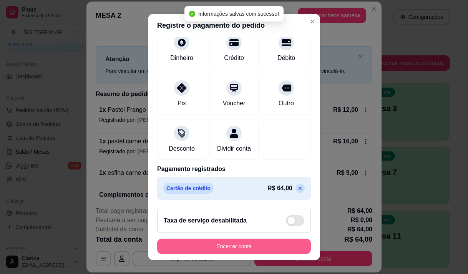
click at [250, 245] on button "Encerrar conta" at bounding box center [234, 246] width 154 height 15
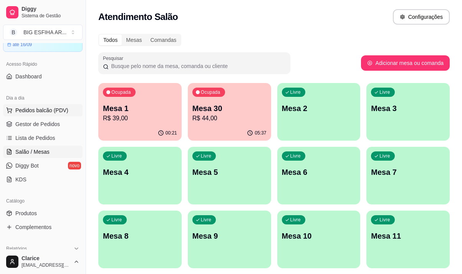
click at [40, 109] on span "Pedidos balcão (PDV)" at bounding box center [41, 110] width 53 height 8
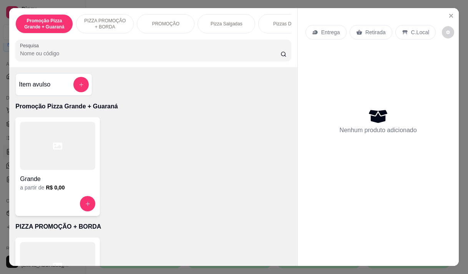
click at [333, 30] on p "Entrega" at bounding box center [330, 32] width 19 height 8
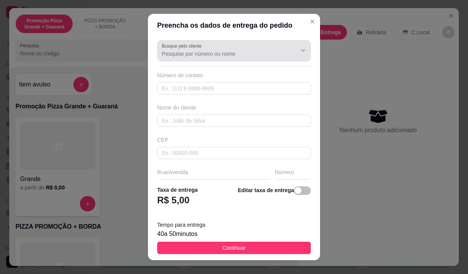
click at [183, 53] on input "Busque pelo cliente" at bounding box center [223, 54] width 123 height 8
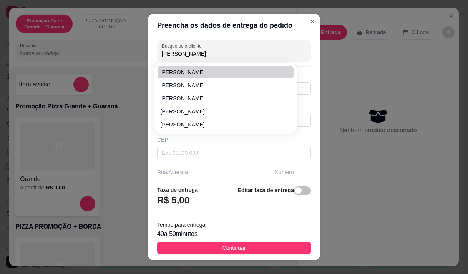
click at [183, 72] on span "[PERSON_NAME]" at bounding box center [222, 72] width 122 height 8
type input "[PERSON_NAME]"
type input "96414943"
type input "[PERSON_NAME]"
type input "[STREET_ADDRESS][PERSON_NAME]"
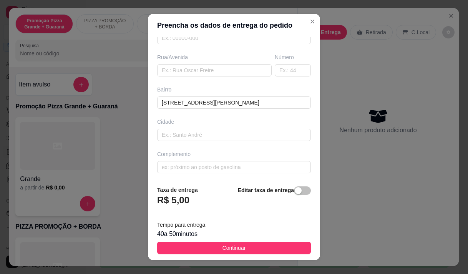
scroll to position [115, 0]
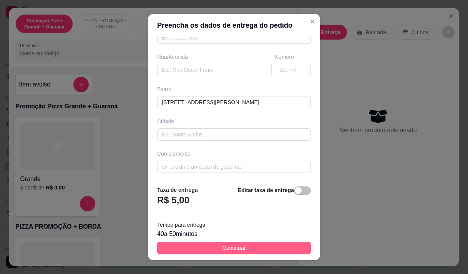
type input "[PERSON_NAME]"
click at [182, 244] on button "Continuar" at bounding box center [234, 248] width 154 height 12
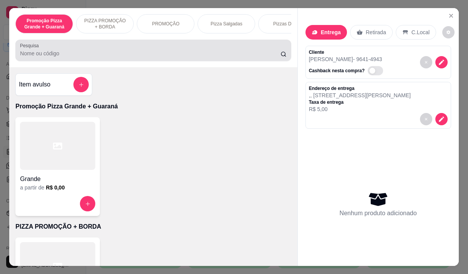
click at [114, 46] on div at bounding box center [153, 50] width 266 height 15
click at [113, 52] on div at bounding box center [153, 50] width 266 height 15
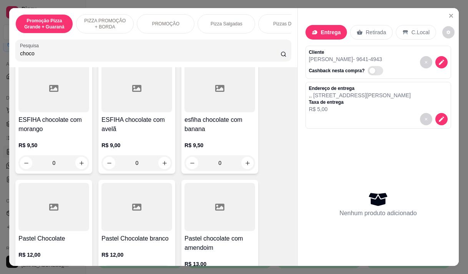
scroll to position [192, 0]
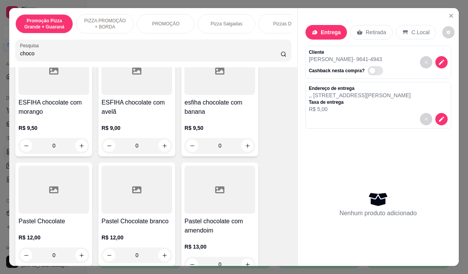
type input "choco"
click at [23, 222] on h4 "Pastel Chocolate" at bounding box center [53, 221] width 71 height 9
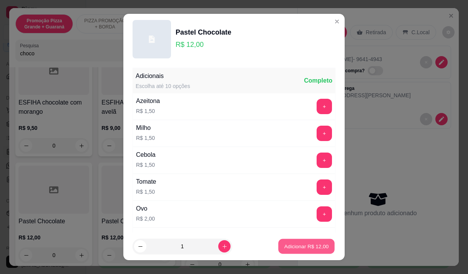
click at [294, 245] on p "Adicionar R$ 12,00" at bounding box center [306, 246] width 45 height 7
type input "1"
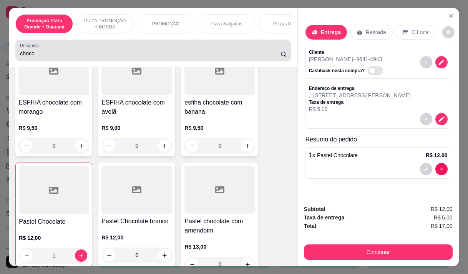
click at [71, 61] on div "Pesquisa choco" at bounding box center [152, 51] width 275 height 22
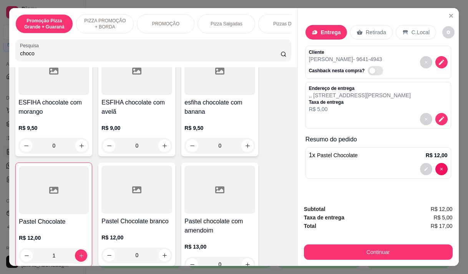
click at [71, 61] on div "Pesquisa choco" at bounding box center [152, 51] width 275 height 22
type input "c"
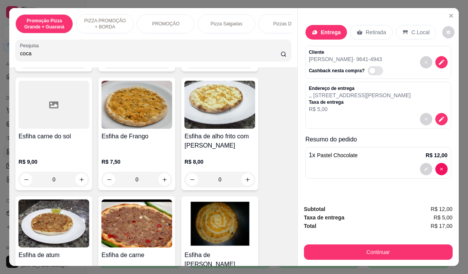
scroll to position [1804, 0]
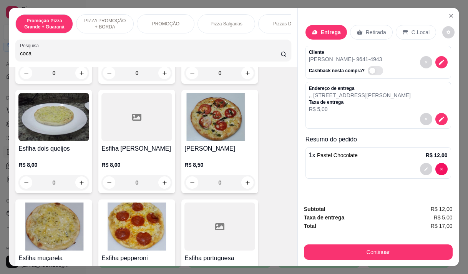
type input "coca"
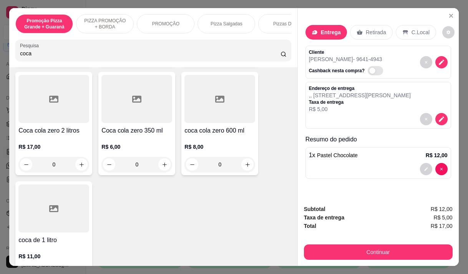
scroll to position [192, 0]
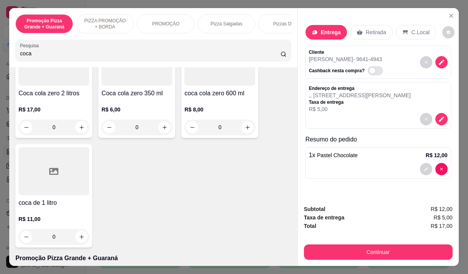
click at [59, 214] on div "R$ 11,00 0" at bounding box center [53, 225] width 71 height 37
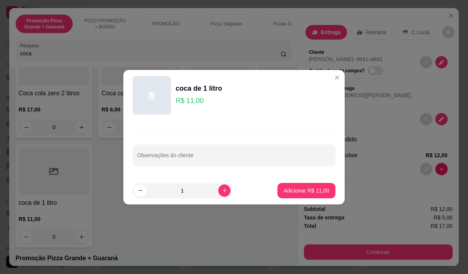
click at [290, 182] on footer "1 Adicionar R$ 11,00" at bounding box center [233, 191] width 221 height 28
click at [290, 191] on p "Adicionar R$ 11,00" at bounding box center [306, 191] width 46 height 8
type input "1"
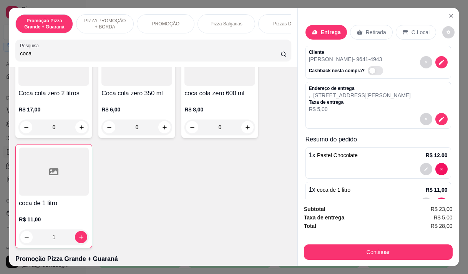
click at [42, 57] on input "coca" at bounding box center [150, 54] width 260 height 8
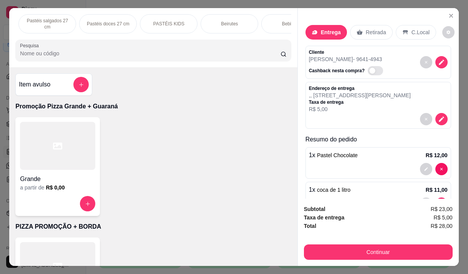
scroll to position [0, 522]
click at [260, 23] on div "Bebidas" at bounding box center [250, 23] width 58 height 19
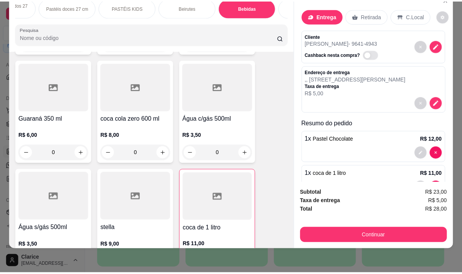
scroll to position [6820, 0]
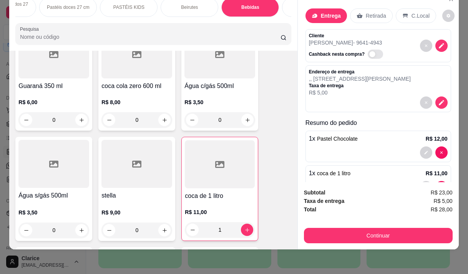
click at [31, 201] on div "R$ 3,50 0" at bounding box center [53, 219] width 71 height 37
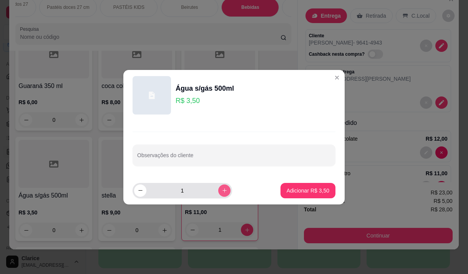
click at [222, 189] on icon "increase-product-quantity" at bounding box center [225, 190] width 6 height 6
type input "2"
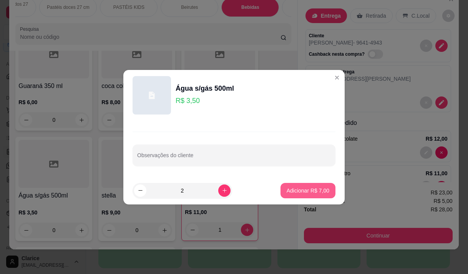
click at [308, 192] on p "Adicionar R$ 7,00" at bounding box center [308, 191] width 43 height 8
type input "2"
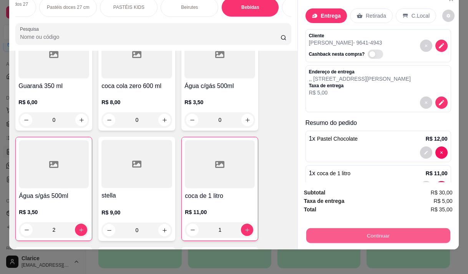
click at [340, 228] on button "Continuar" at bounding box center [378, 235] width 144 height 15
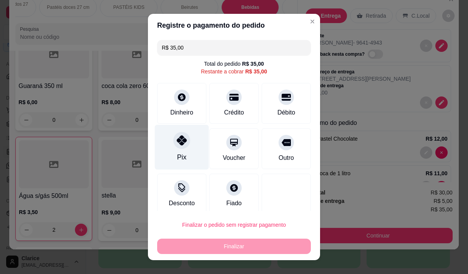
click at [177, 157] on div "Pix" at bounding box center [181, 157] width 9 height 10
type input "R$ 0,00"
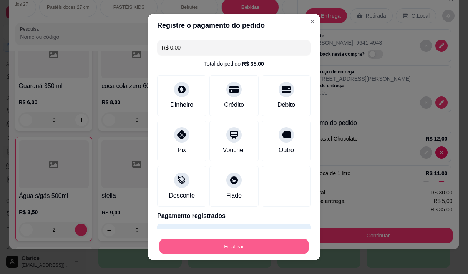
click at [205, 243] on button "Finalizar" at bounding box center [233, 246] width 149 height 15
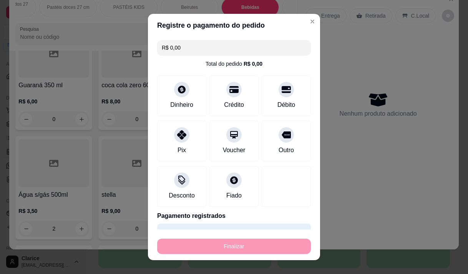
type input "0"
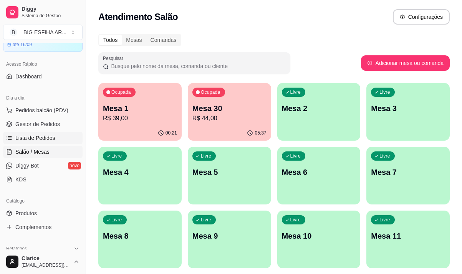
click at [38, 137] on span "Lista de Pedidos" at bounding box center [35, 138] width 40 height 8
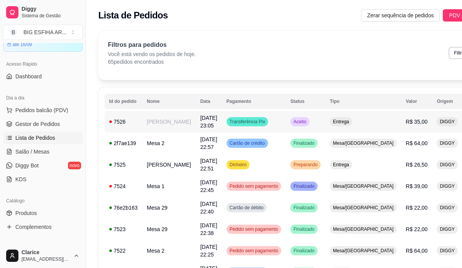
click at [200, 124] on span "[DATE] 23:05" at bounding box center [208, 122] width 17 height 14
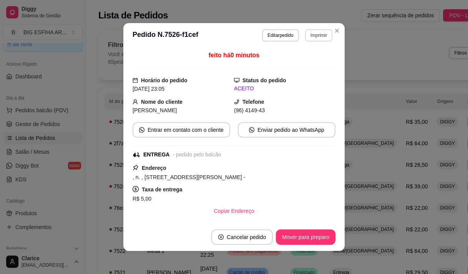
click at [311, 38] on button "Imprimir" at bounding box center [318, 35] width 27 height 12
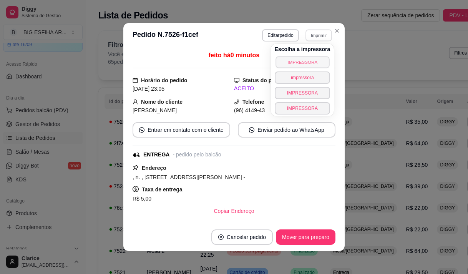
click at [310, 62] on button "IMPRESSORA" at bounding box center [302, 62] width 54 height 12
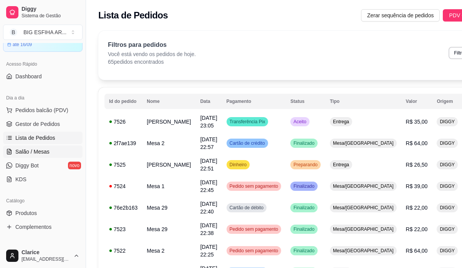
click at [33, 147] on link "Salão / Mesas" at bounding box center [43, 152] width 80 height 12
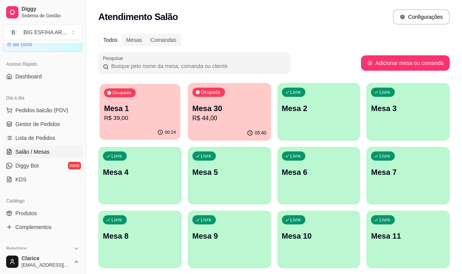
click at [139, 129] on div "00:24" at bounding box center [139, 132] width 81 height 15
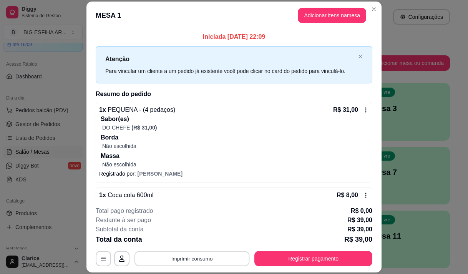
click at [179, 259] on button "Imprimir consumo" at bounding box center [191, 258] width 115 height 15
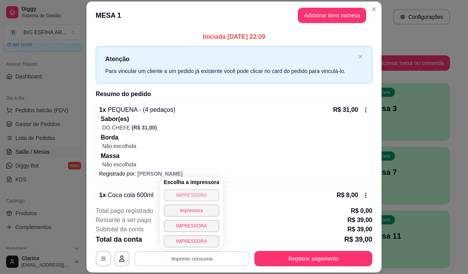
click at [184, 192] on button "IMPRESSORA" at bounding box center [192, 195] width 56 height 12
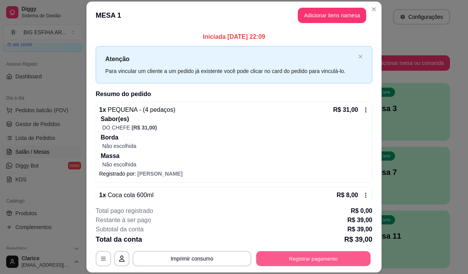
click at [325, 262] on button "Registrar pagamento" at bounding box center [313, 258] width 114 height 15
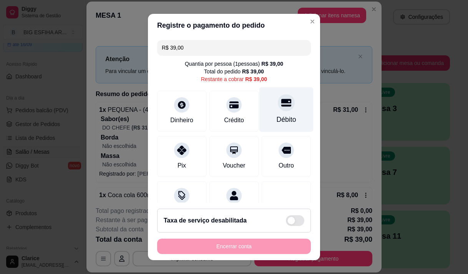
click at [277, 116] on div "Débito" at bounding box center [287, 119] width 20 height 10
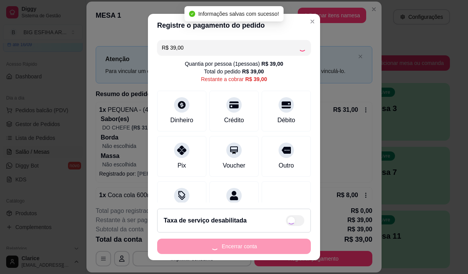
type input "R$ 0,00"
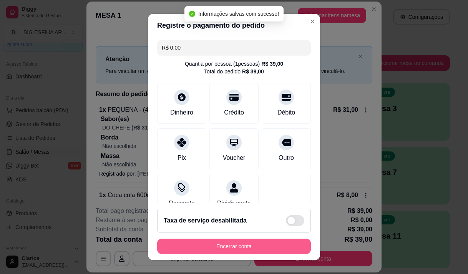
click at [235, 245] on button "Encerrar conta" at bounding box center [234, 246] width 154 height 15
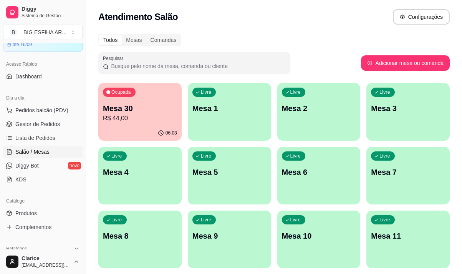
click at [135, 113] on p "Mesa 30" at bounding box center [140, 108] width 74 height 11
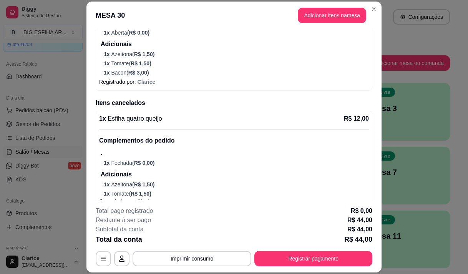
scroll to position [257, 0]
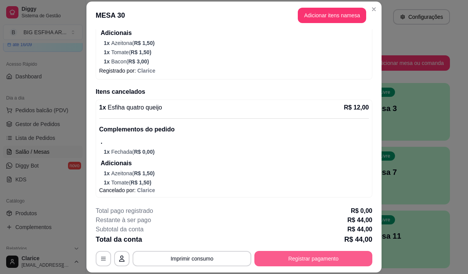
click at [300, 253] on button "Registrar pagamento" at bounding box center [313, 258] width 118 height 15
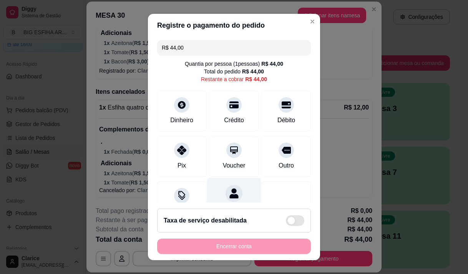
scroll to position [31, 0]
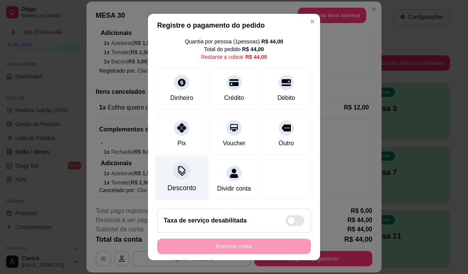
click at [187, 183] on div "Desconto" at bounding box center [181, 188] width 28 height 10
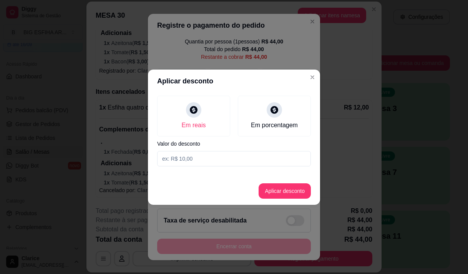
click at [283, 159] on input at bounding box center [234, 158] width 154 height 15
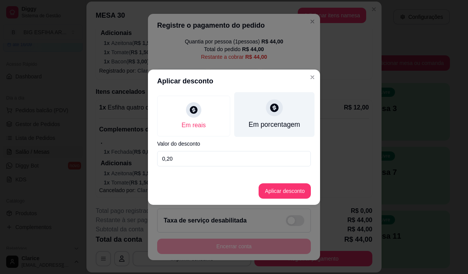
type input "0,20"
click at [261, 97] on div "Em porcentagem" at bounding box center [274, 114] width 80 height 45
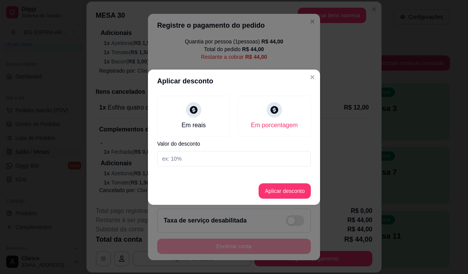
click at [262, 164] on input at bounding box center [234, 158] width 154 height 15
type input "20"
click at [277, 190] on button "Aplicar desconto" at bounding box center [284, 190] width 52 height 15
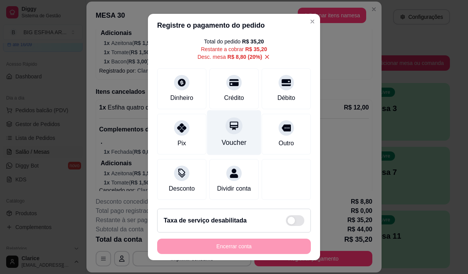
click at [229, 131] on div at bounding box center [233, 125] width 17 height 17
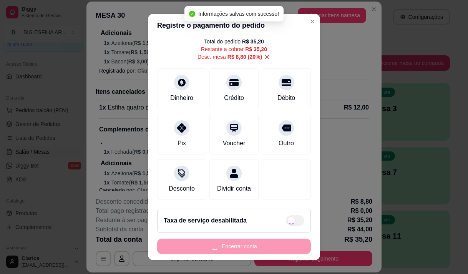
type input "R$ 0,00"
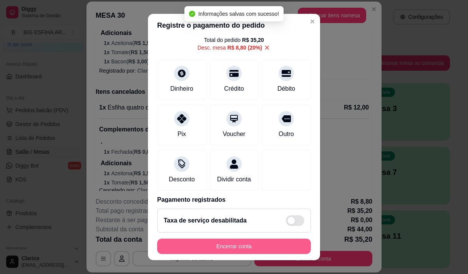
click at [271, 247] on button "Encerrar conta" at bounding box center [234, 246] width 154 height 15
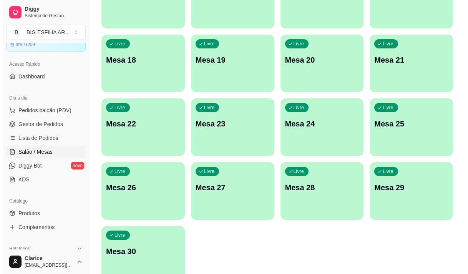
scroll to position [307, 0]
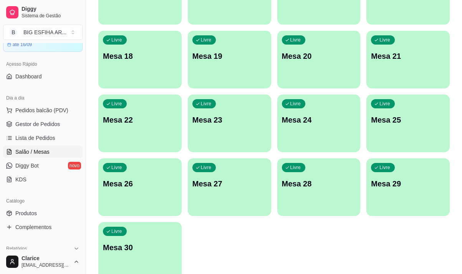
click at [149, 249] on p "Mesa 30" at bounding box center [140, 247] width 74 height 11
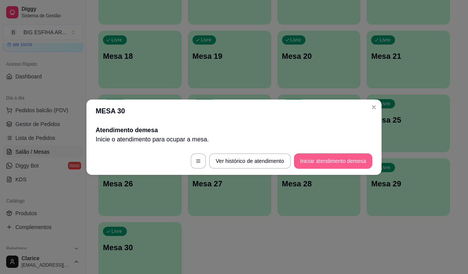
click at [368, 161] on button "Iniciar atendimento de mesa" at bounding box center [333, 160] width 78 height 15
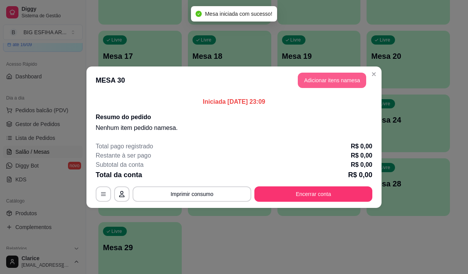
click at [328, 83] on button "Adicionar itens na mesa" at bounding box center [332, 80] width 68 height 15
click at [168, 55] on input "Pesquisa" at bounding box center [150, 54] width 260 height 8
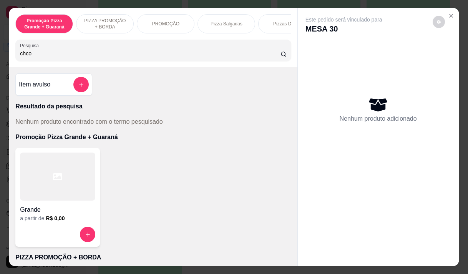
click at [142, 61] on div "Pesquisa chco" at bounding box center [152, 51] width 275 height 22
click at [22, 57] on input "chco" at bounding box center [150, 54] width 260 height 8
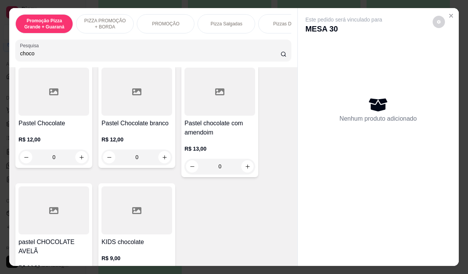
scroll to position [346, 0]
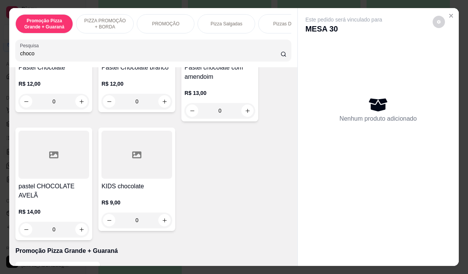
type input "choco"
click at [122, 189] on h4 "KIDS chocolate" at bounding box center [136, 186] width 71 height 9
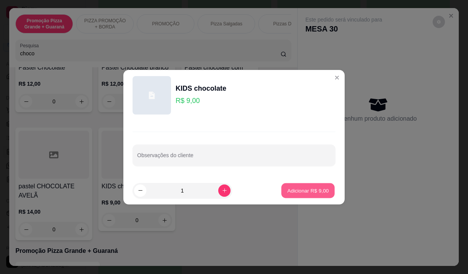
click at [300, 185] on button "Adicionar R$ 9,00" at bounding box center [307, 190] width 53 height 15
type input "1"
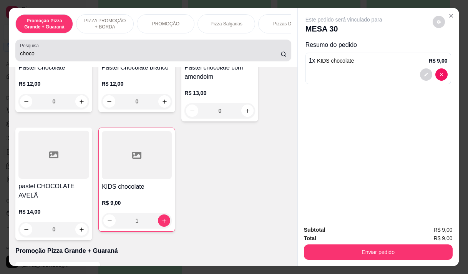
click at [91, 57] on input "choco" at bounding box center [150, 54] width 260 height 8
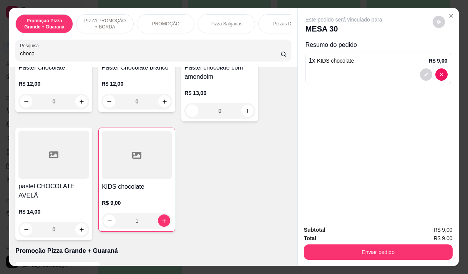
click at [91, 57] on input "choco" at bounding box center [150, 54] width 260 height 8
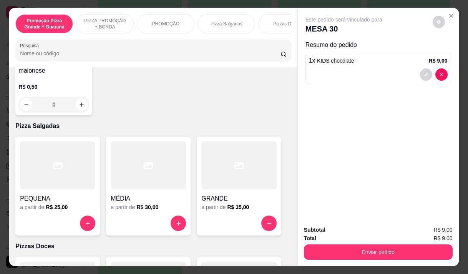
scroll to position [0, 0]
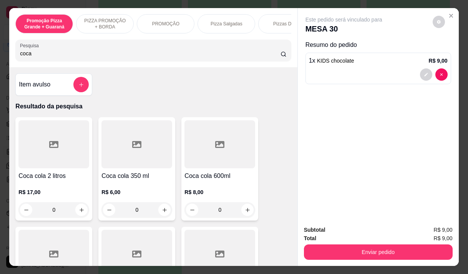
type input "coca"
click at [124, 188] on div "R$ 6,00 0" at bounding box center [136, 199] width 71 height 37
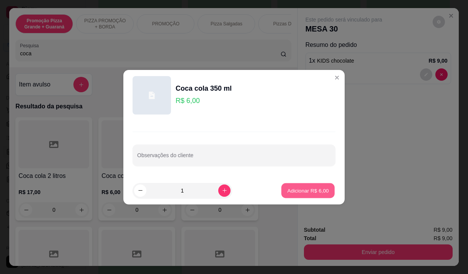
click at [295, 191] on p "Adicionar R$ 6,00" at bounding box center [307, 190] width 41 height 7
click at [351, 247] on button "Enviar pedido" at bounding box center [378, 251] width 149 height 15
type input "1"
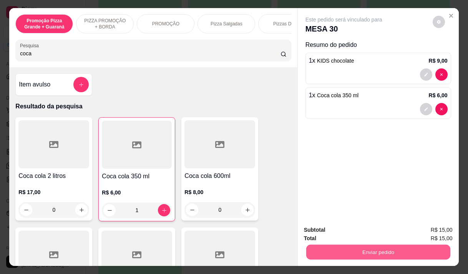
click at [352, 230] on button "Não registrar e enviar pedido" at bounding box center [353, 230] width 80 height 15
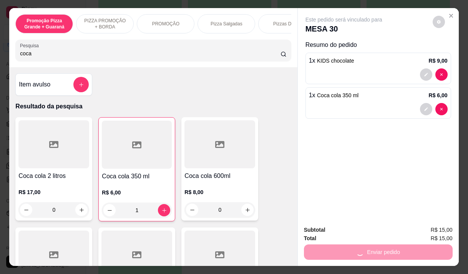
click at [359, 247] on div "Enviar pedido" at bounding box center [378, 250] width 149 height 17
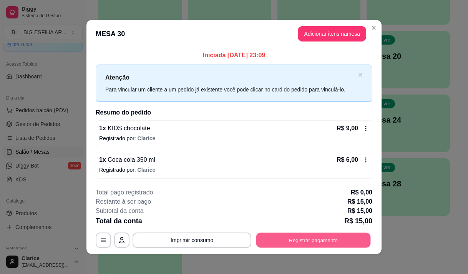
click at [293, 246] on button "Registrar pagamento" at bounding box center [313, 240] width 114 height 15
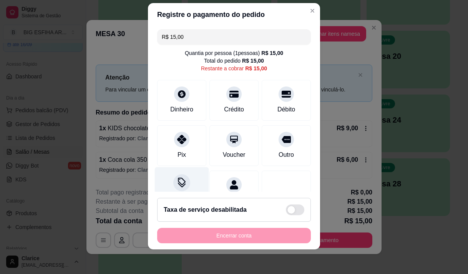
scroll to position [31, 0]
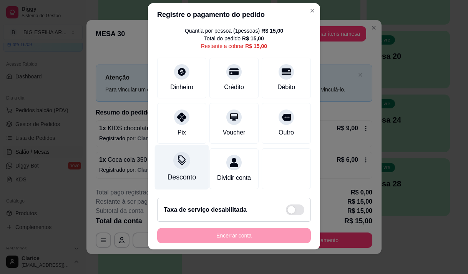
click at [183, 172] on div "Desconto" at bounding box center [181, 177] width 28 height 10
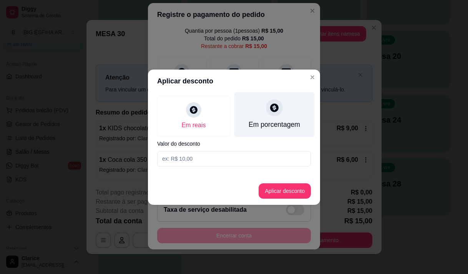
click at [267, 120] on div "Em porcentagem" at bounding box center [273, 124] width 51 height 10
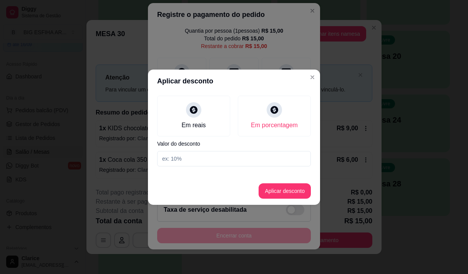
click at [271, 163] on input at bounding box center [234, 158] width 154 height 15
type input "20"
click at [290, 190] on button "Aplicar desconto" at bounding box center [285, 190] width 50 height 15
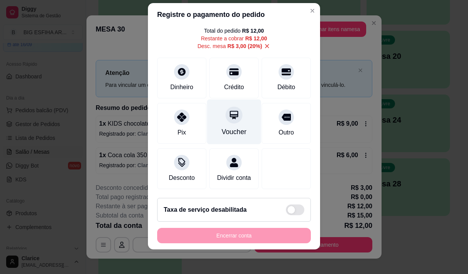
click at [241, 123] on div "Voucher" at bounding box center [234, 121] width 54 height 45
type input "R$ 0,00"
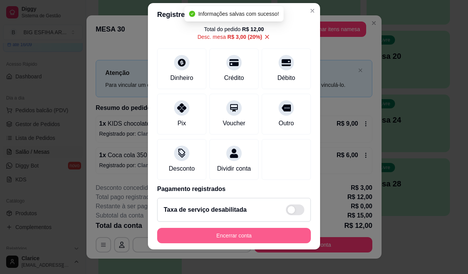
click at [240, 229] on button "Encerrar conta" at bounding box center [234, 235] width 154 height 15
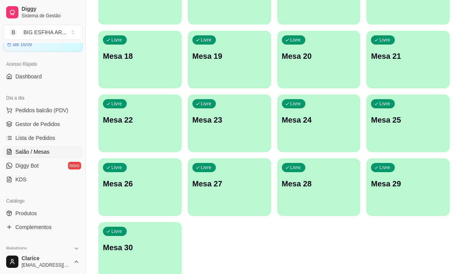
click at [144, 243] on p "Mesa 30" at bounding box center [140, 247] width 74 height 11
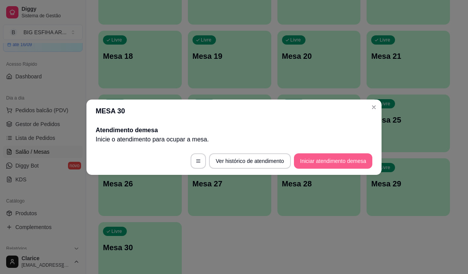
click at [316, 161] on button "Iniciar atendimento de mesa" at bounding box center [333, 160] width 78 height 15
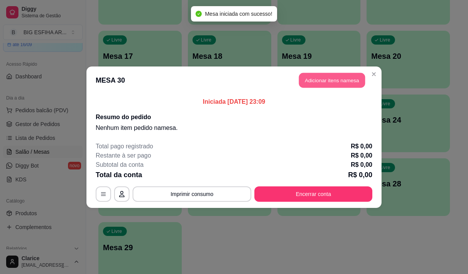
click at [311, 83] on button "Adicionar itens na mesa" at bounding box center [332, 80] width 66 height 15
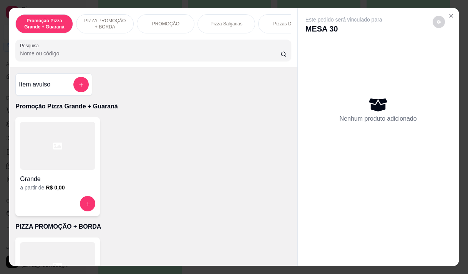
click at [80, 57] on input "Pesquisa" at bounding box center [150, 54] width 260 height 8
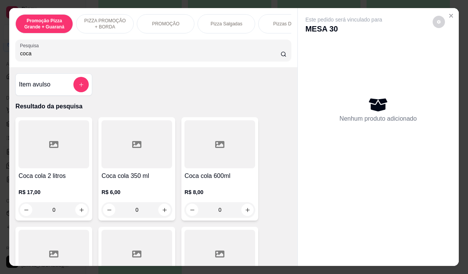
type input "coca"
click at [118, 200] on div "R$ 6,00 0" at bounding box center [136, 202] width 71 height 29
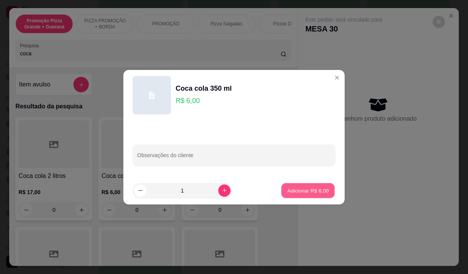
click at [298, 190] on p "Adicionar R$ 6,00" at bounding box center [307, 190] width 41 height 7
type input "1"
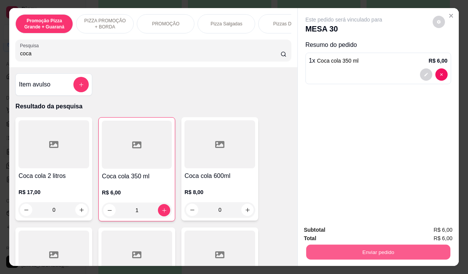
click at [371, 247] on button "Enviar pedido" at bounding box center [378, 251] width 144 height 15
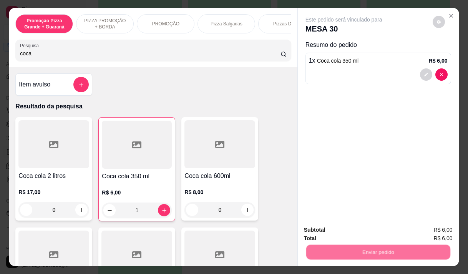
click at [337, 230] on button "Não registrar e enviar pedido" at bounding box center [353, 230] width 80 height 15
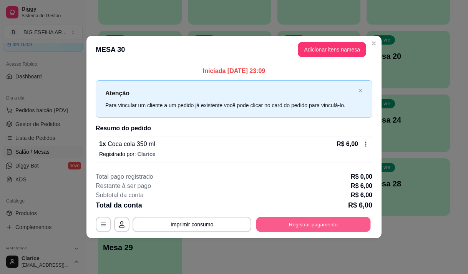
click at [296, 222] on button "Registrar pagamento" at bounding box center [313, 224] width 114 height 15
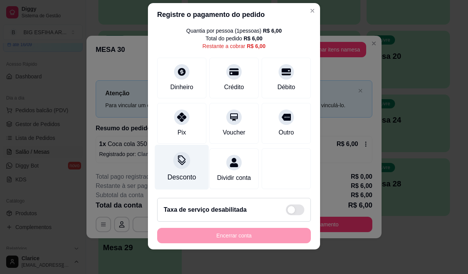
click at [181, 161] on div "Desconto" at bounding box center [182, 166] width 54 height 45
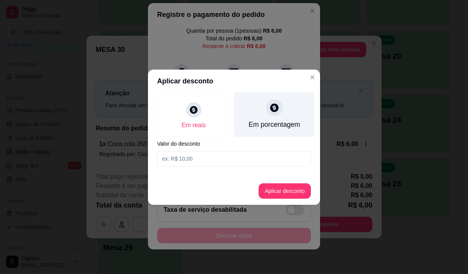
click at [278, 122] on div "Em porcentagem" at bounding box center [273, 124] width 51 height 10
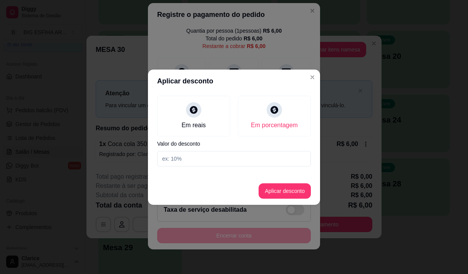
click at [279, 157] on input at bounding box center [234, 158] width 154 height 15
type input "20"
click at [303, 196] on button "Aplicar desconto" at bounding box center [284, 190] width 52 height 15
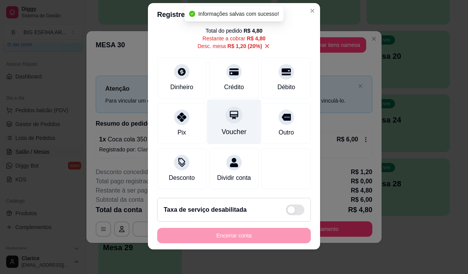
click at [215, 116] on div "Voucher" at bounding box center [234, 121] width 54 height 45
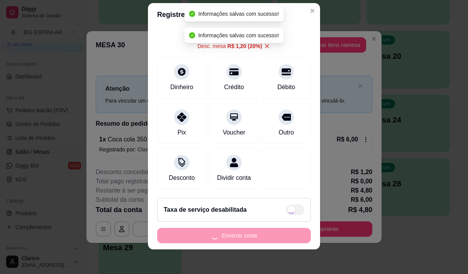
type input "R$ 0,00"
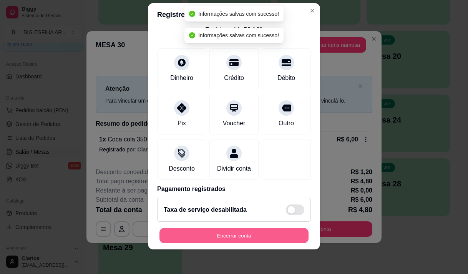
click at [235, 235] on button "Encerrar conta" at bounding box center [233, 235] width 149 height 15
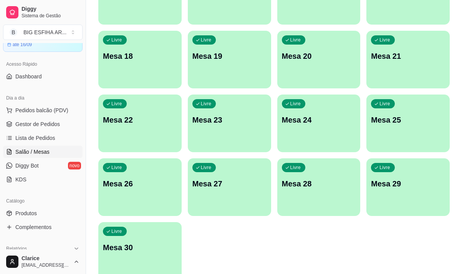
click at [144, 258] on div "Livre Mesa 30" at bounding box center [139, 246] width 83 height 48
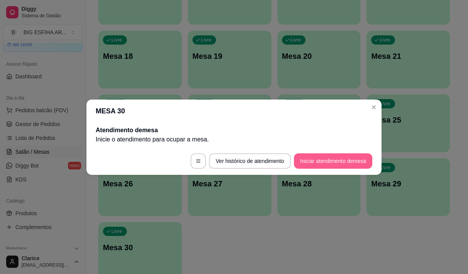
click at [320, 162] on button "Iniciar atendimento de mesa" at bounding box center [333, 160] width 78 height 15
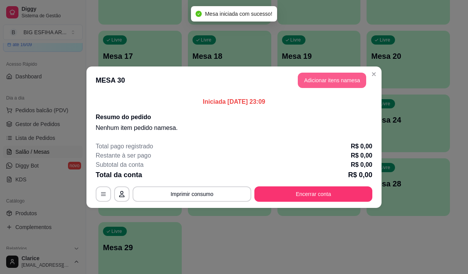
click at [354, 85] on button "Adicionar itens na mesa" at bounding box center [332, 80] width 68 height 15
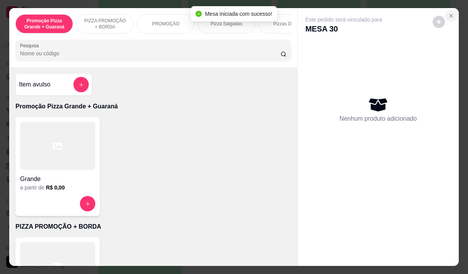
click at [445, 12] on button "Close" at bounding box center [451, 16] width 12 height 12
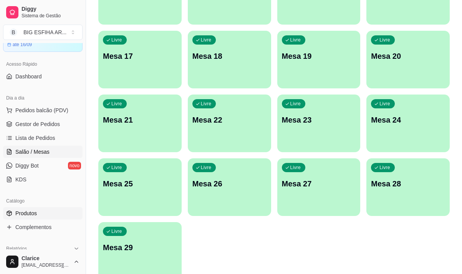
click at [42, 210] on link "Produtos" at bounding box center [43, 213] width 80 height 12
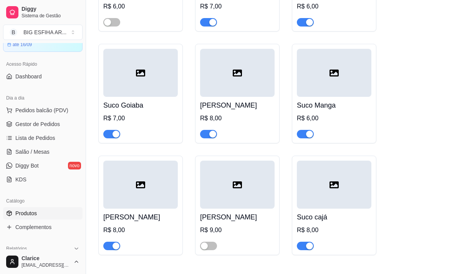
scroll to position [10187, 0]
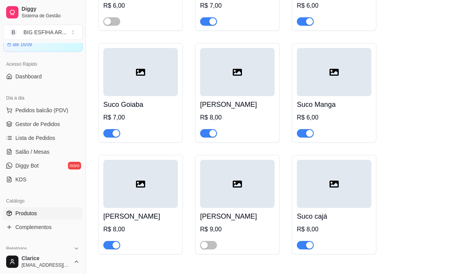
click at [303, 241] on span "button" at bounding box center [305, 245] width 17 height 8
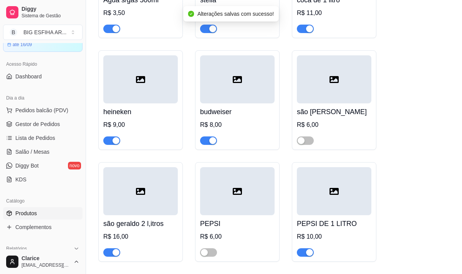
scroll to position [9688, 0]
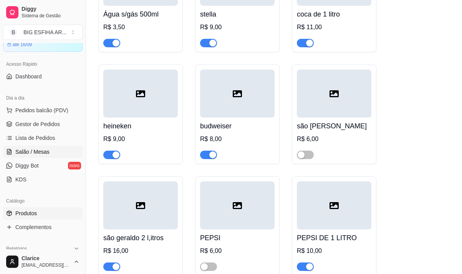
click at [47, 150] on span "Salão / Mesas" at bounding box center [32, 152] width 34 height 8
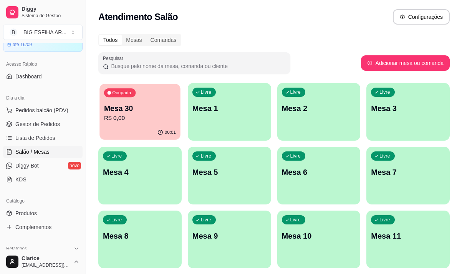
click at [140, 123] on div "Ocupada Mesa 30 R$ 0,00" at bounding box center [139, 104] width 81 height 41
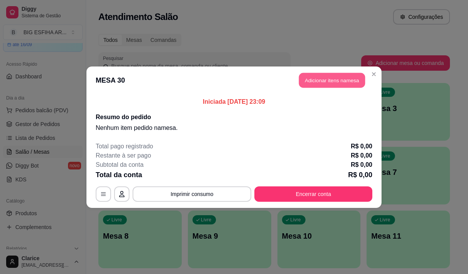
click at [334, 80] on button "Adicionar itens na mesa" at bounding box center [332, 80] width 66 height 15
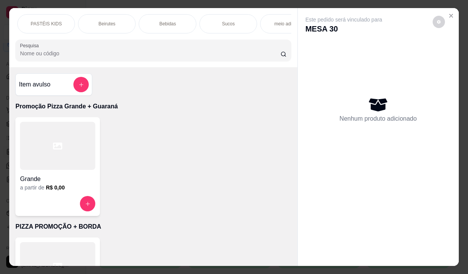
scroll to position [0, 630]
click at [141, 22] on p "Bebidas" at bounding box center [142, 24] width 17 height 6
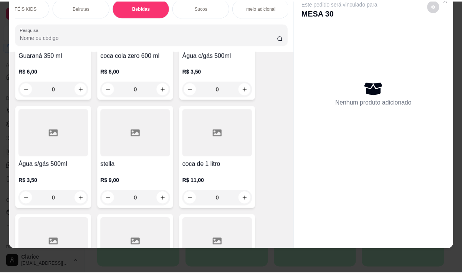
scroll to position [6896, 0]
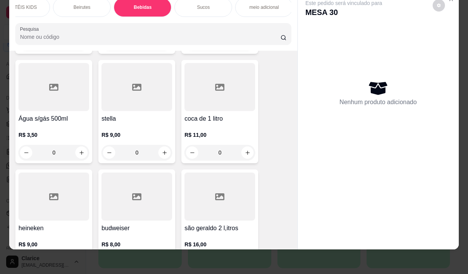
click at [63, 233] on div "R$ 9,00 0" at bounding box center [53, 251] width 71 height 37
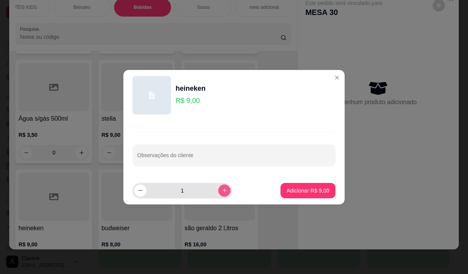
click at [218, 194] on button "increase-product-quantity" at bounding box center [224, 190] width 12 height 12
type input "2"
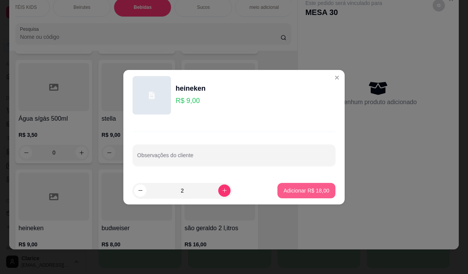
click at [301, 192] on p "Adicionar R$ 18,00" at bounding box center [306, 191] width 46 height 8
type input "2"
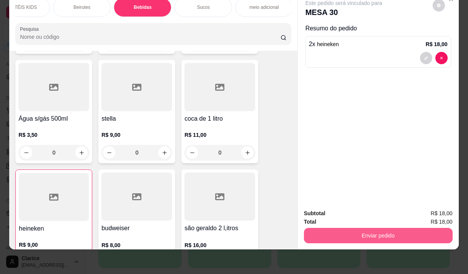
click at [352, 232] on button "Enviar pedido" at bounding box center [378, 235] width 149 height 15
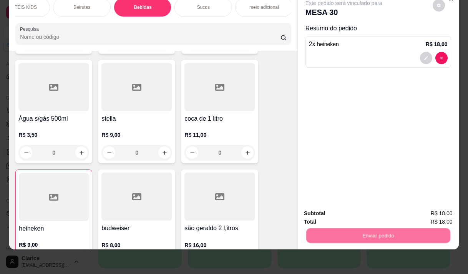
click at [350, 211] on button "Não registrar e enviar pedido" at bounding box center [353, 211] width 80 height 15
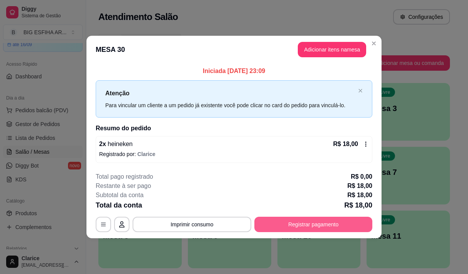
click at [303, 218] on button "Registrar pagamento" at bounding box center [313, 224] width 118 height 15
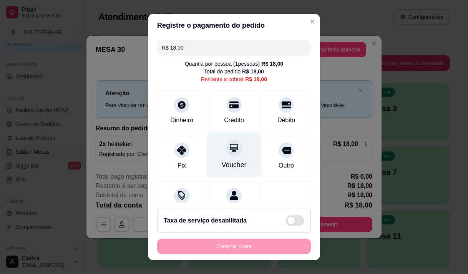
click at [212, 166] on div "Voucher" at bounding box center [234, 154] width 54 height 45
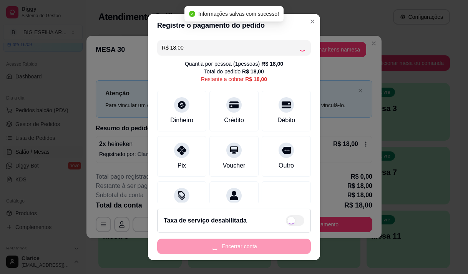
type input "R$ 0,00"
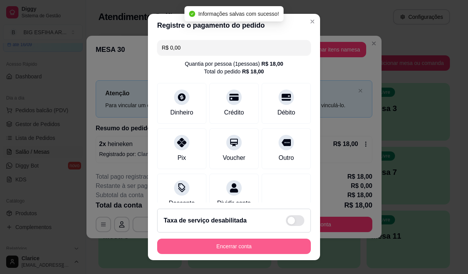
click at [242, 248] on button "Encerrar conta" at bounding box center [234, 246] width 154 height 15
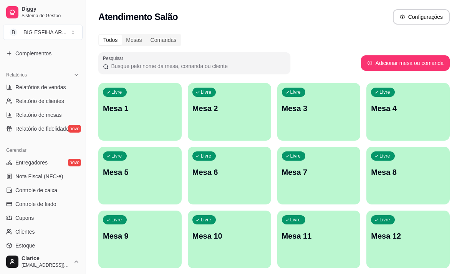
scroll to position [230, 0]
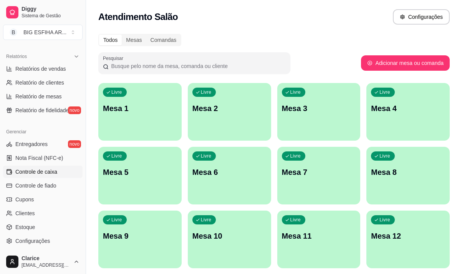
click at [49, 172] on span "Controle de caixa" at bounding box center [36, 172] width 42 height 8
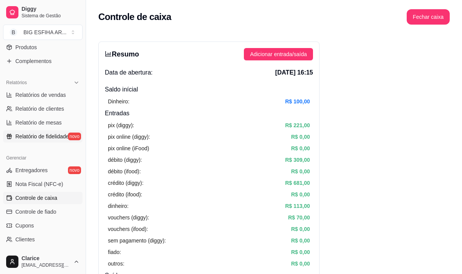
scroll to position [192, 0]
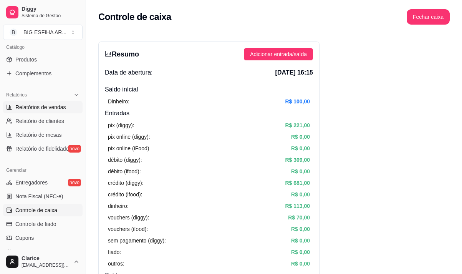
click at [54, 107] on span "Relatórios de vendas" at bounding box center [40, 107] width 51 height 8
select select "ALL"
select select "0"
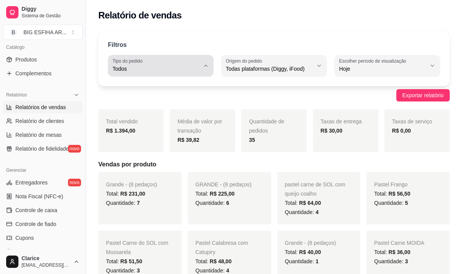
click at [197, 65] on span "Todos" at bounding box center [156, 69] width 87 height 8
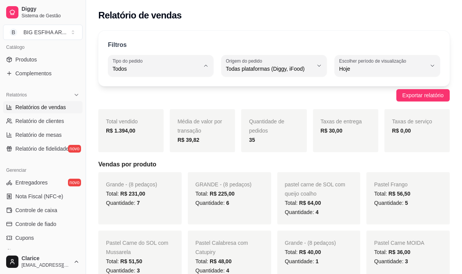
click at [167, 105] on li "Entrega" at bounding box center [161, 100] width 96 height 12
type input "DELIVERY"
select select "DELIVERY"
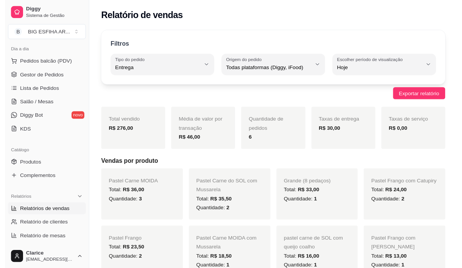
scroll to position [77, 0]
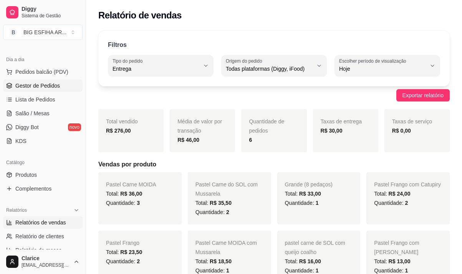
click at [40, 88] on span "Gestor de Pedidos" at bounding box center [37, 86] width 45 height 8
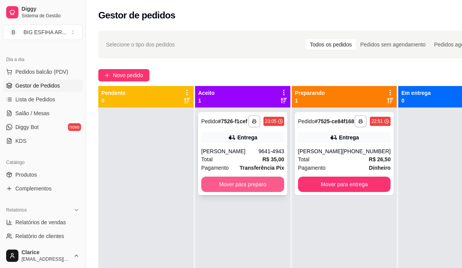
click at [244, 182] on button "Mover para preparo" at bounding box center [242, 184] width 83 height 15
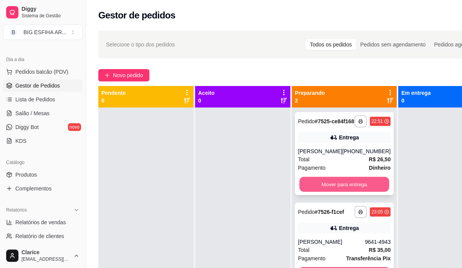
click at [316, 192] on button "Mover para entrega" at bounding box center [345, 184] width 90 height 15
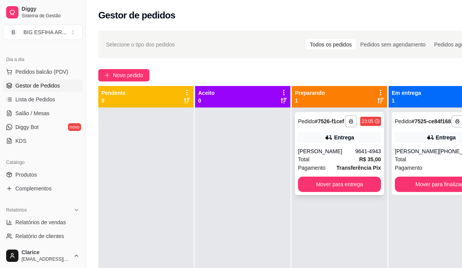
click at [319, 192] on button "Mover para entrega" at bounding box center [339, 184] width 83 height 15
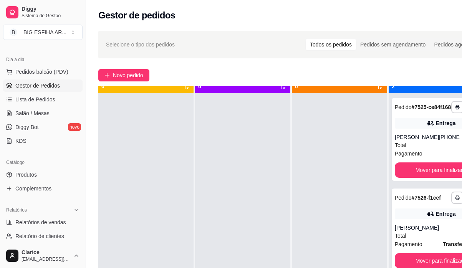
scroll to position [22, 0]
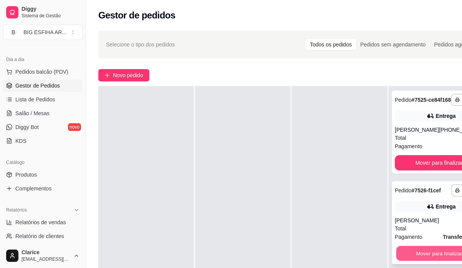
click at [441, 261] on button "Mover para finalizado" at bounding box center [441, 253] width 90 height 15
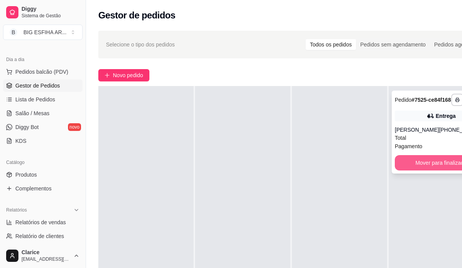
click at [414, 166] on button "Mover para finalizado" at bounding box center [441, 162] width 93 height 15
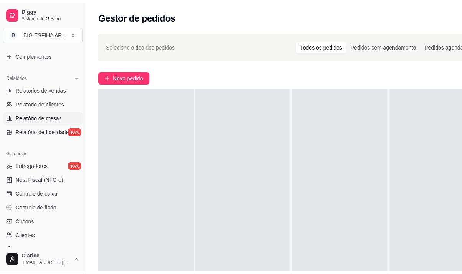
scroll to position [154, 0]
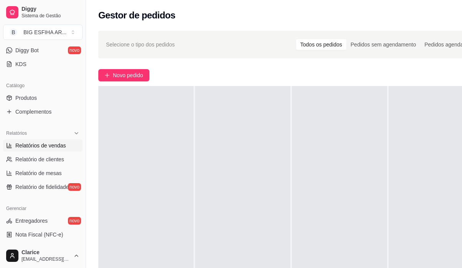
click at [39, 149] on link "Relatórios de vendas" at bounding box center [43, 145] width 80 height 12
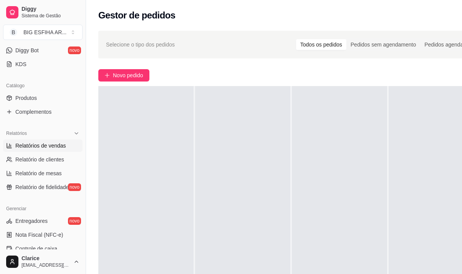
select select "ALL"
select select "0"
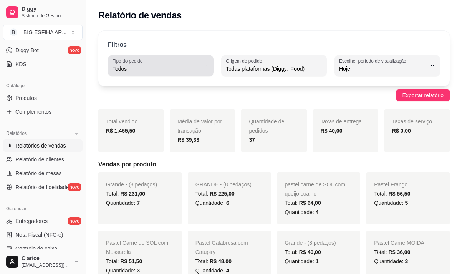
click at [167, 64] on div "Todos" at bounding box center [156, 65] width 87 height 15
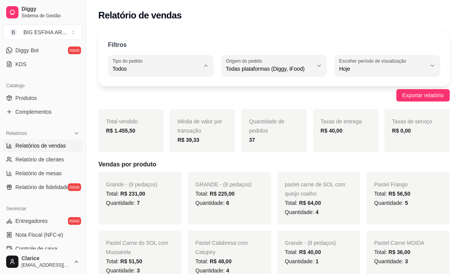
click at [161, 104] on li "Entrega" at bounding box center [161, 100] width 96 height 12
type input "DELIVERY"
select select "DELIVERY"
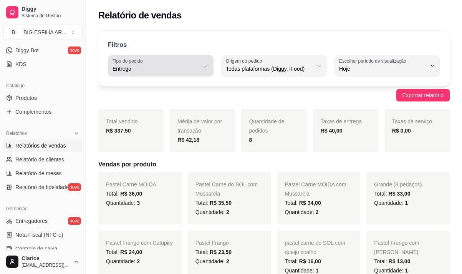
click at [135, 68] on span "Entrega" at bounding box center [156, 69] width 87 height 8
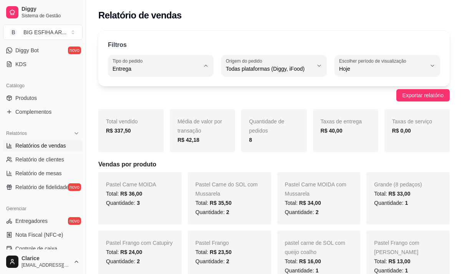
click at [142, 85] on span "Todos" at bounding box center [157, 86] width 82 height 7
type input "ALL"
select select "ALL"
